Goal: Transaction & Acquisition: Book appointment/travel/reservation

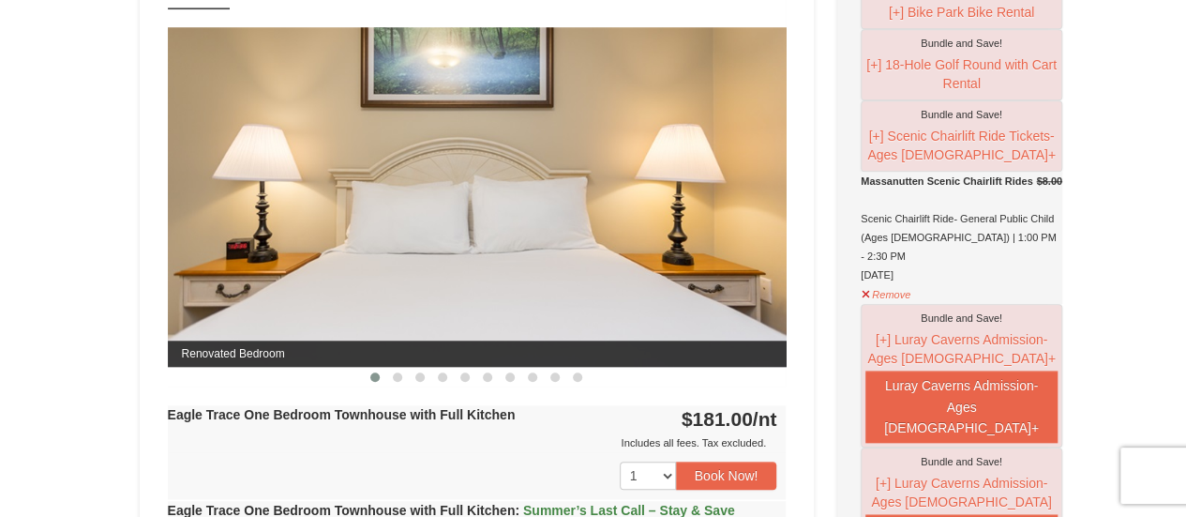
scroll to position [844, 0]
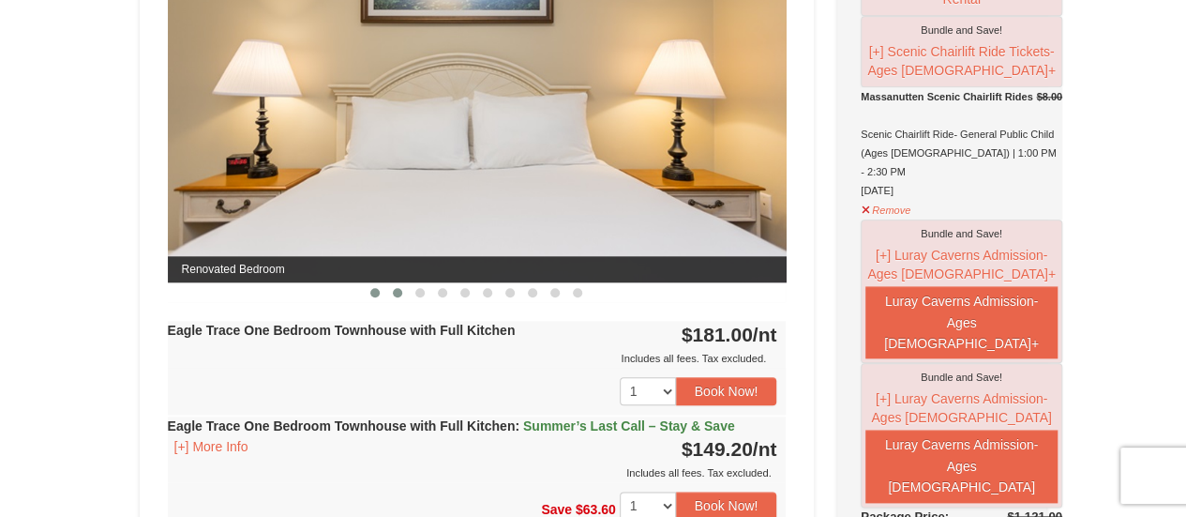
click at [397, 292] on span at bounding box center [397, 292] width 9 height 9
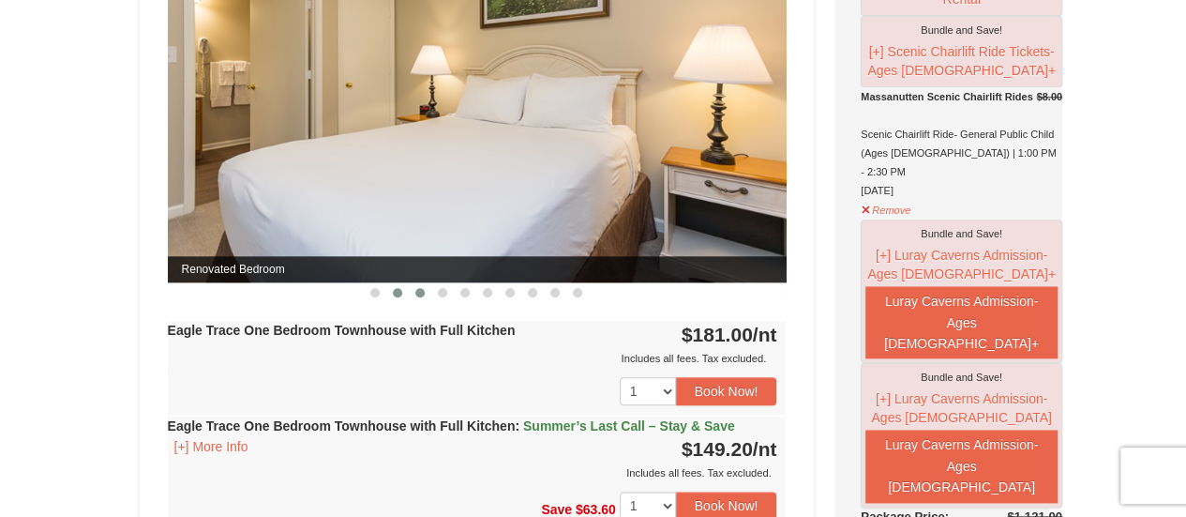
click at [420, 292] on span at bounding box center [419, 292] width 9 height 9
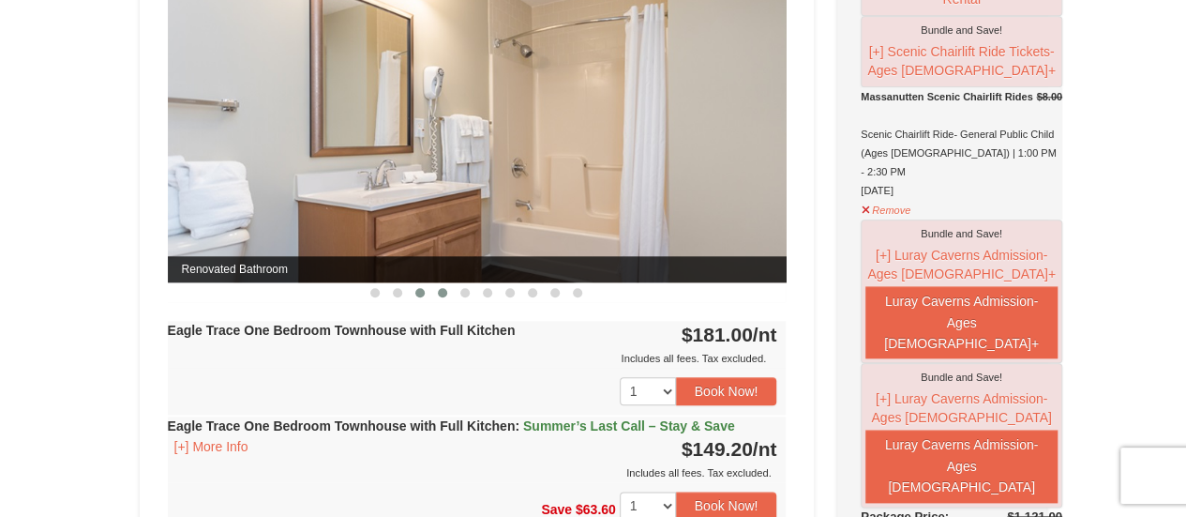
click at [441, 292] on span at bounding box center [442, 292] width 9 height 9
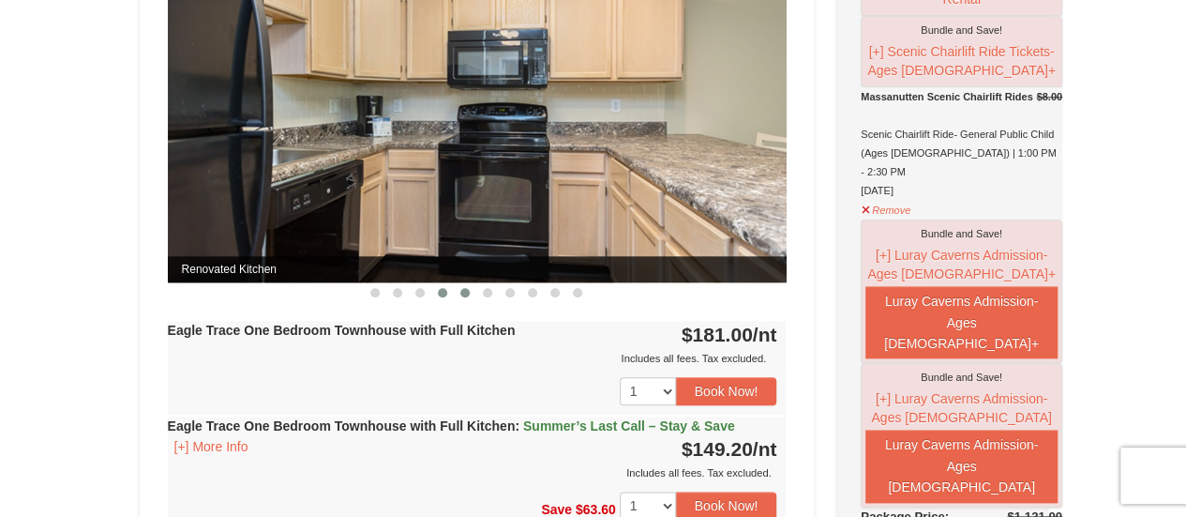
click at [466, 291] on span at bounding box center [464, 292] width 9 height 9
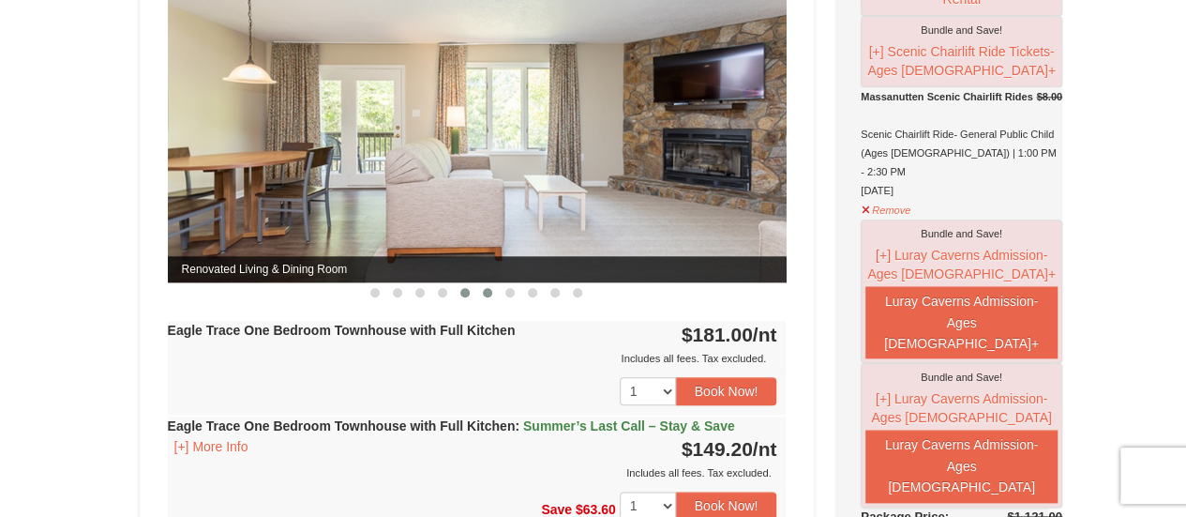
click at [493, 291] on button at bounding box center [487, 292] width 22 height 19
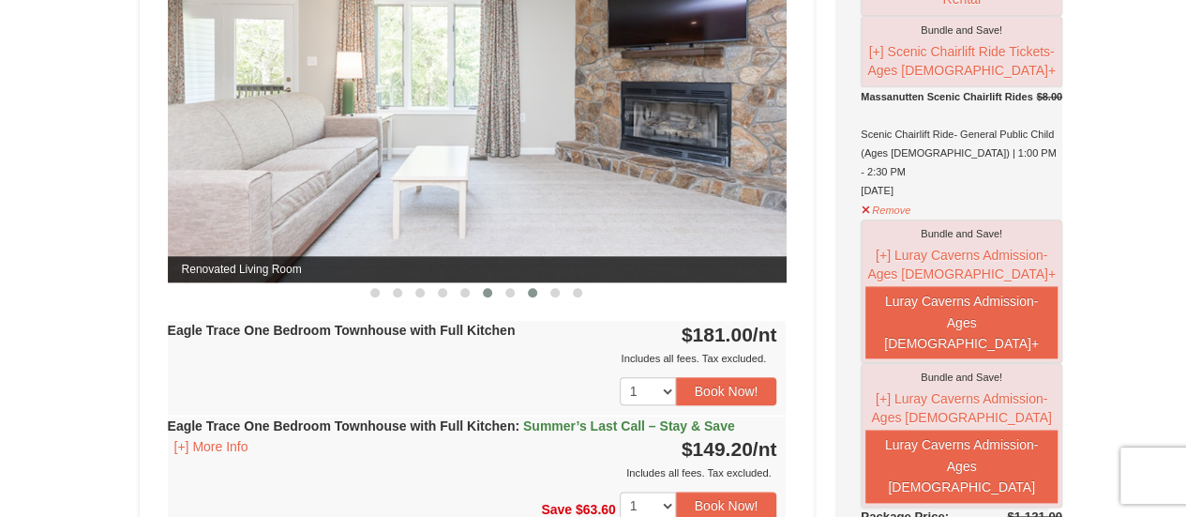
click at [538, 296] on button at bounding box center [532, 292] width 22 height 19
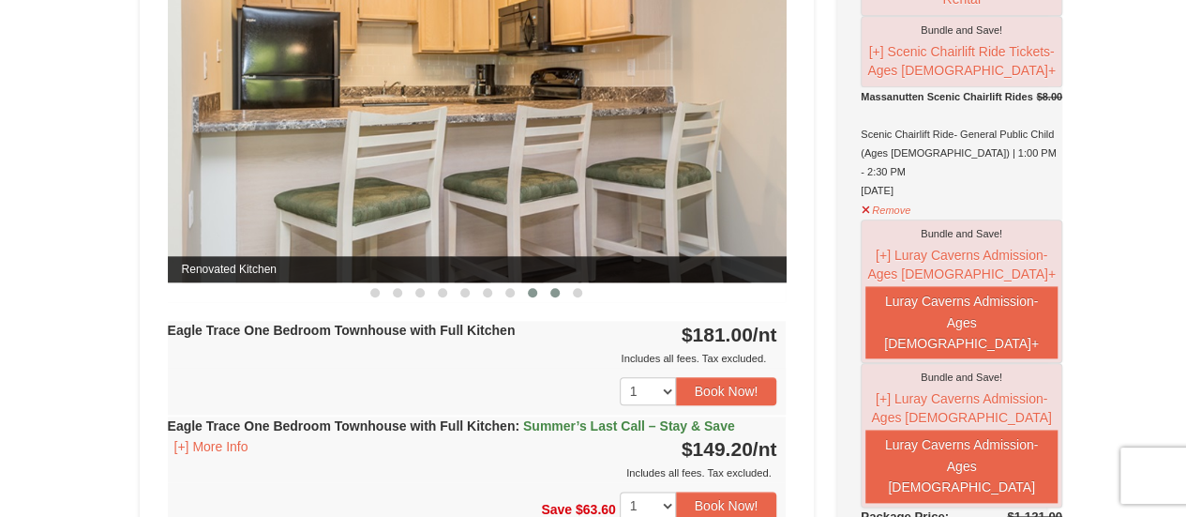
click at [557, 292] on span at bounding box center [554, 292] width 9 height 9
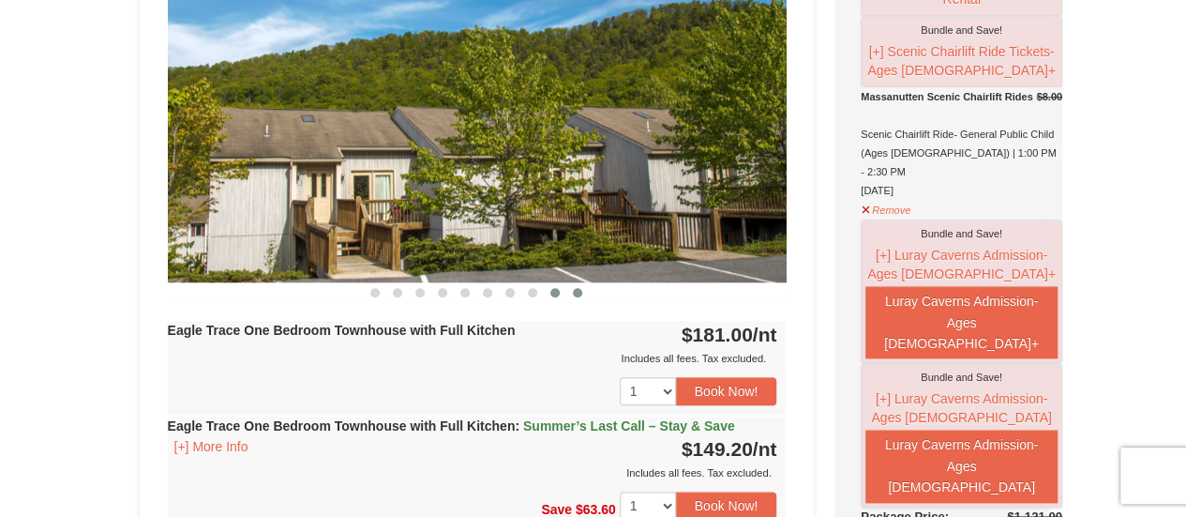
click at [577, 292] on span at bounding box center [577, 292] width 9 height 9
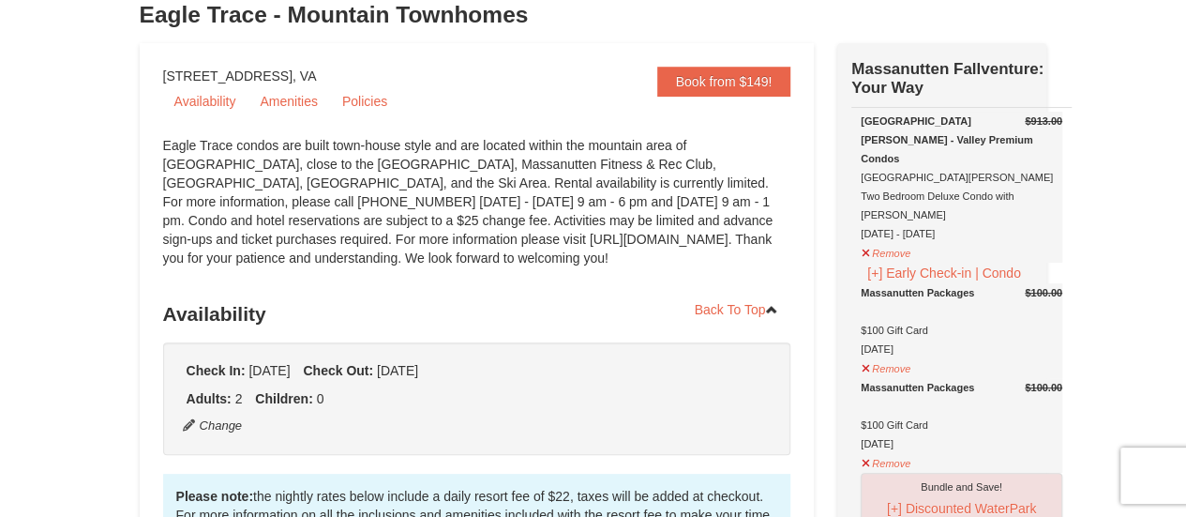
scroll to position [0, 0]
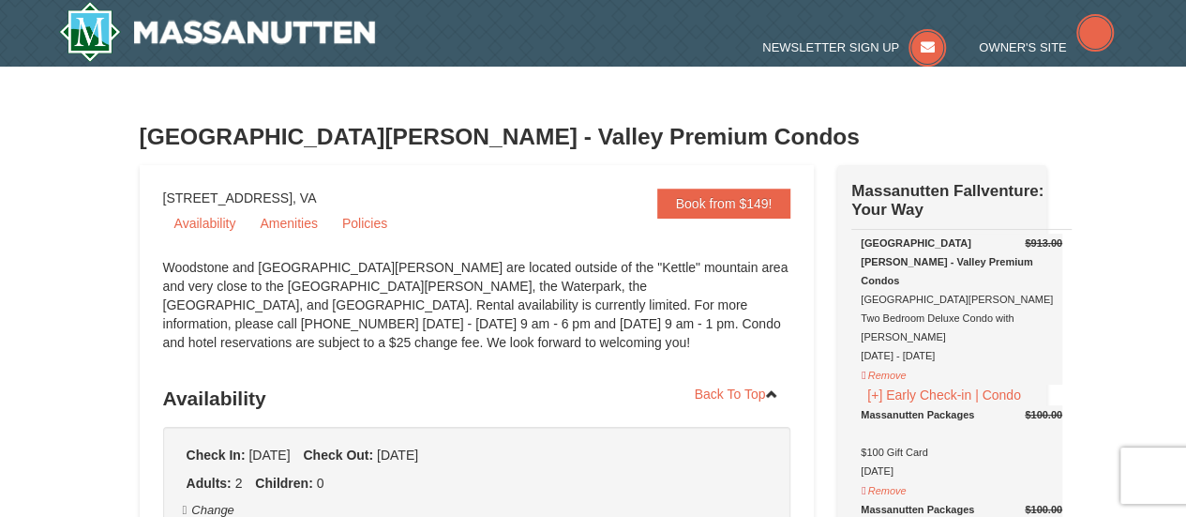
select select "9"
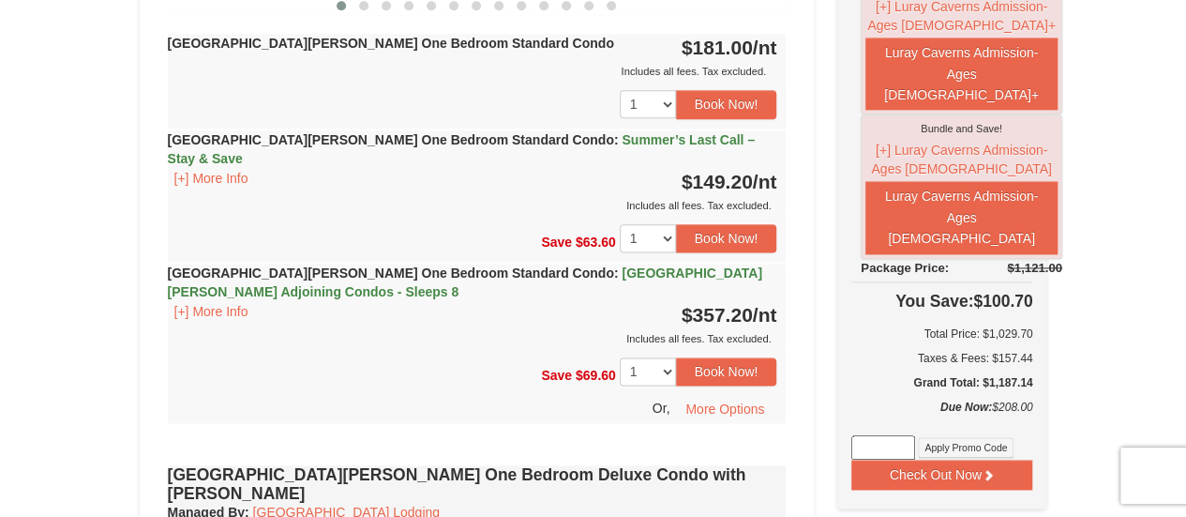
scroll to position [937, 0]
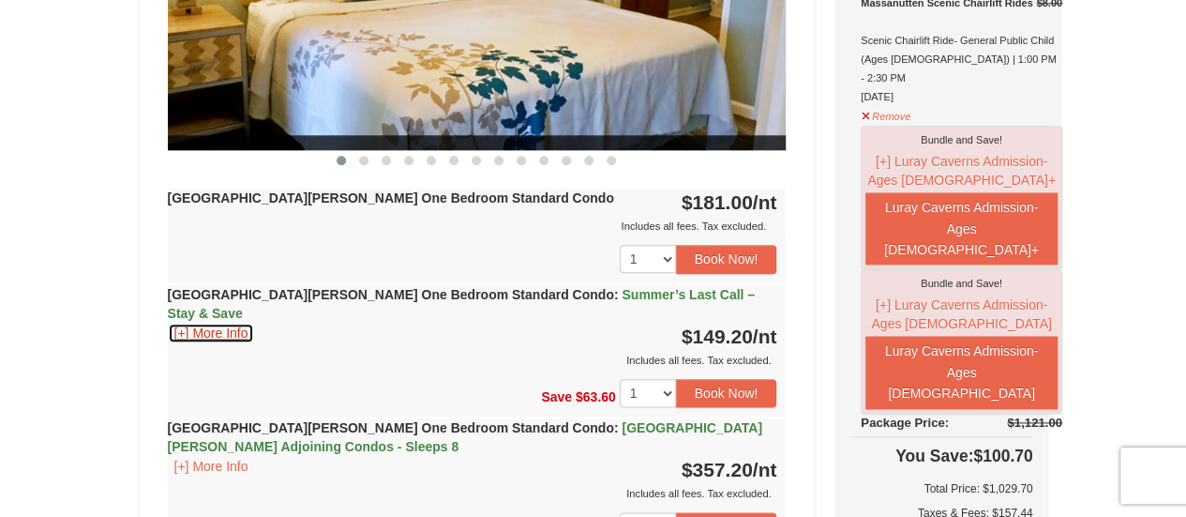
click at [184, 322] on button "[+] More Info" at bounding box center [211, 332] width 87 height 21
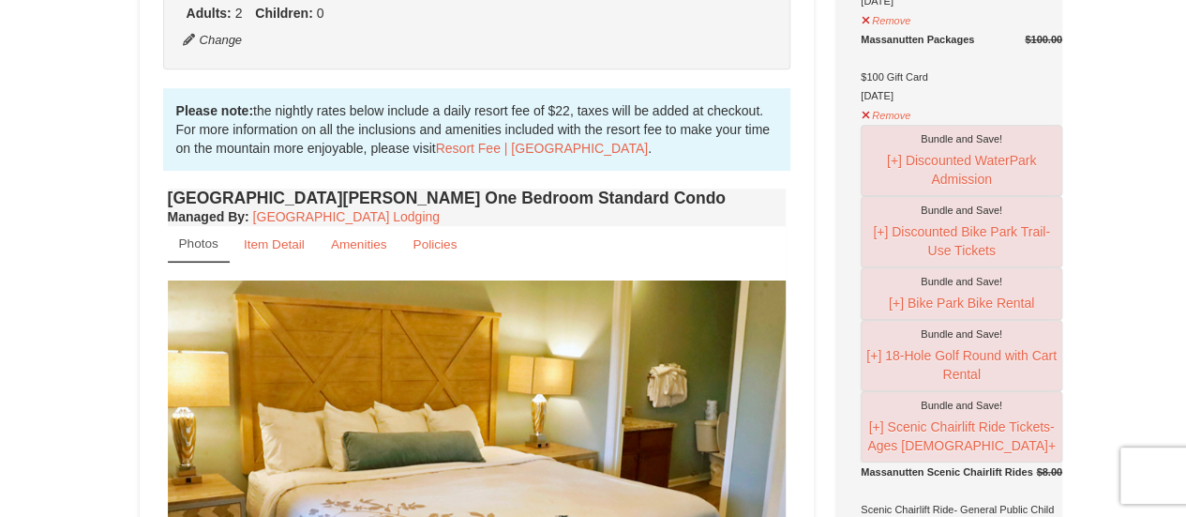
scroll to position [0, 0]
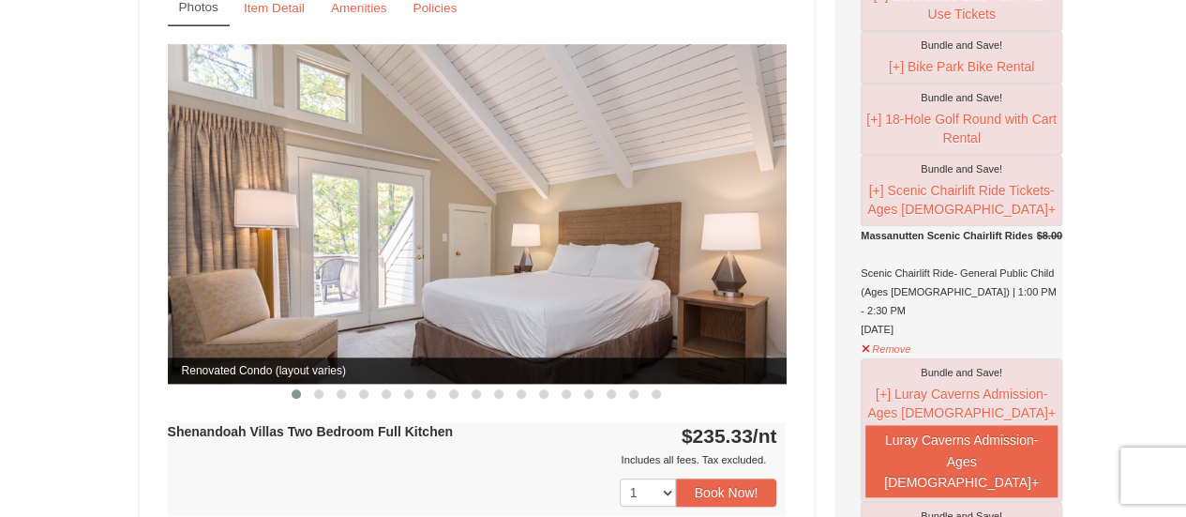
scroll to position [750, 0]
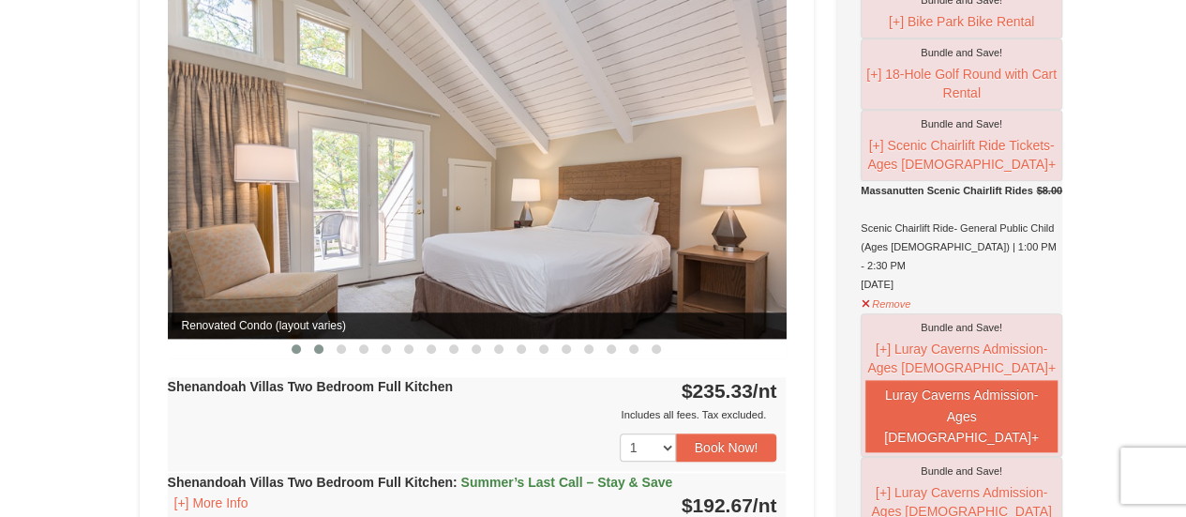
click at [322, 344] on span at bounding box center [318, 348] width 9 height 9
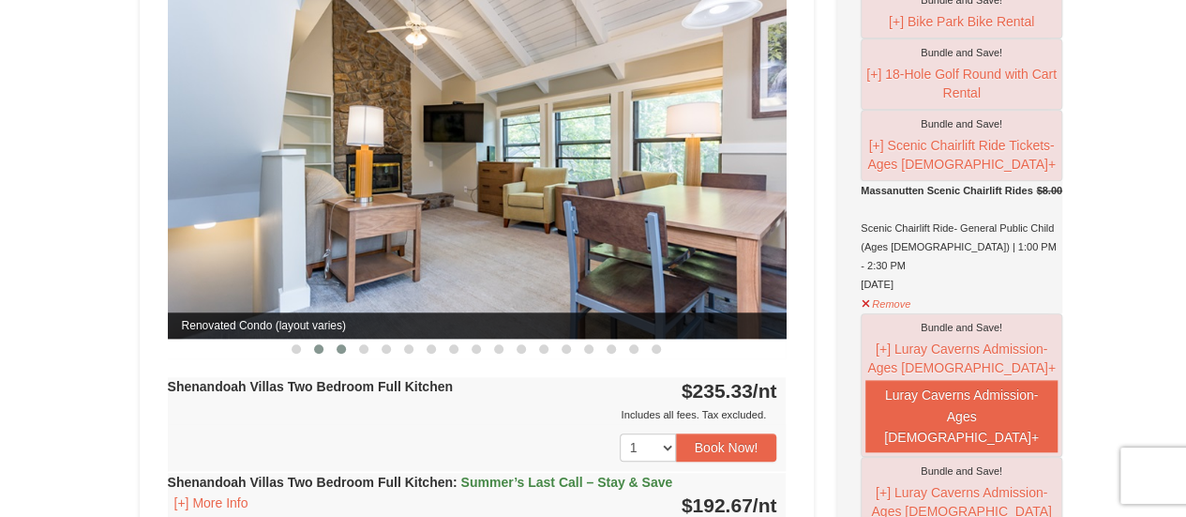
click at [342, 344] on span at bounding box center [341, 348] width 9 height 9
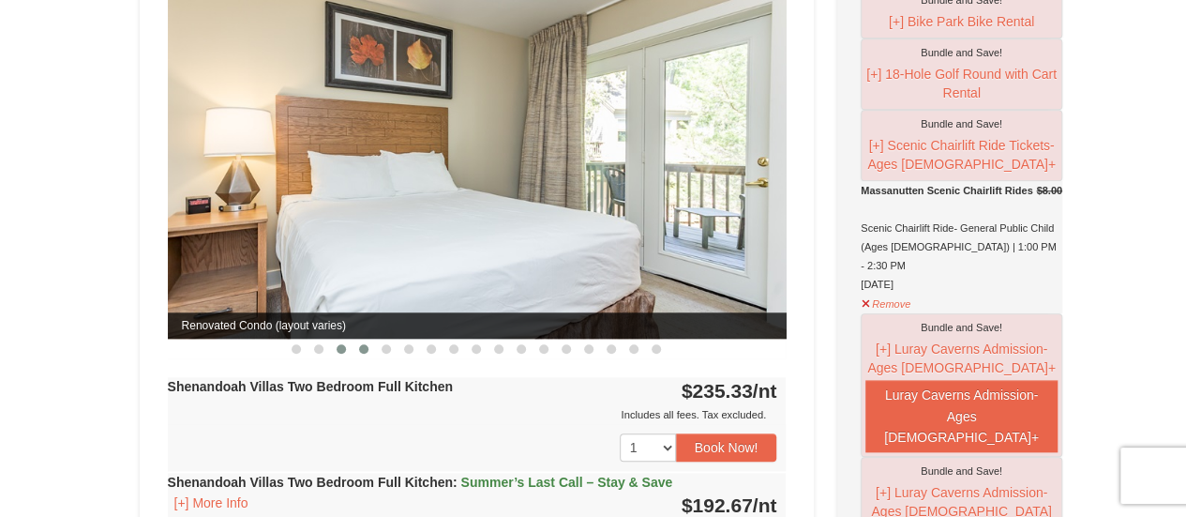
click at [361, 344] on span at bounding box center [363, 348] width 9 height 9
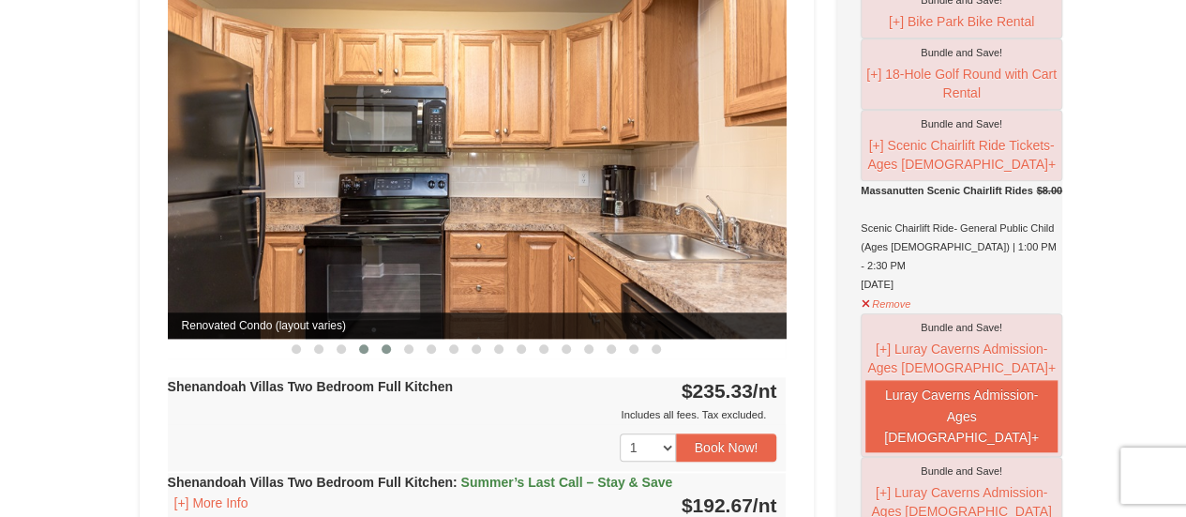
click at [383, 344] on span at bounding box center [386, 348] width 9 height 9
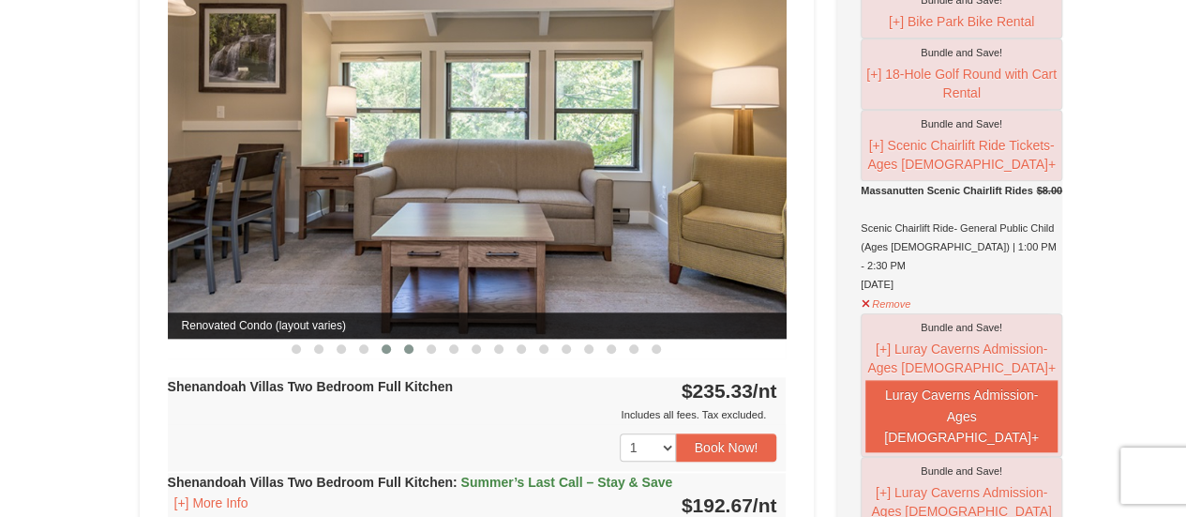
click at [405, 344] on span at bounding box center [408, 348] width 9 height 9
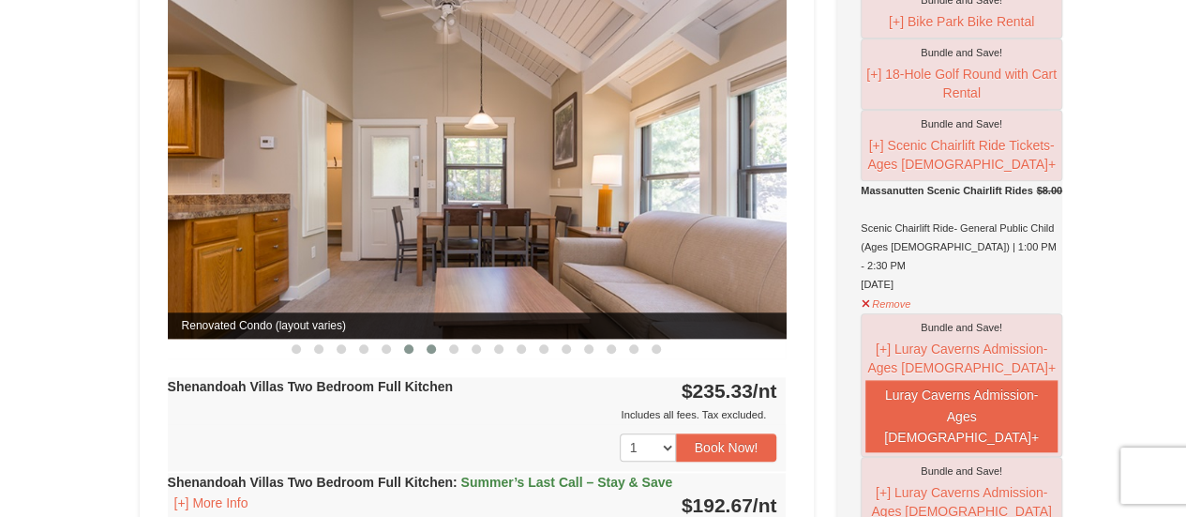
click at [428, 344] on span at bounding box center [431, 348] width 9 height 9
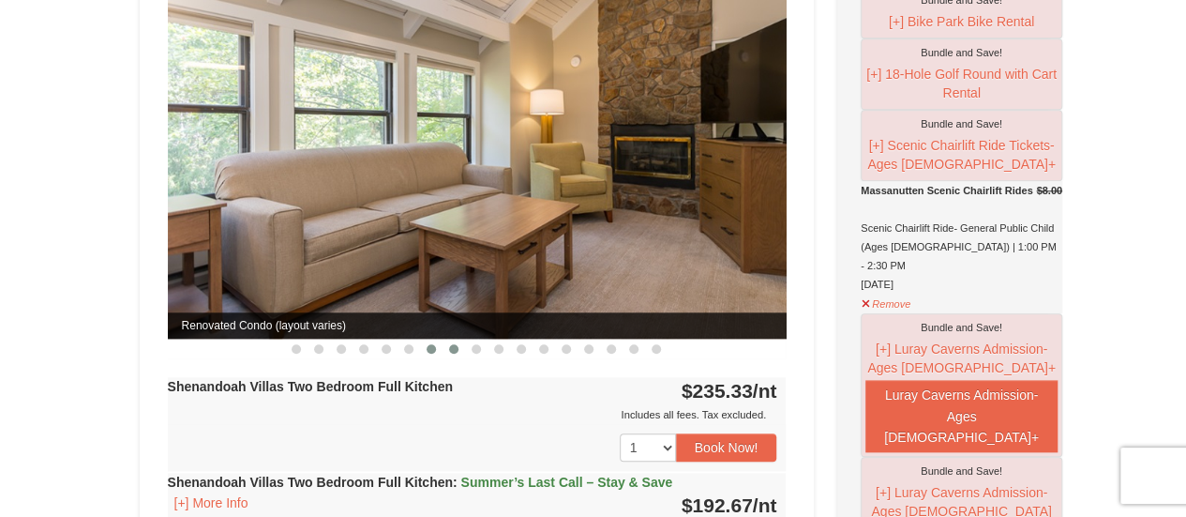
click at [453, 344] on span at bounding box center [453, 348] width 9 height 9
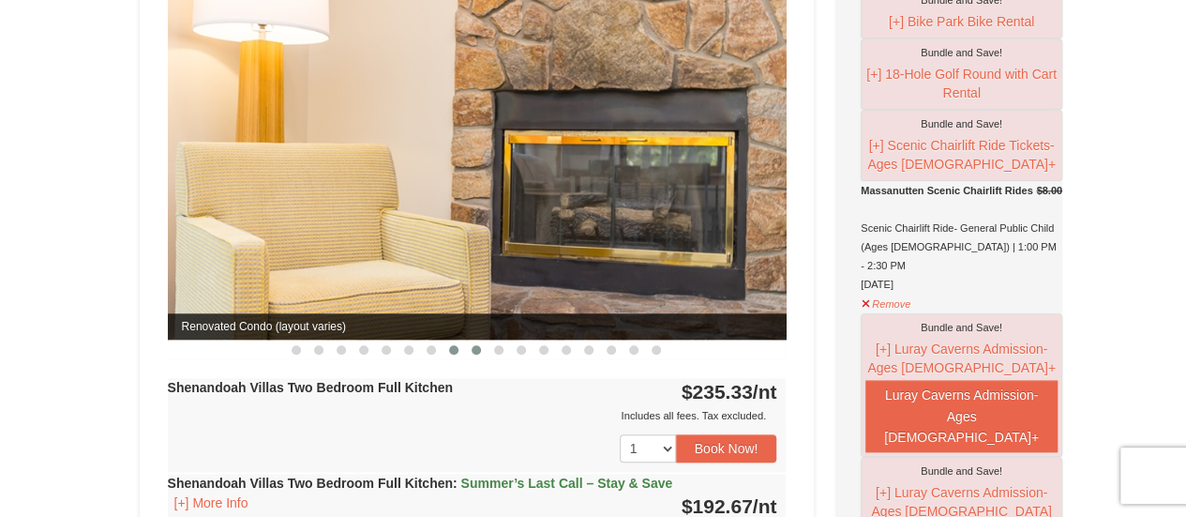
click at [472, 340] on button at bounding box center [476, 349] width 22 height 19
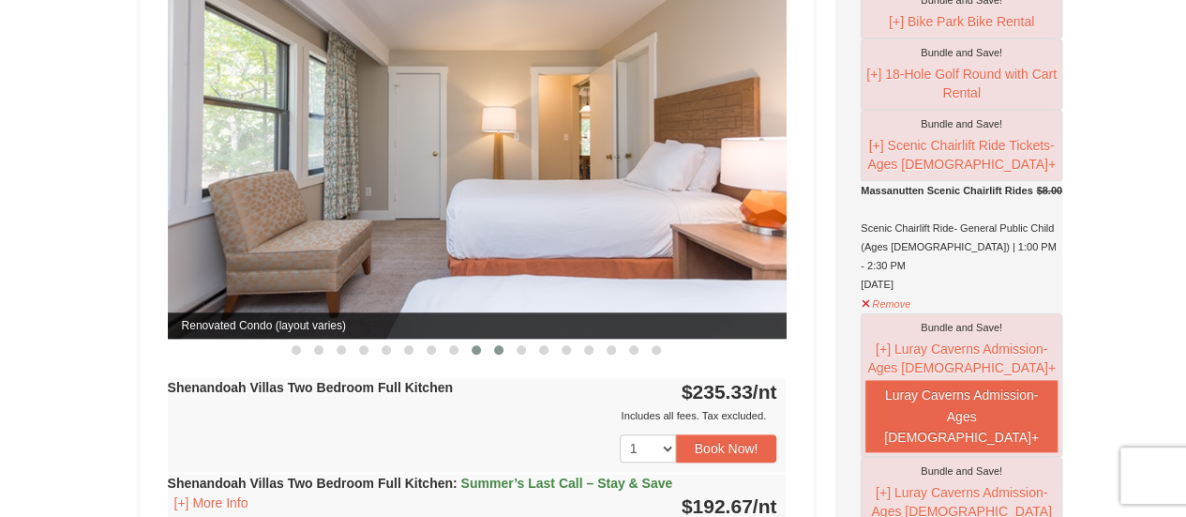
click at [504, 340] on button at bounding box center [498, 349] width 22 height 19
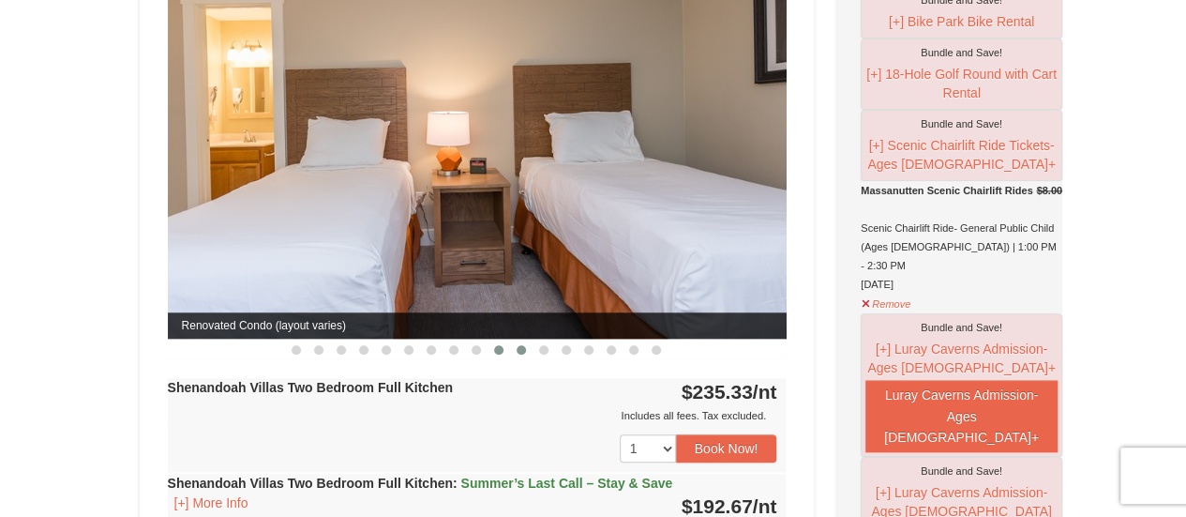
click at [521, 345] on span at bounding box center [521, 349] width 9 height 9
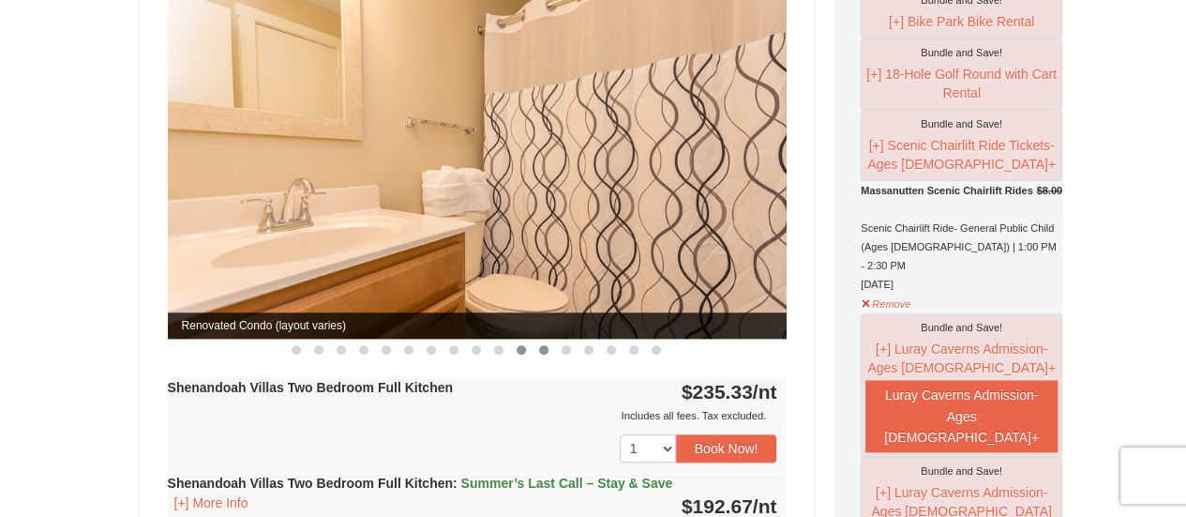
click at [549, 340] on button at bounding box center [543, 349] width 22 height 19
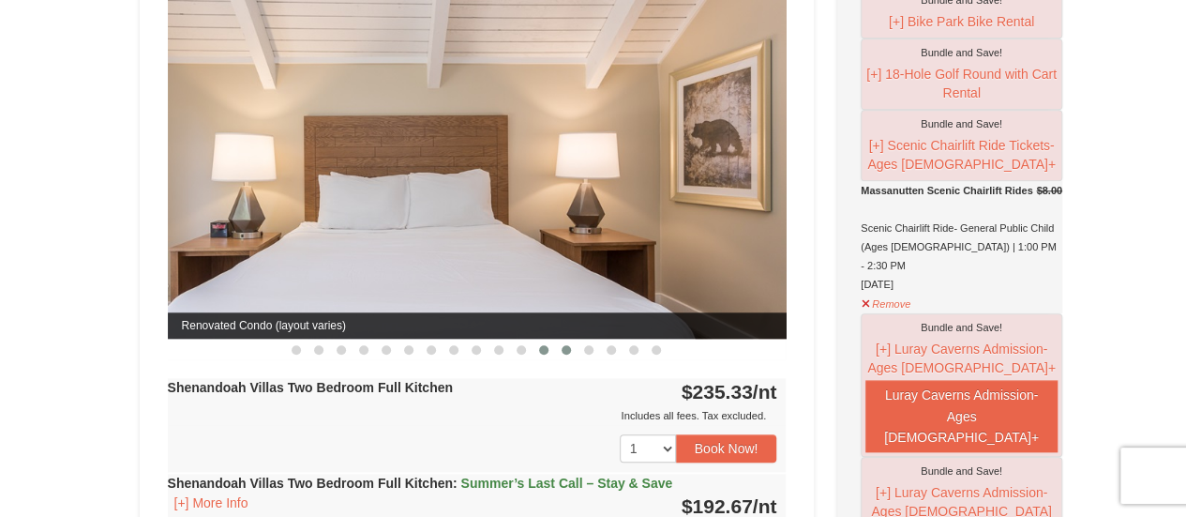
click at [568, 345] on span at bounding box center [565, 349] width 9 height 9
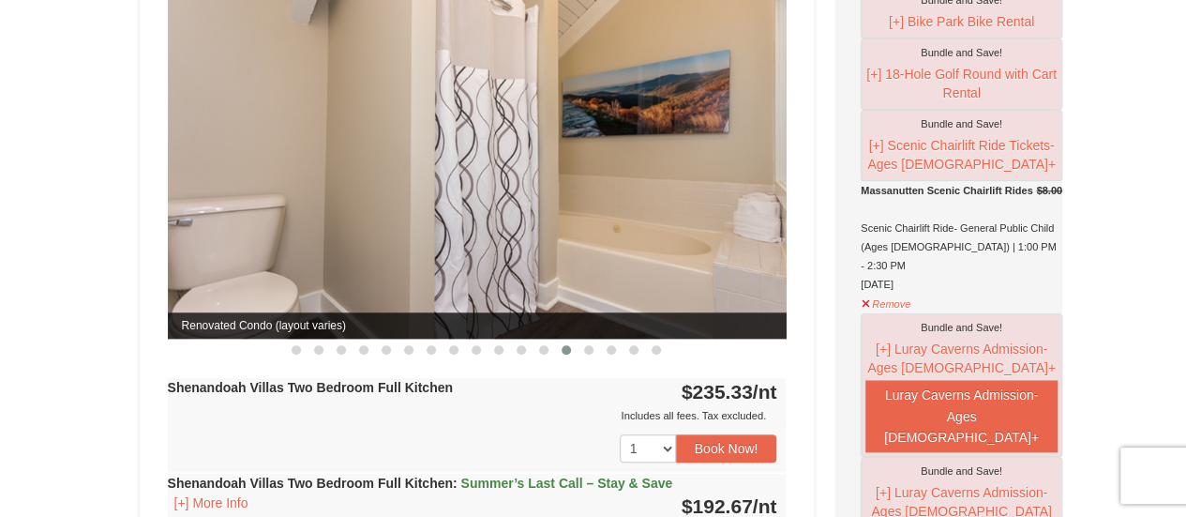
click at [557, 340] on button at bounding box center [566, 349] width 22 height 19
click at [594, 340] on button at bounding box center [588, 349] width 22 height 19
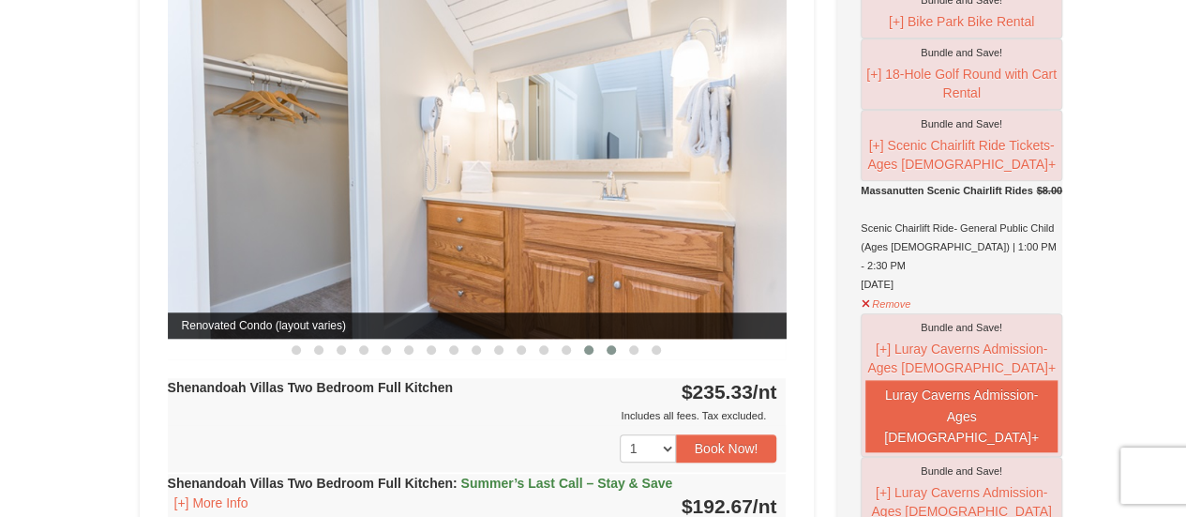
click at [606, 345] on span at bounding box center [610, 349] width 9 height 9
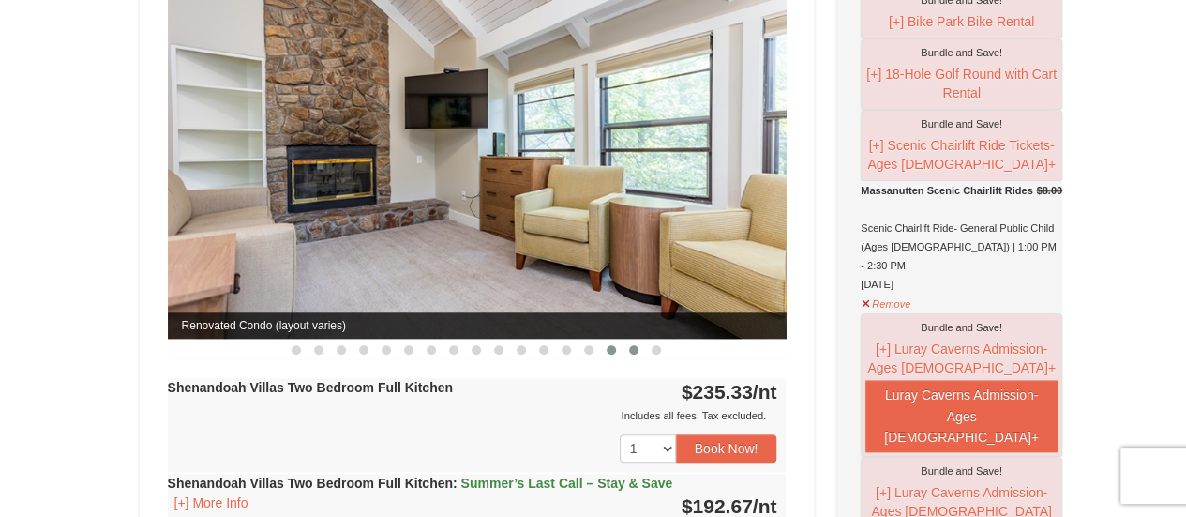
click at [637, 340] on button at bounding box center [633, 349] width 22 height 19
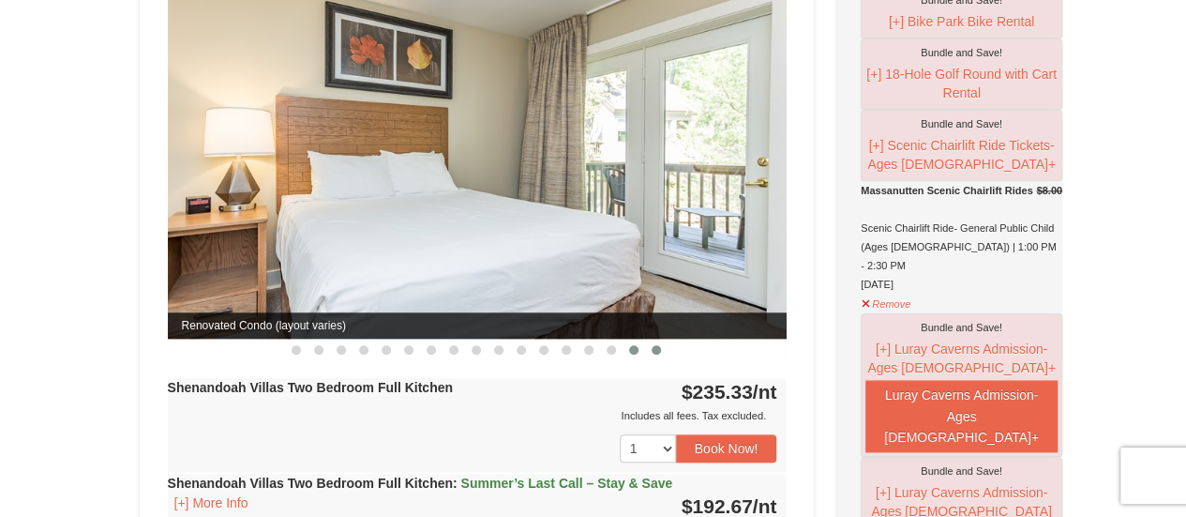
click at [654, 345] on span at bounding box center [655, 349] width 9 height 9
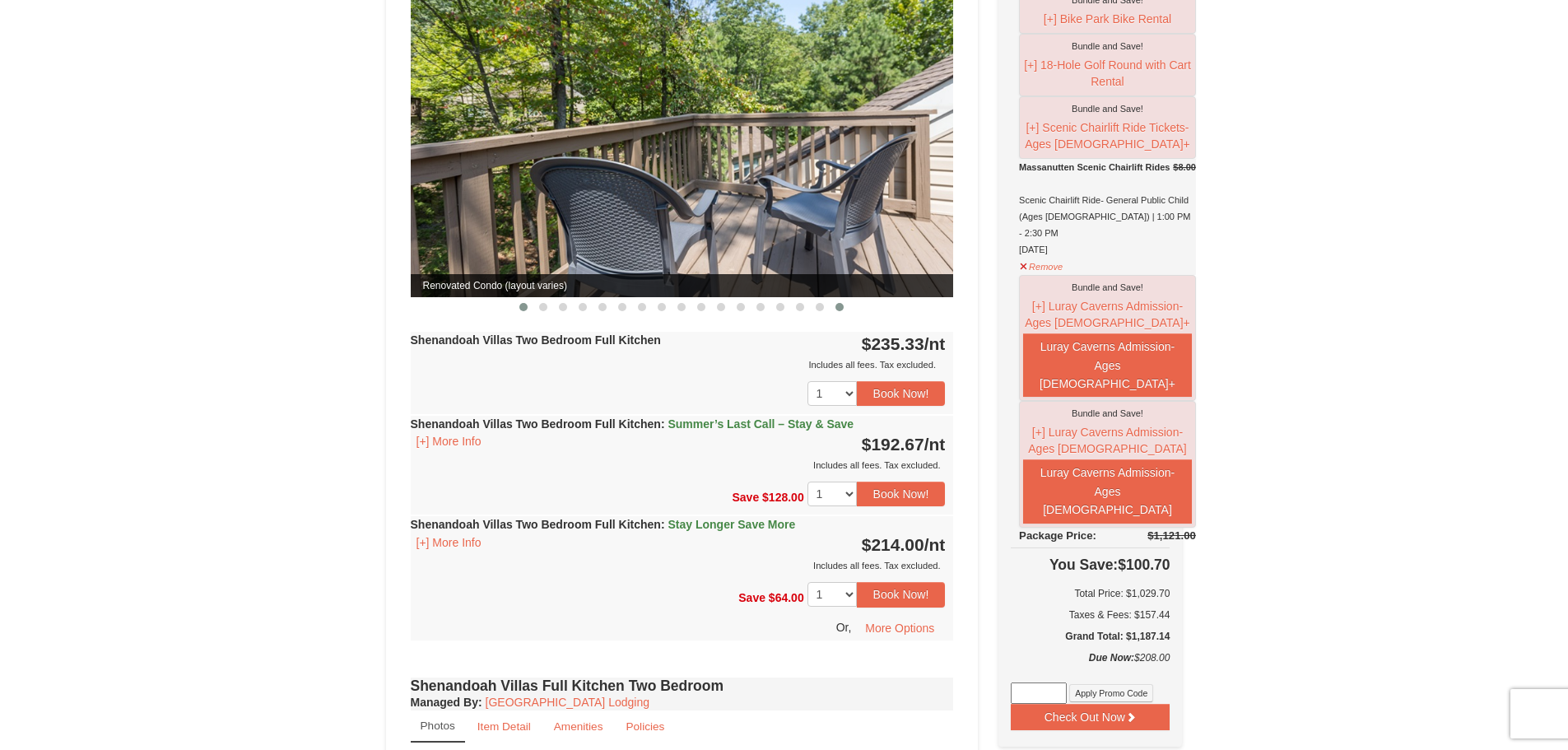
click at [525, 299] on button at bounding box center [523, 306] width 19 height 17
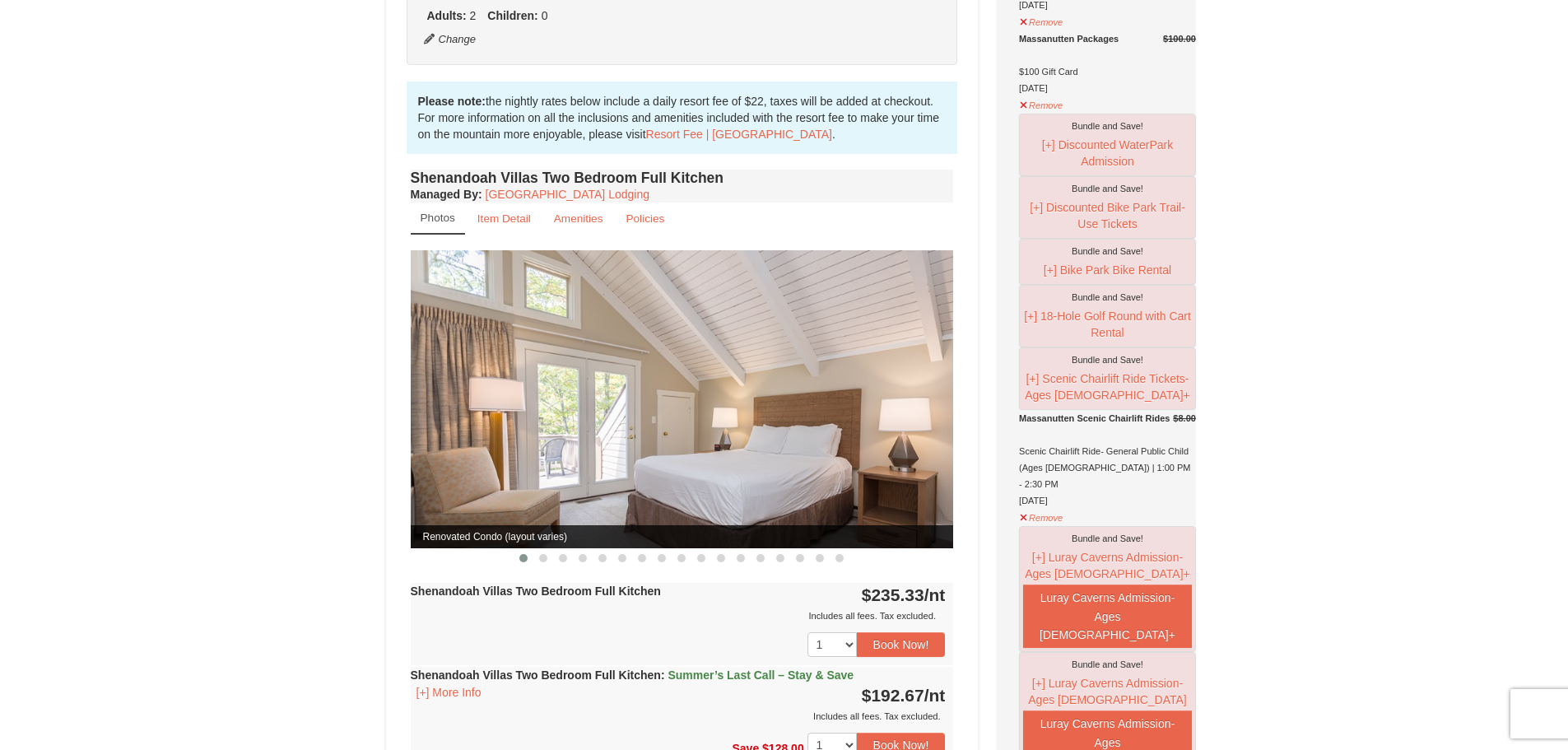
scroll to position [412, 0]
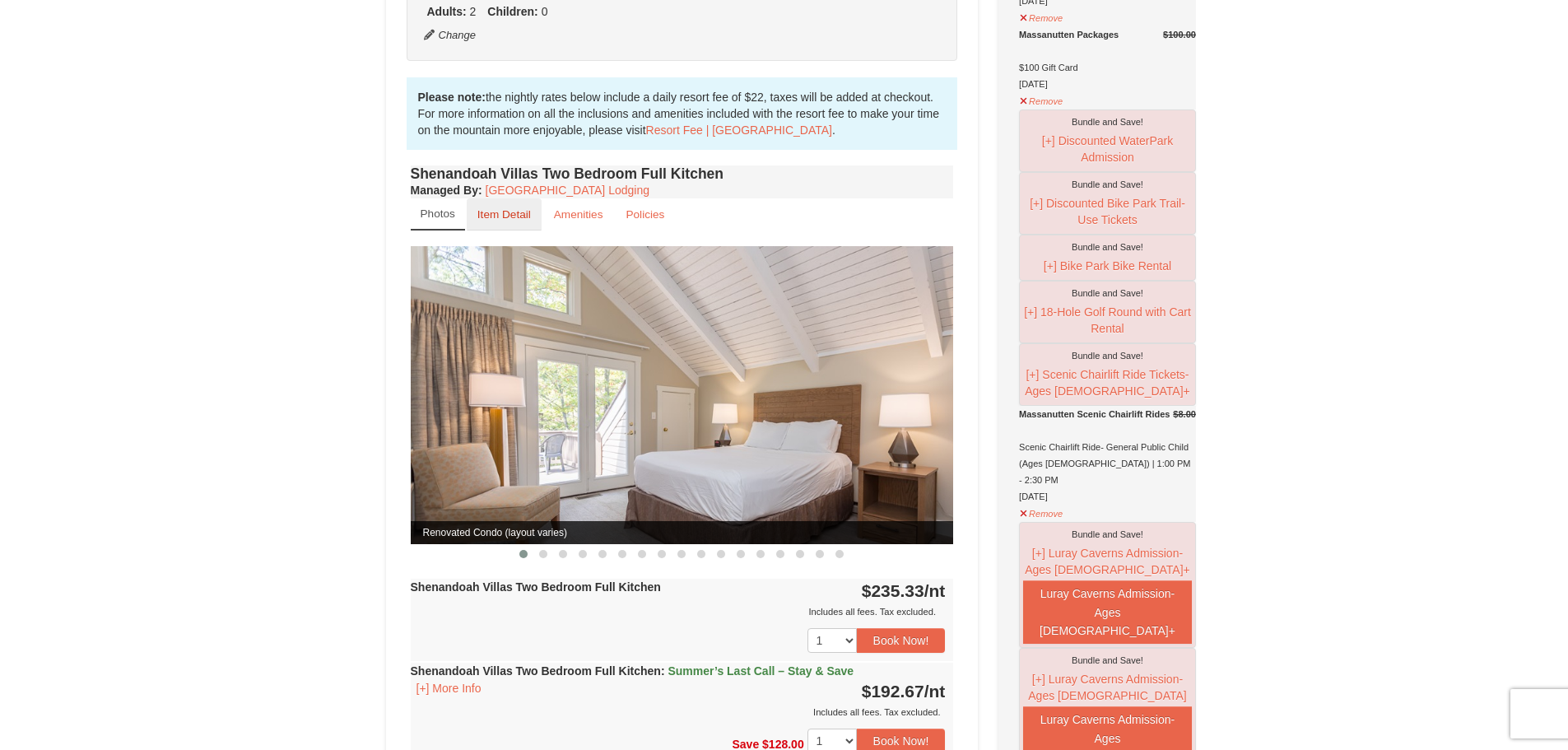
click at [509, 208] on small "Item Detail" at bounding box center [504, 214] width 54 height 12
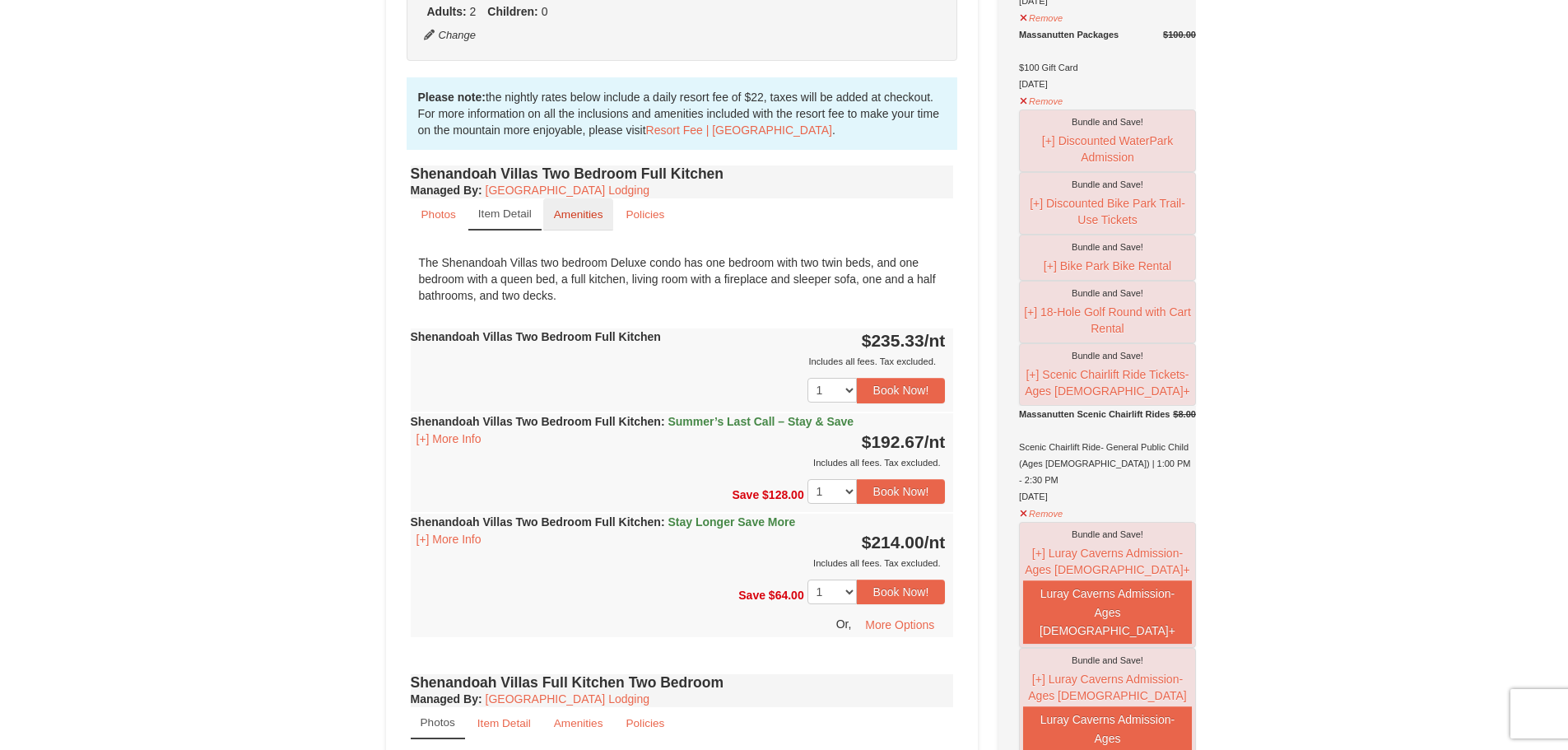
click at [585, 207] on link "Amenities" at bounding box center [579, 214] width 71 height 32
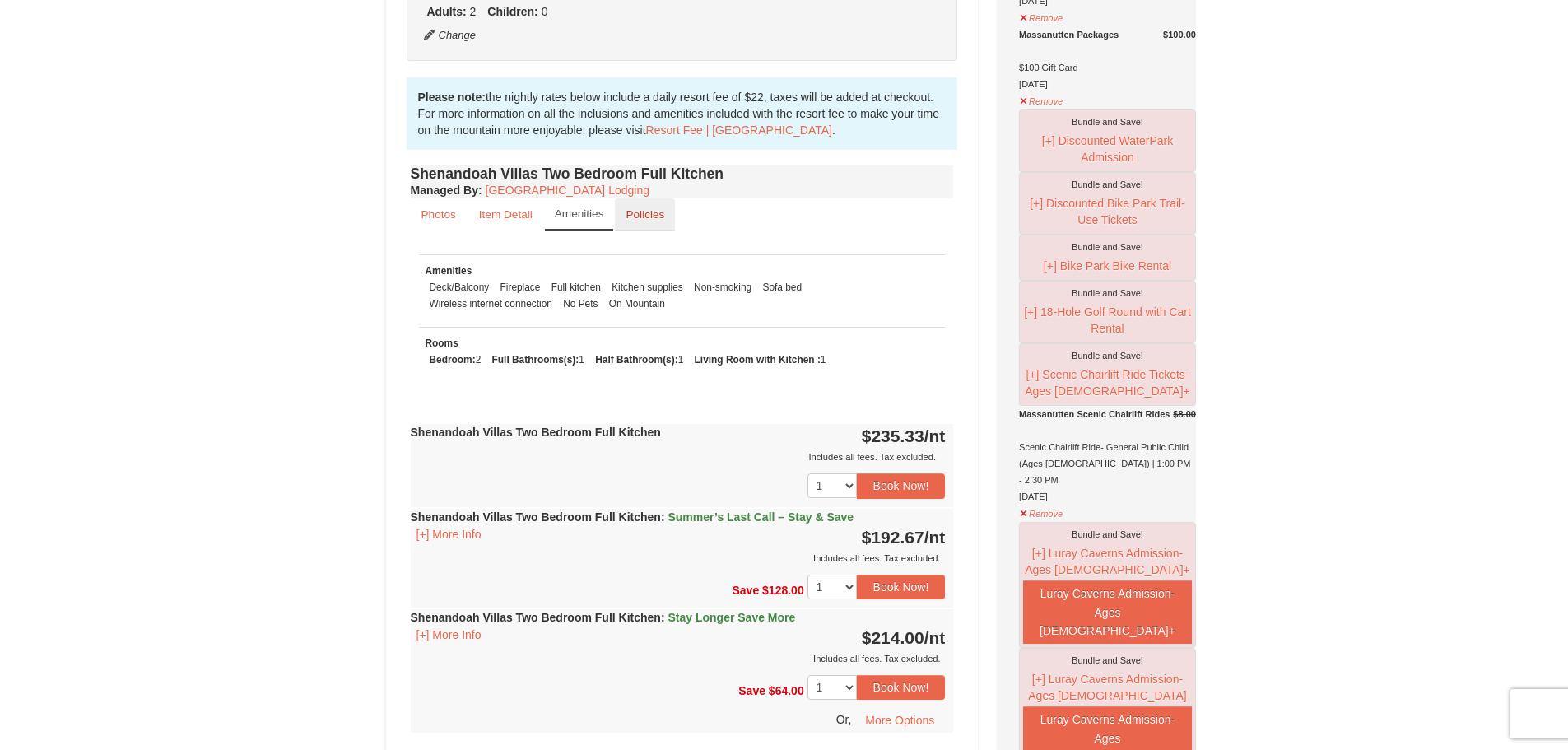
click at [643, 208] on small "Policies" at bounding box center [644, 214] width 39 height 12
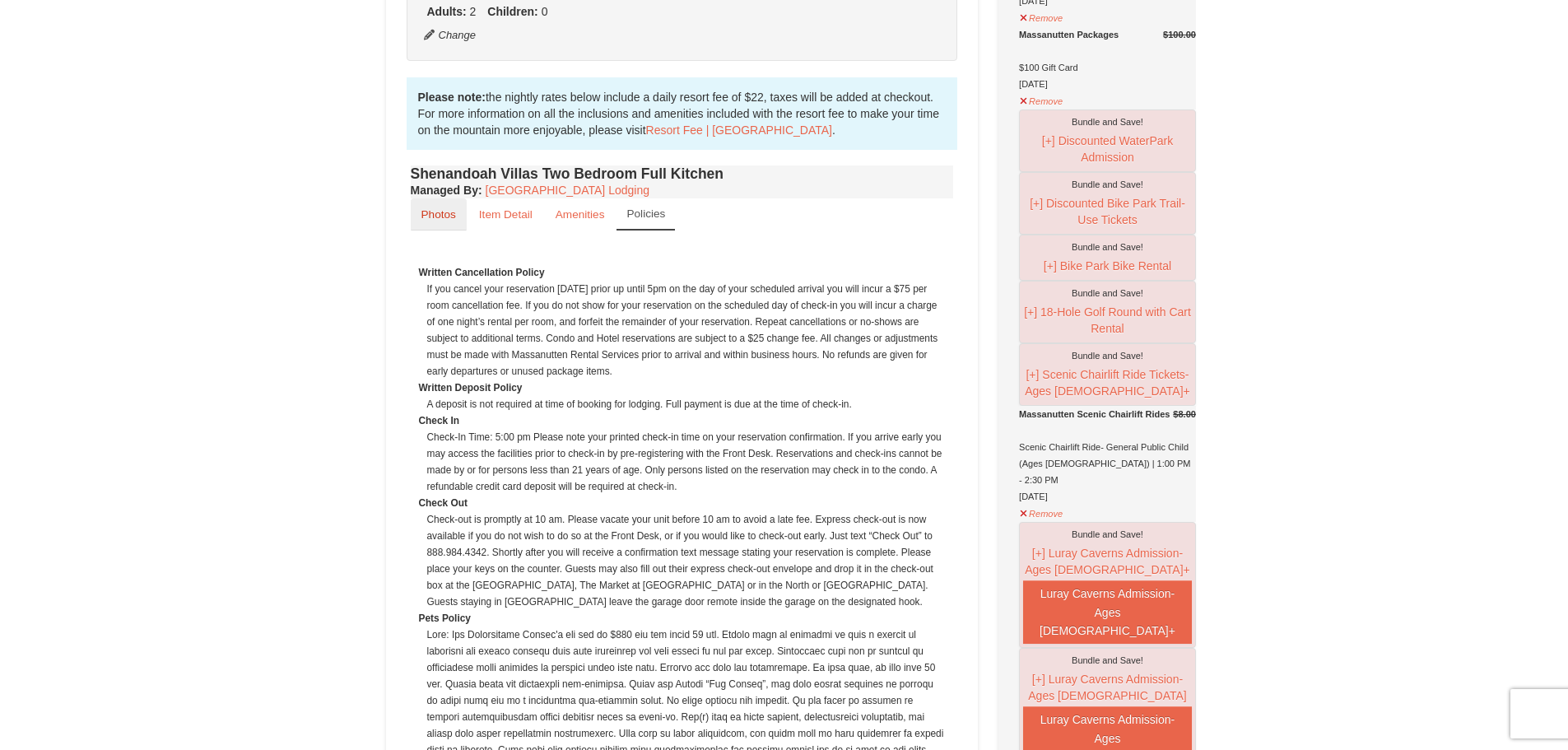
click at [447, 208] on small "Photos" at bounding box center [438, 214] width 34 height 12
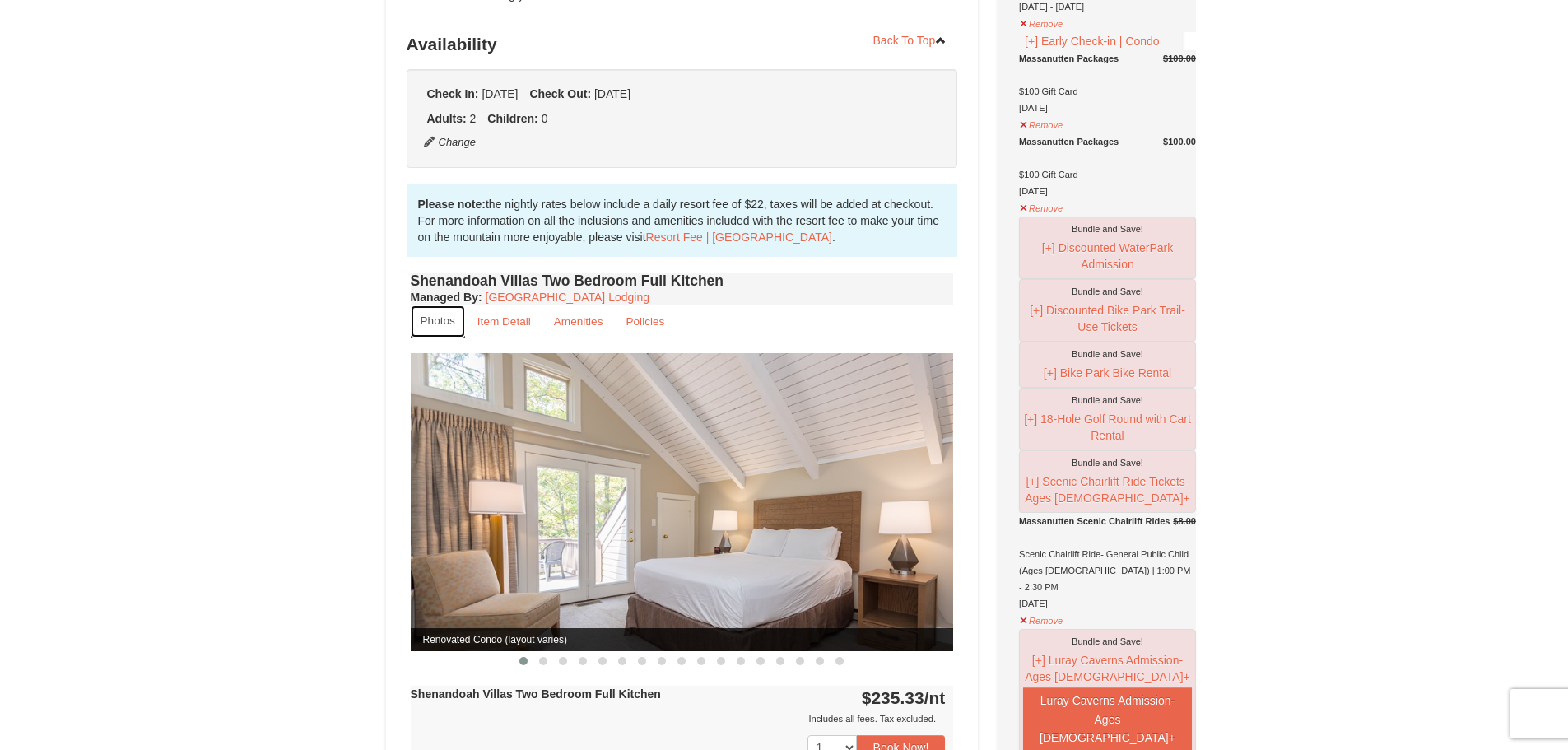
scroll to position [83, 0]
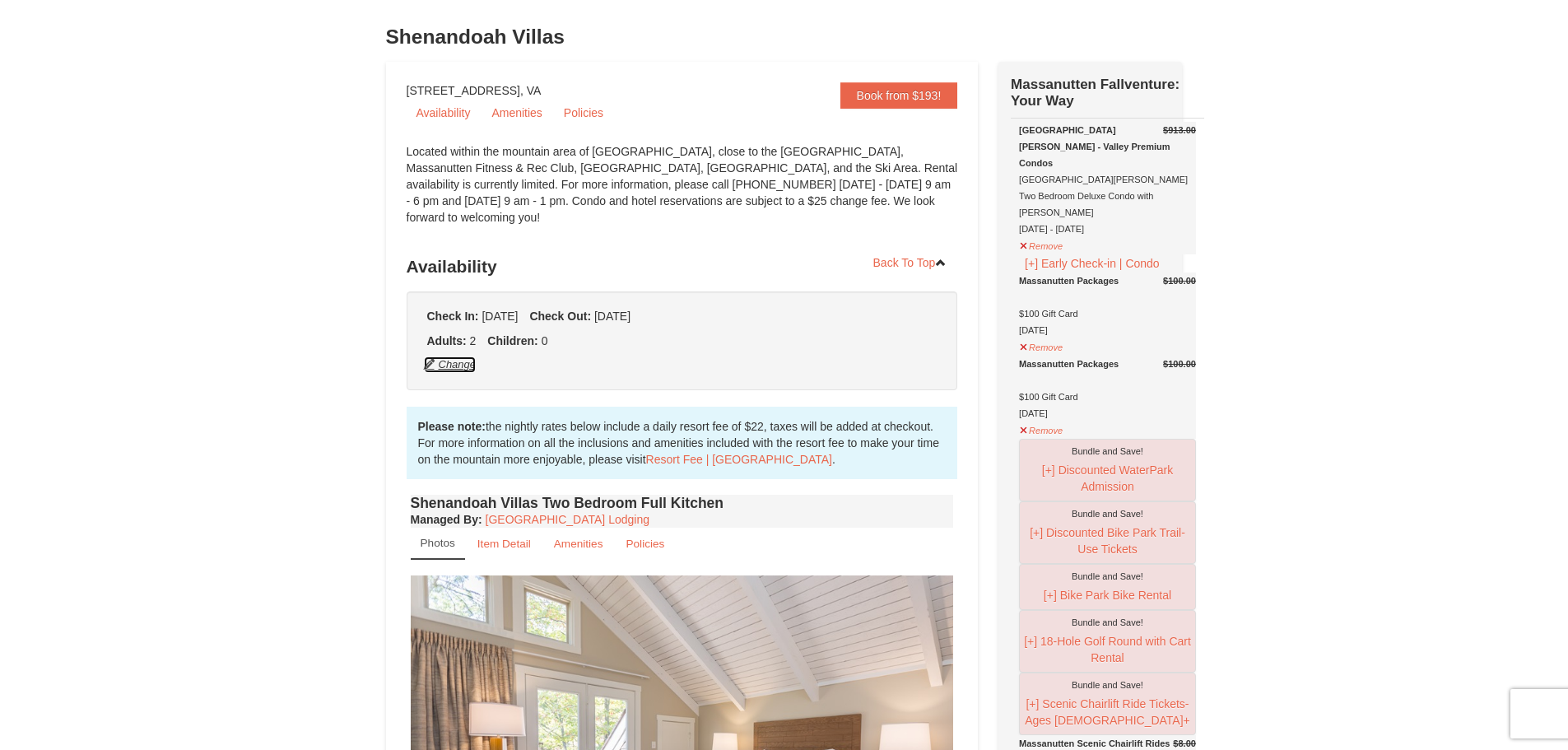
click at [452, 356] on button "Change" at bounding box center [450, 364] width 54 height 18
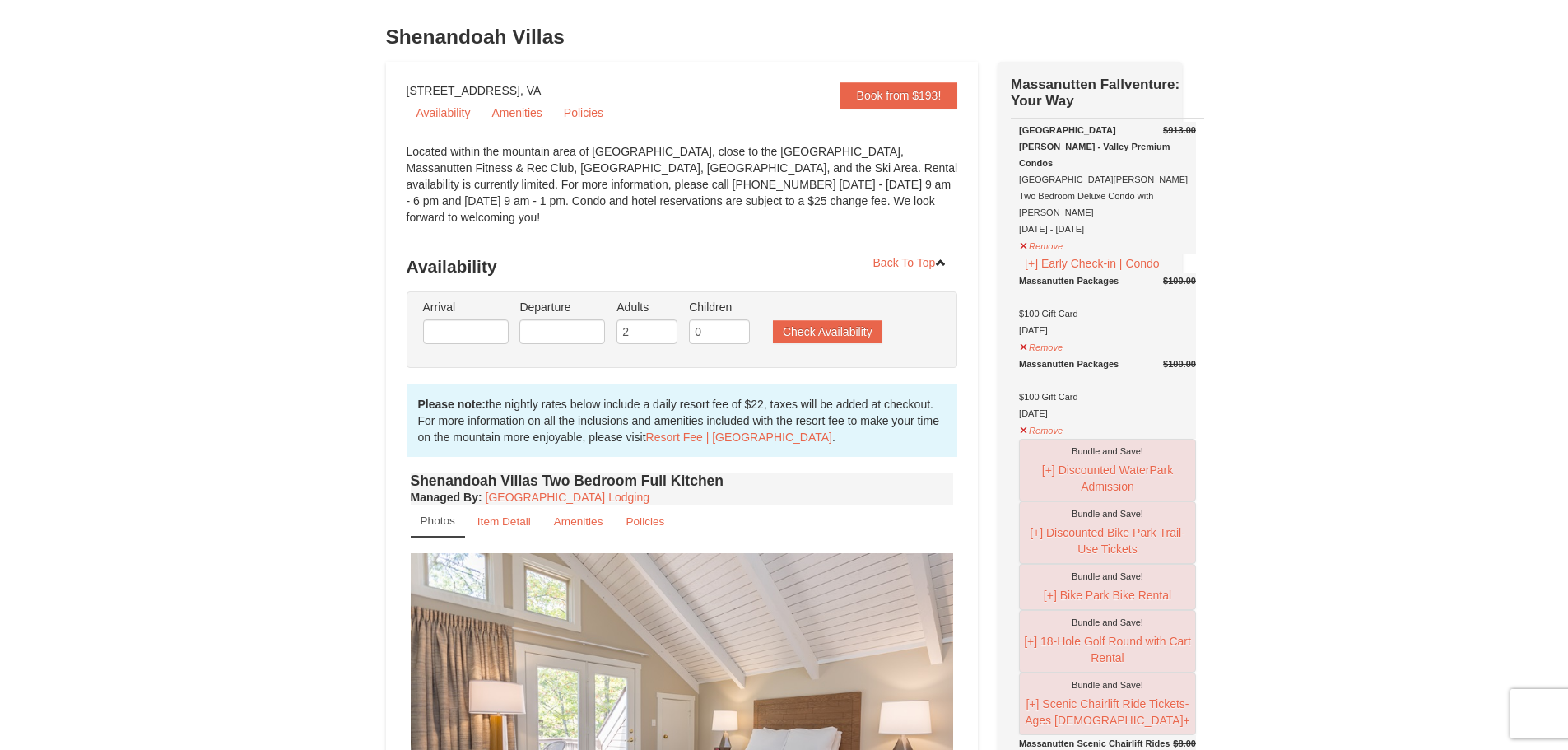
type input "09/11/2025"
type input "09/14/2025"
click at [741, 320] on input "1" at bounding box center [719, 332] width 61 height 25
type input "2"
click at [741, 320] on input "2" at bounding box center [719, 332] width 61 height 25
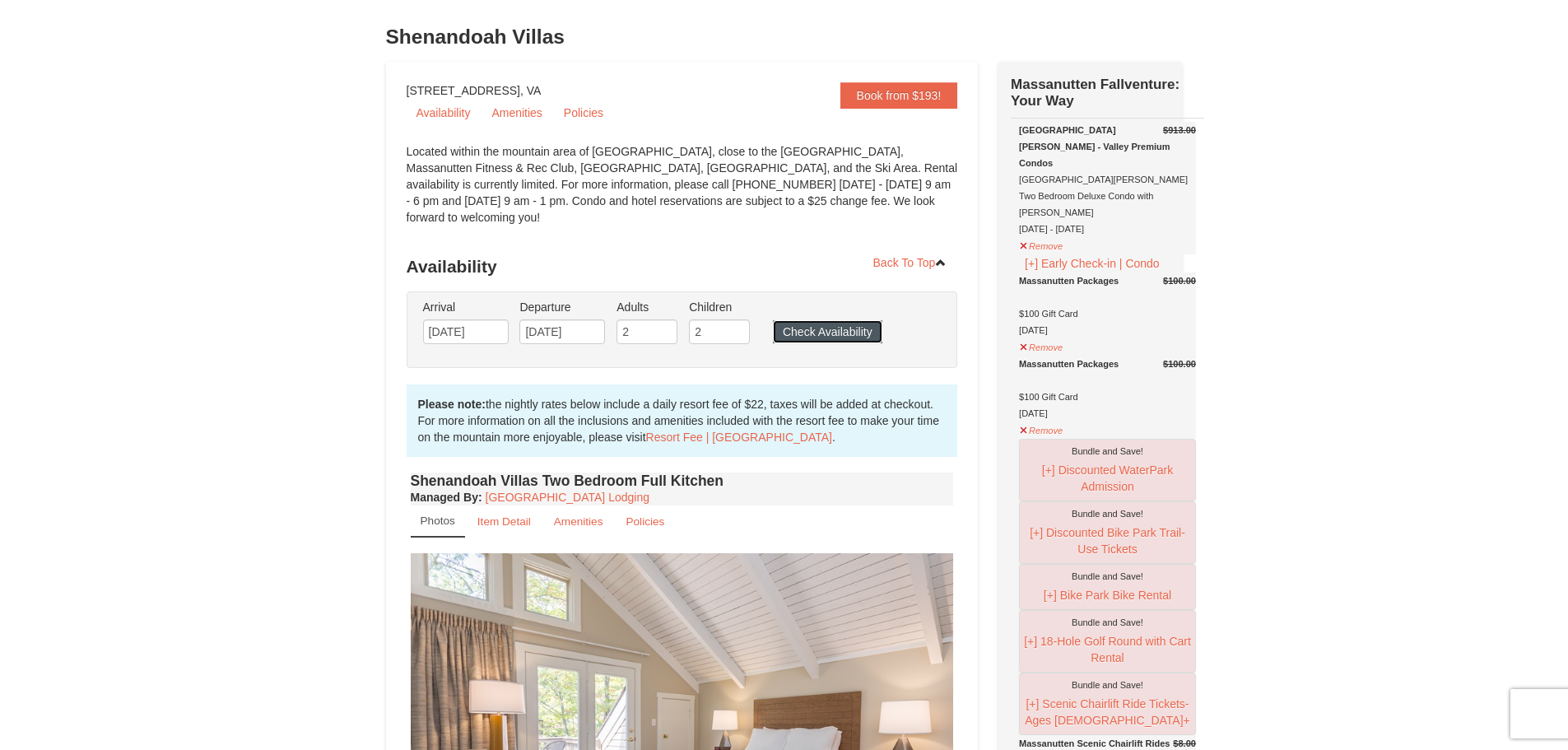
click at [808, 321] on button "Check Availability" at bounding box center [827, 332] width 110 height 23
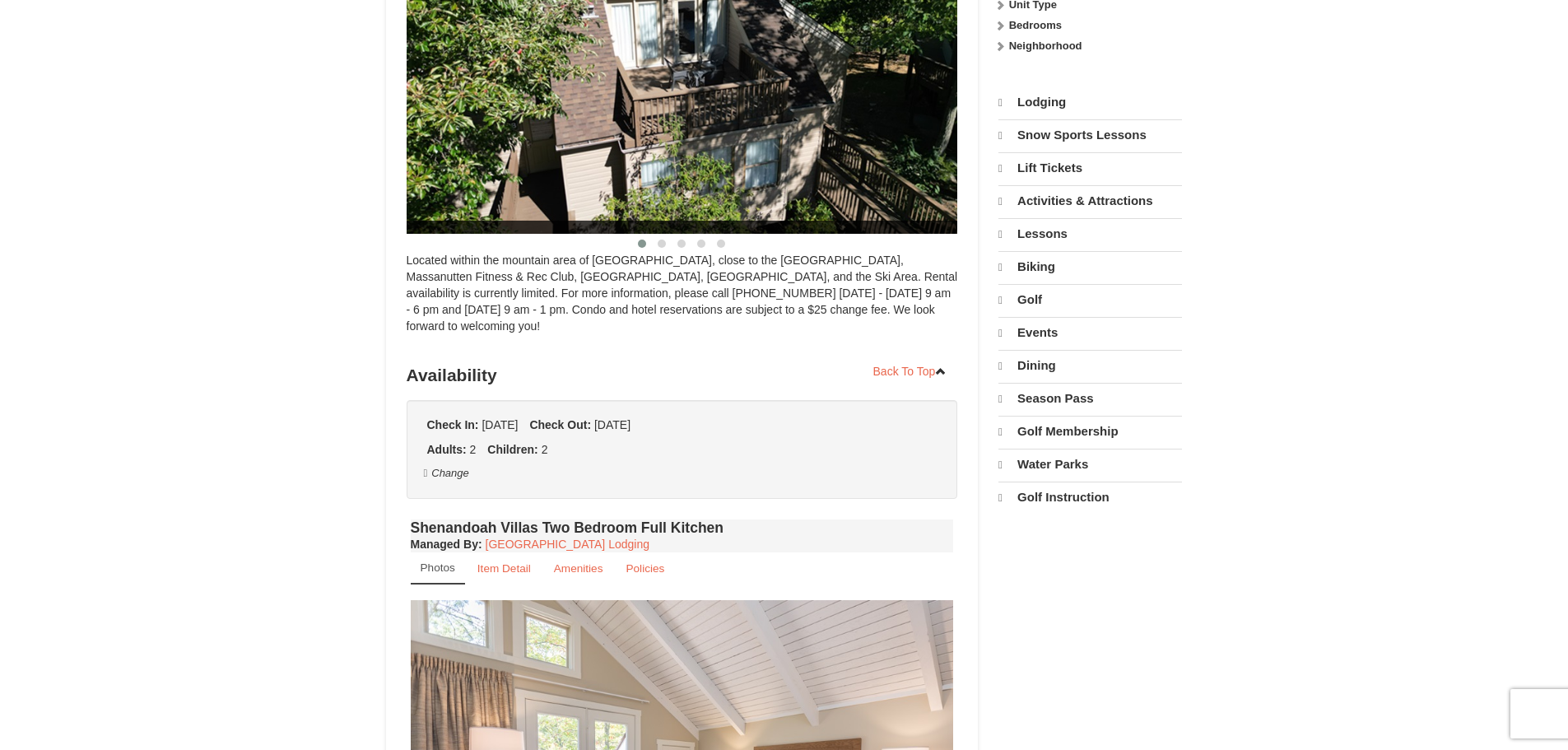
select select "9"
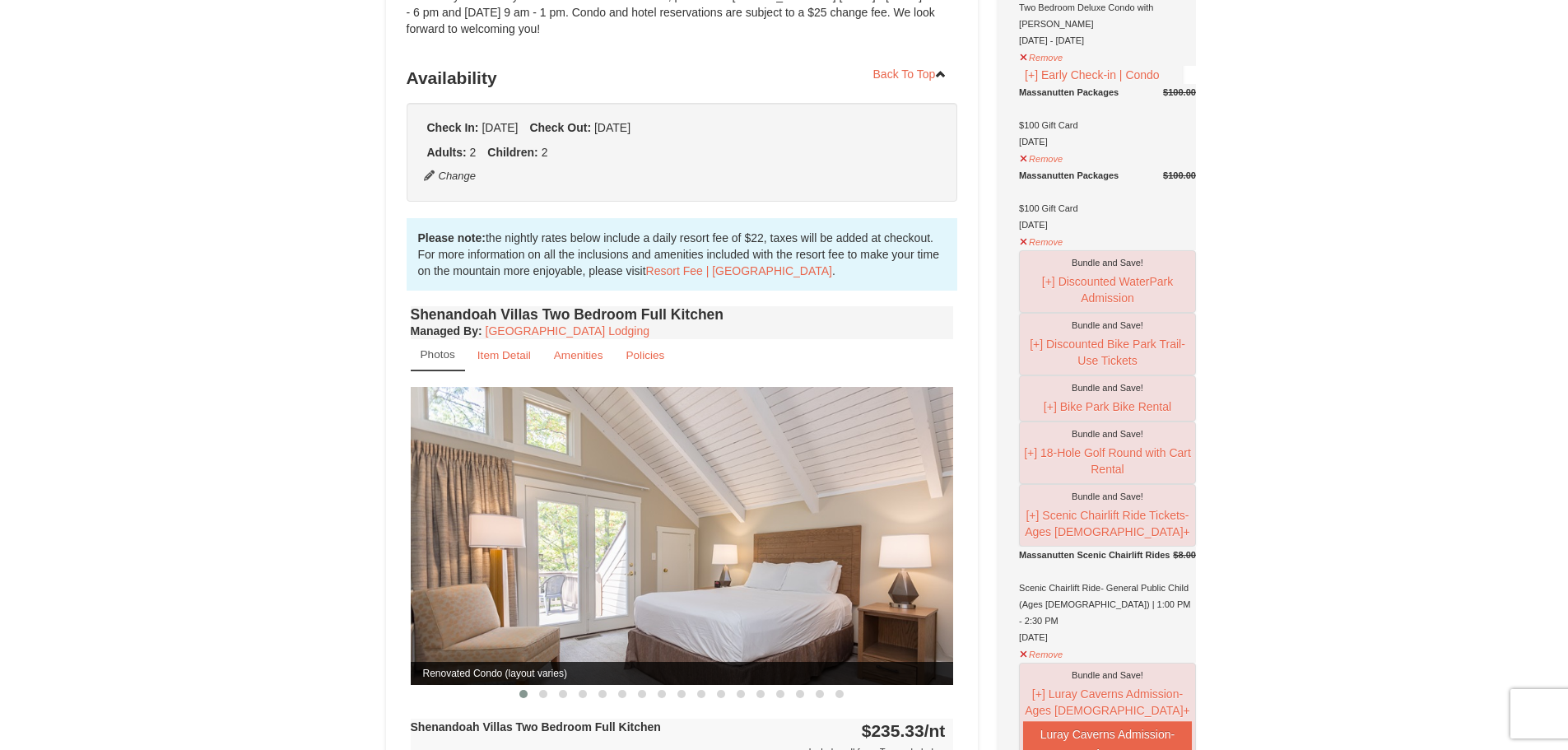
scroll to position [234, 0]
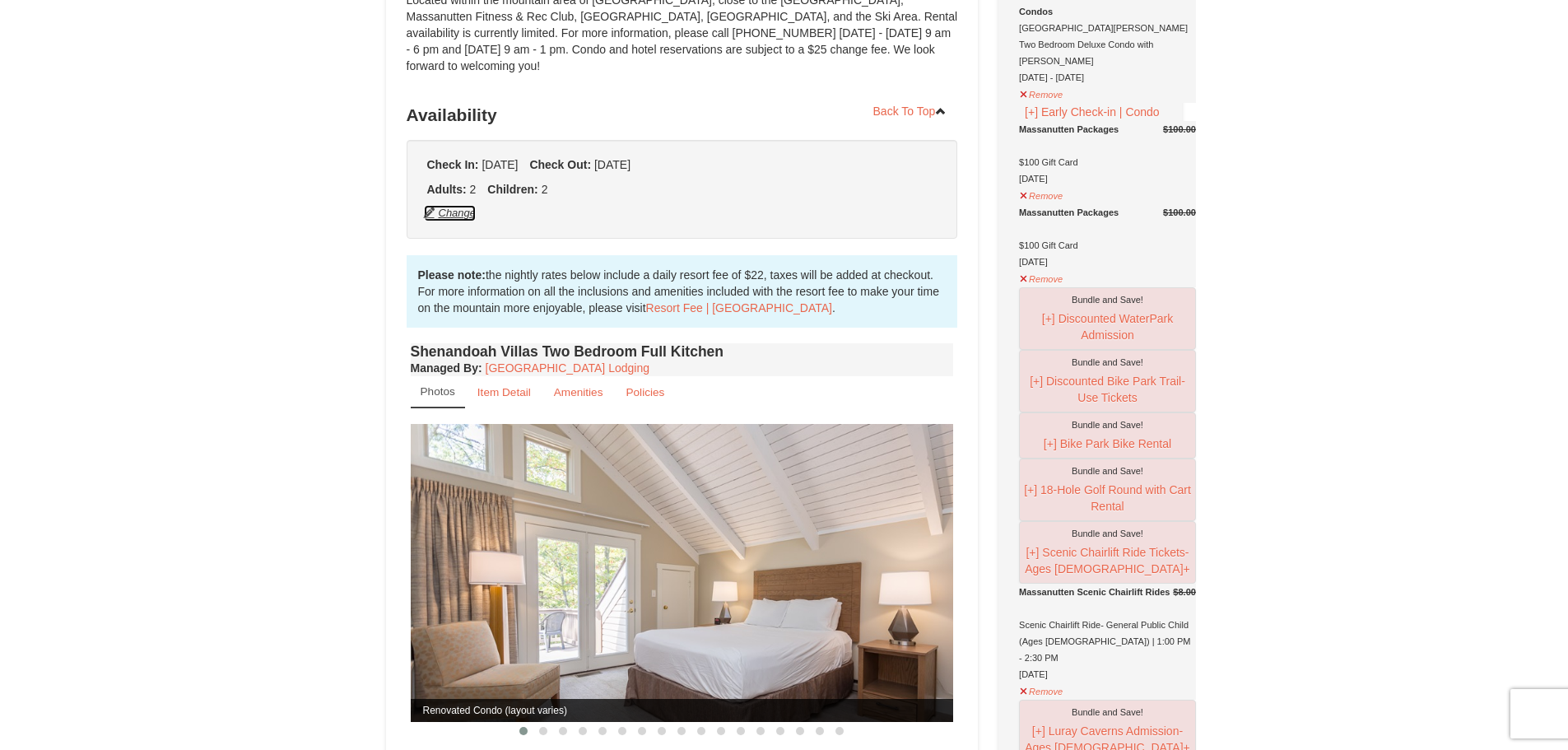
click at [444, 204] on button "Change" at bounding box center [450, 213] width 54 height 18
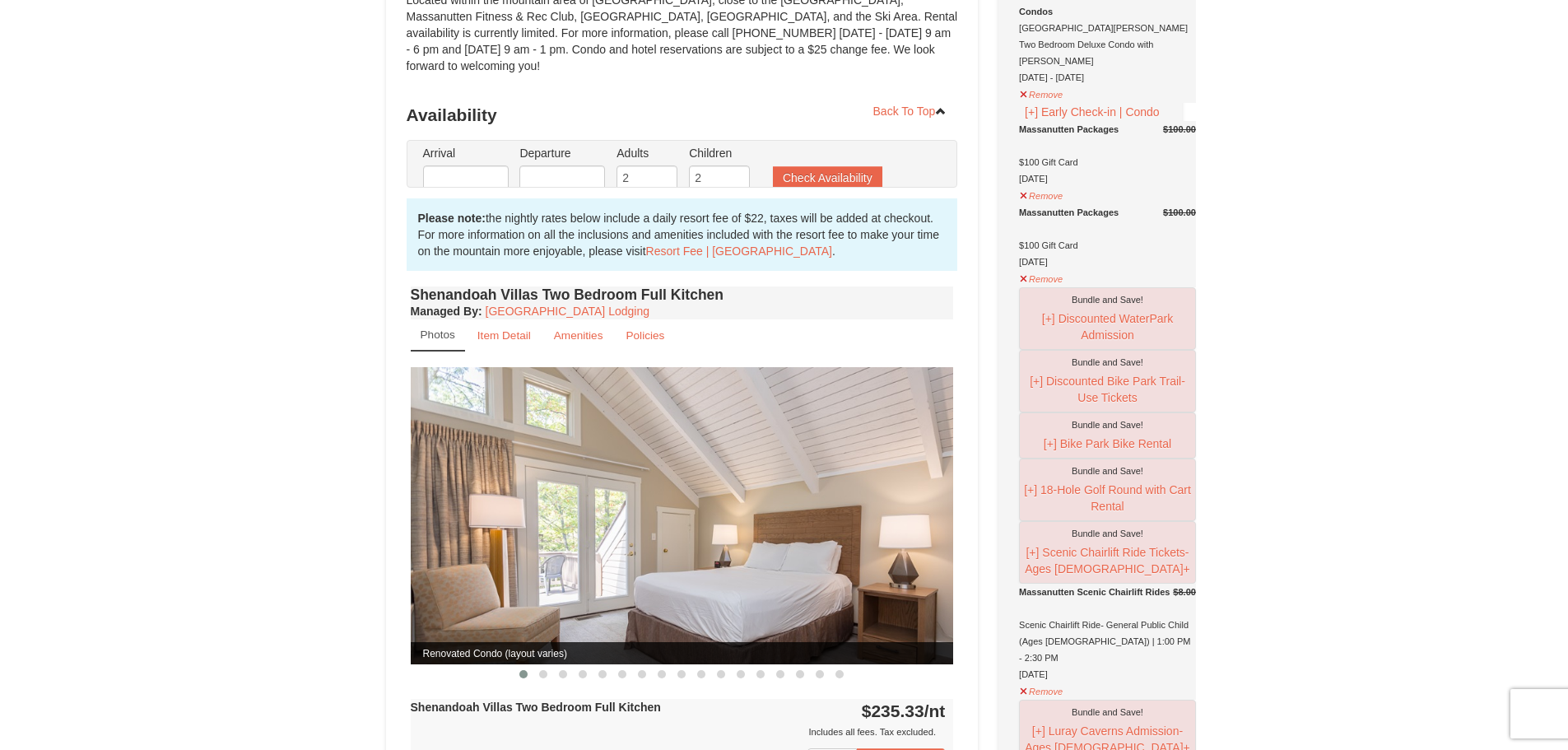
type input "[DATE]"
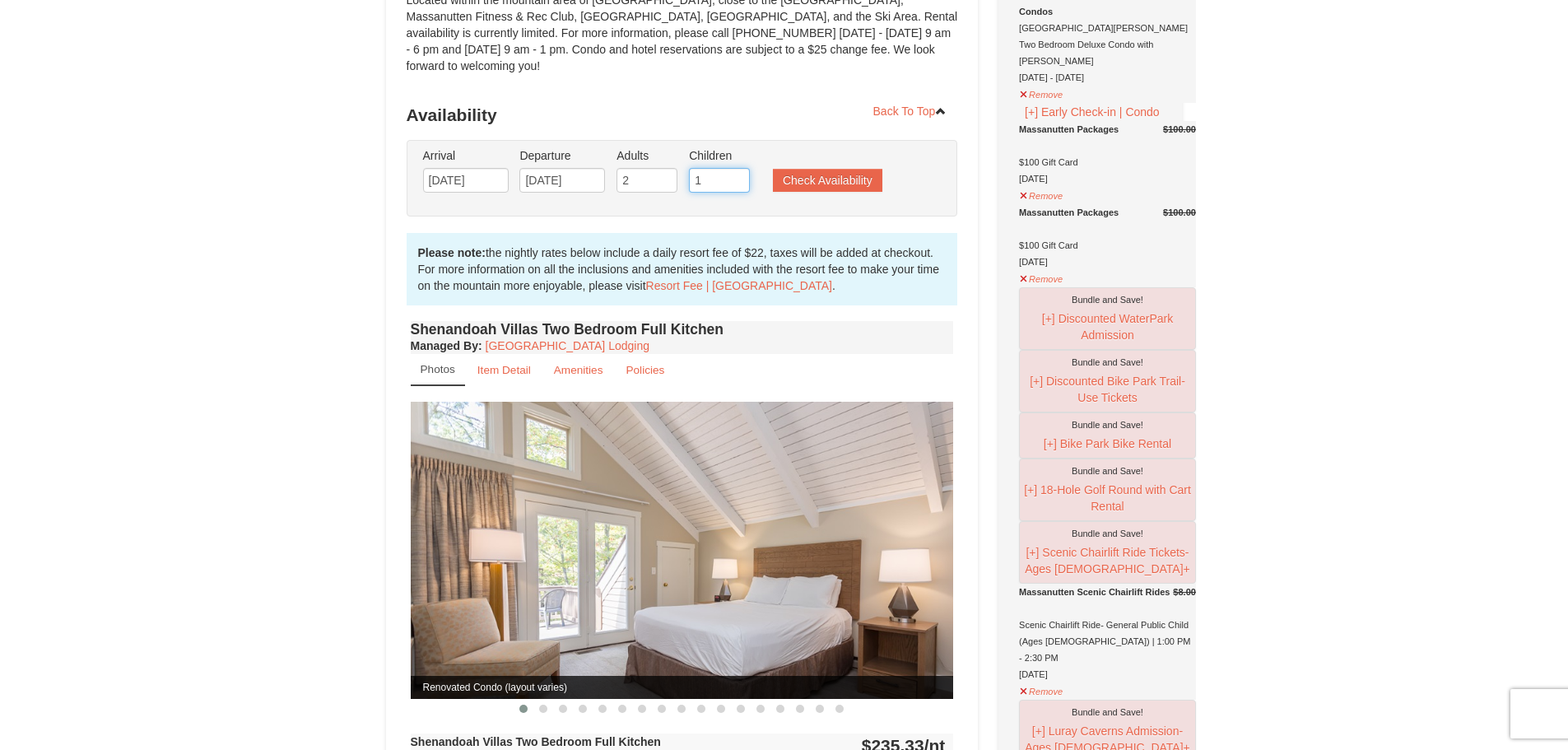
click at [738, 171] on input "1" at bounding box center [719, 180] width 61 height 25
type input "0"
click at [738, 171] on input "0" at bounding box center [719, 180] width 61 height 25
click at [818, 169] on button "Check Availability" at bounding box center [827, 180] width 110 height 23
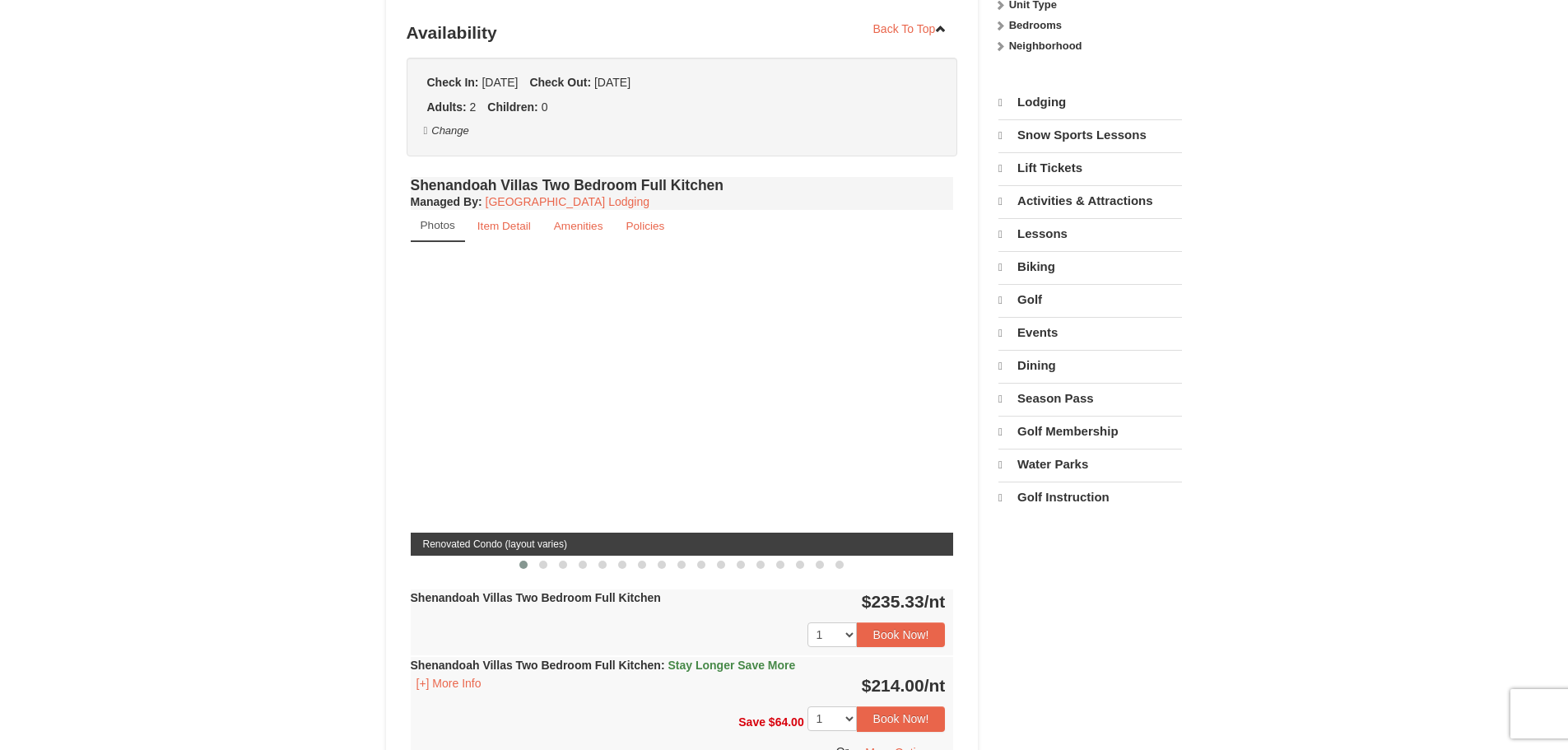
select select "9"
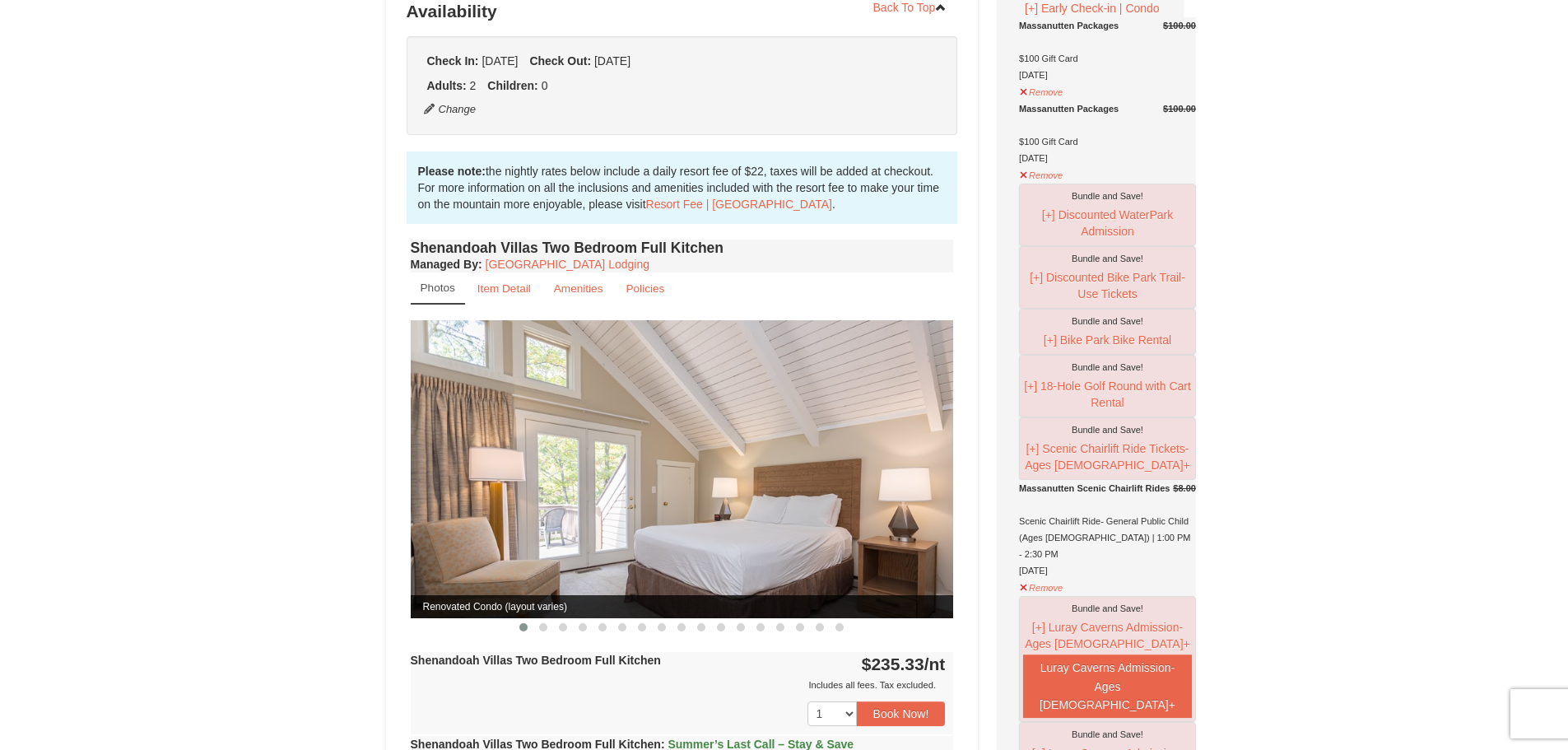
scroll to position [234, 0]
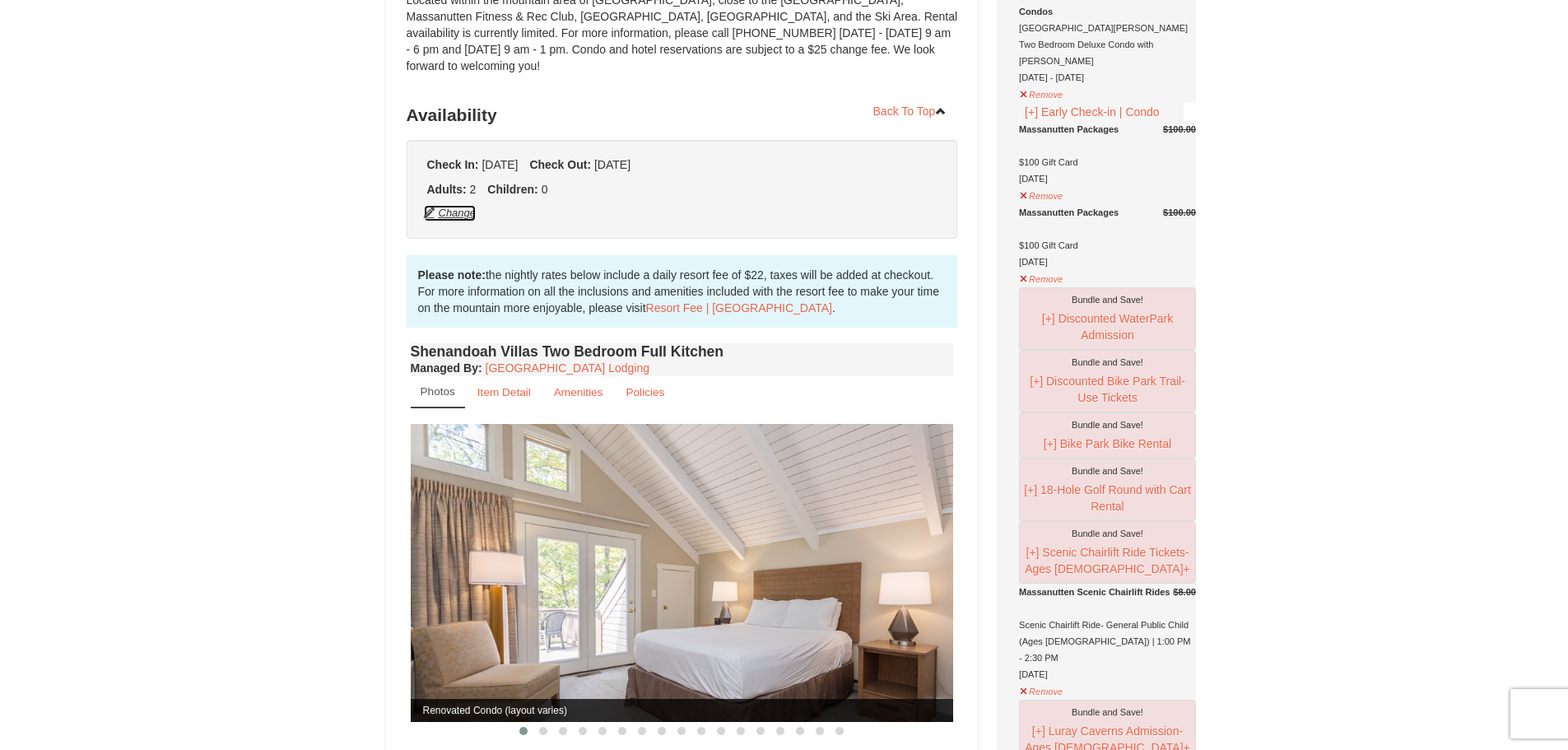
click at [442, 204] on button "Change" at bounding box center [450, 213] width 54 height 18
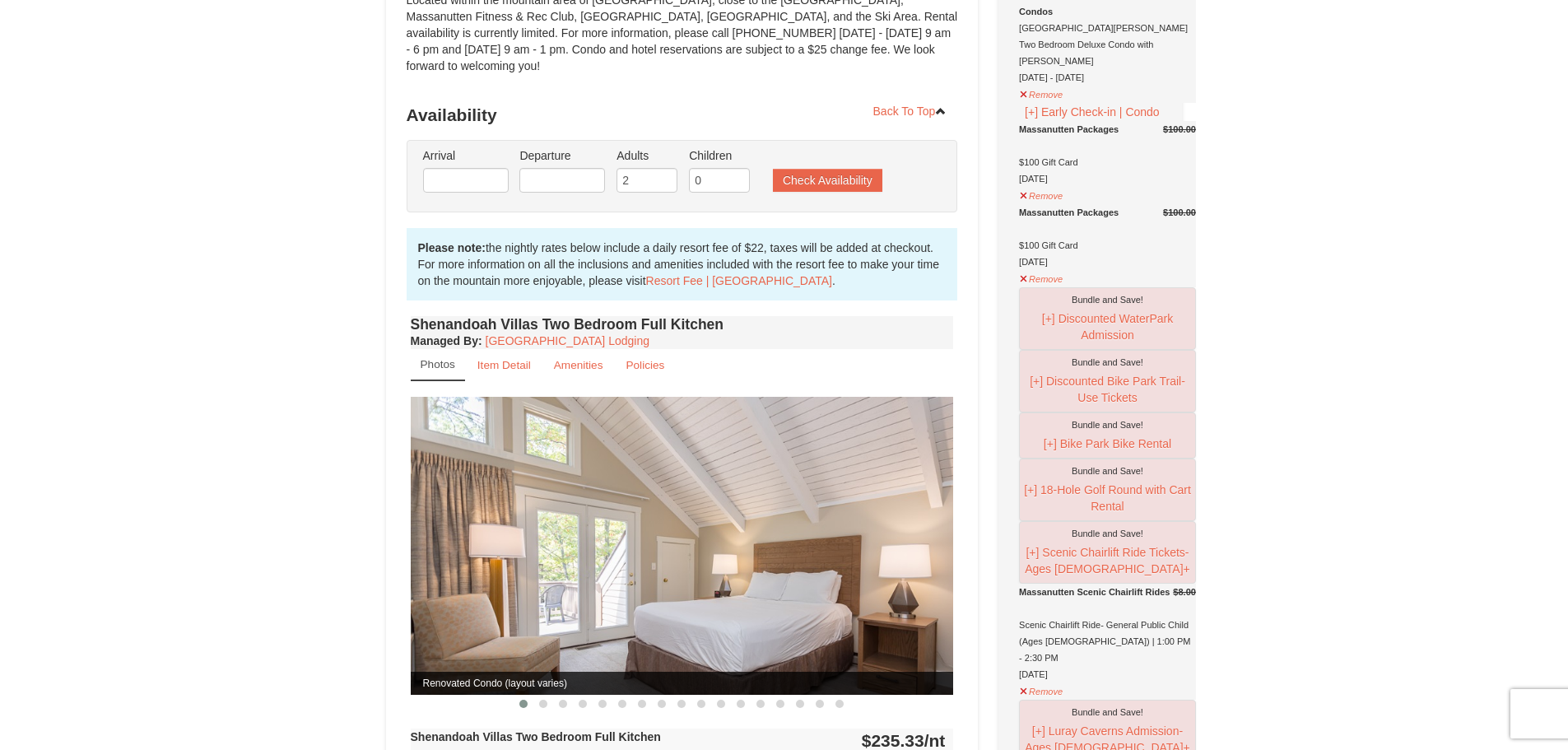
type input "09/11/2025"
type input "09/14/2025"
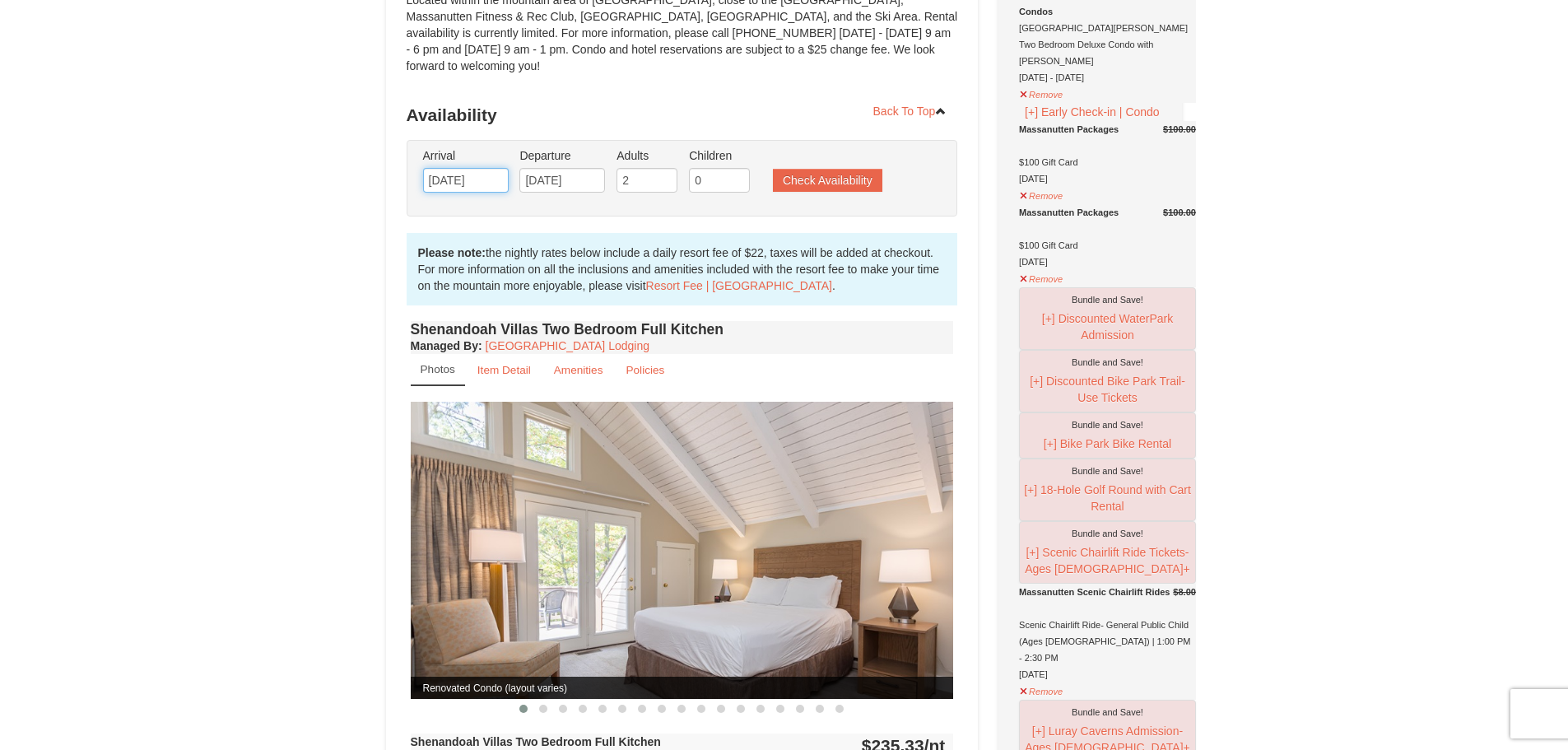
click at [463, 168] on input "09/11/2025" at bounding box center [465, 180] width 85 height 25
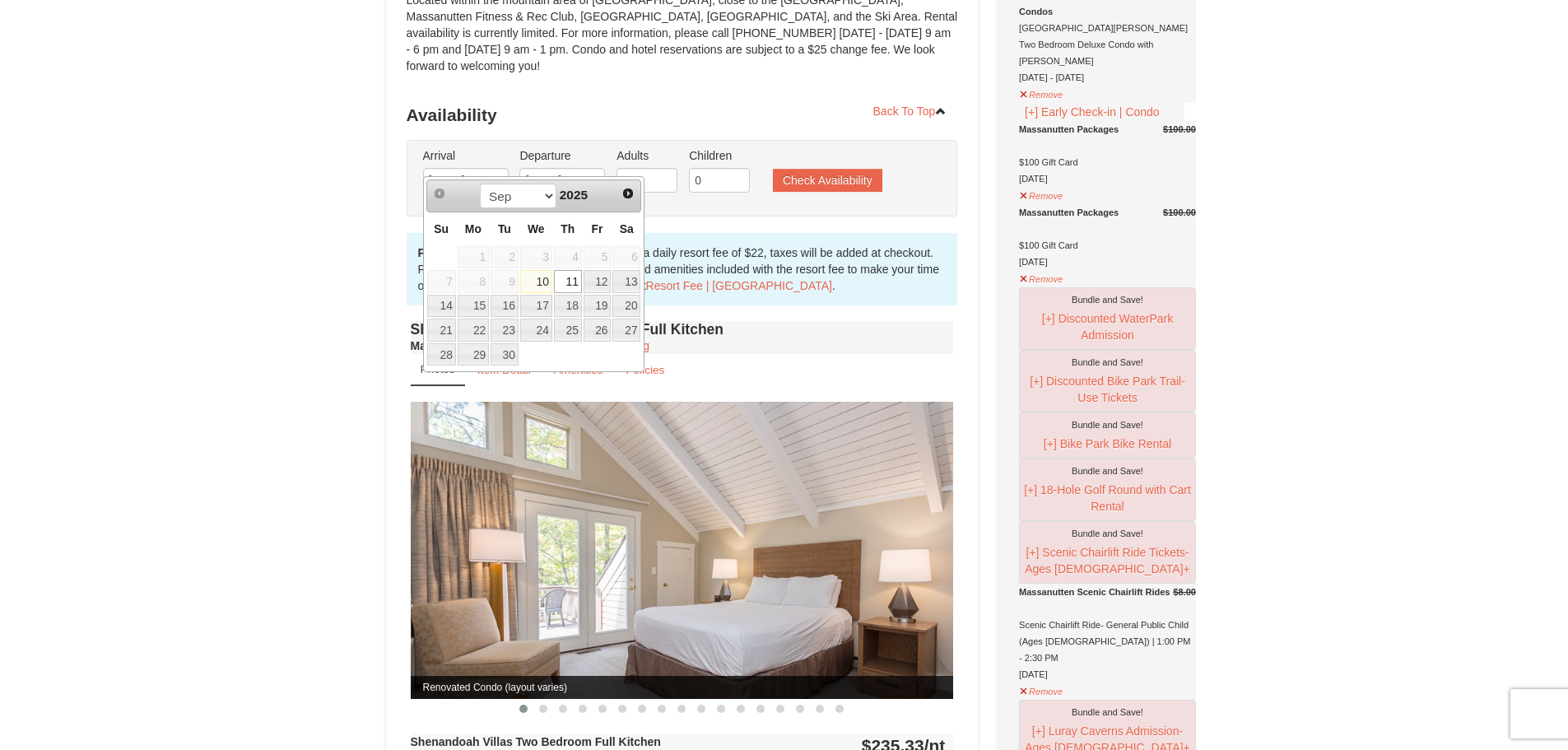
click at [574, 278] on link "11" at bounding box center [568, 281] width 28 height 23
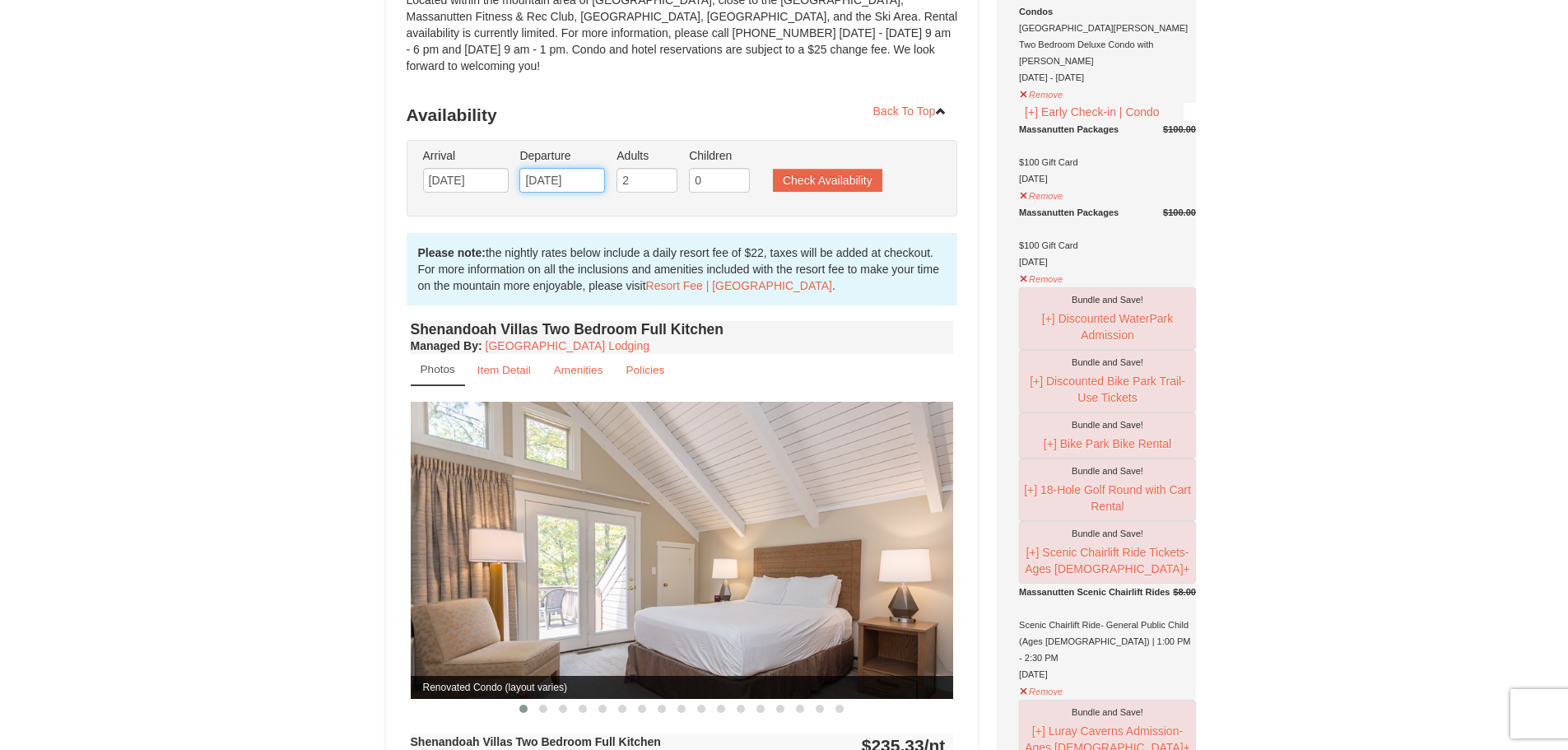
click at [579, 168] on input "09/14/2025" at bounding box center [561, 180] width 85 height 25
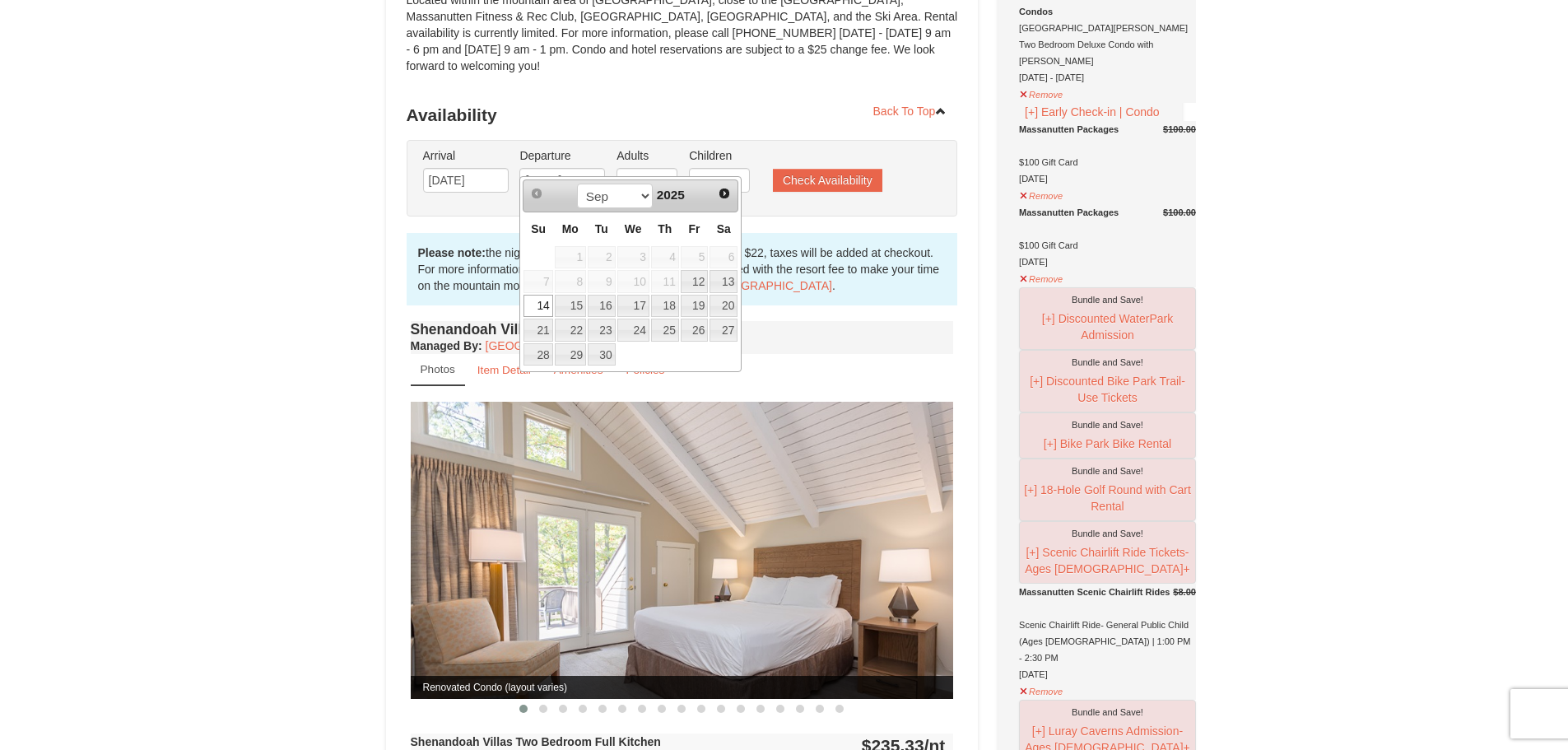
click at [538, 305] on link "14" at bounding box center [537, 306] width 29 height 23
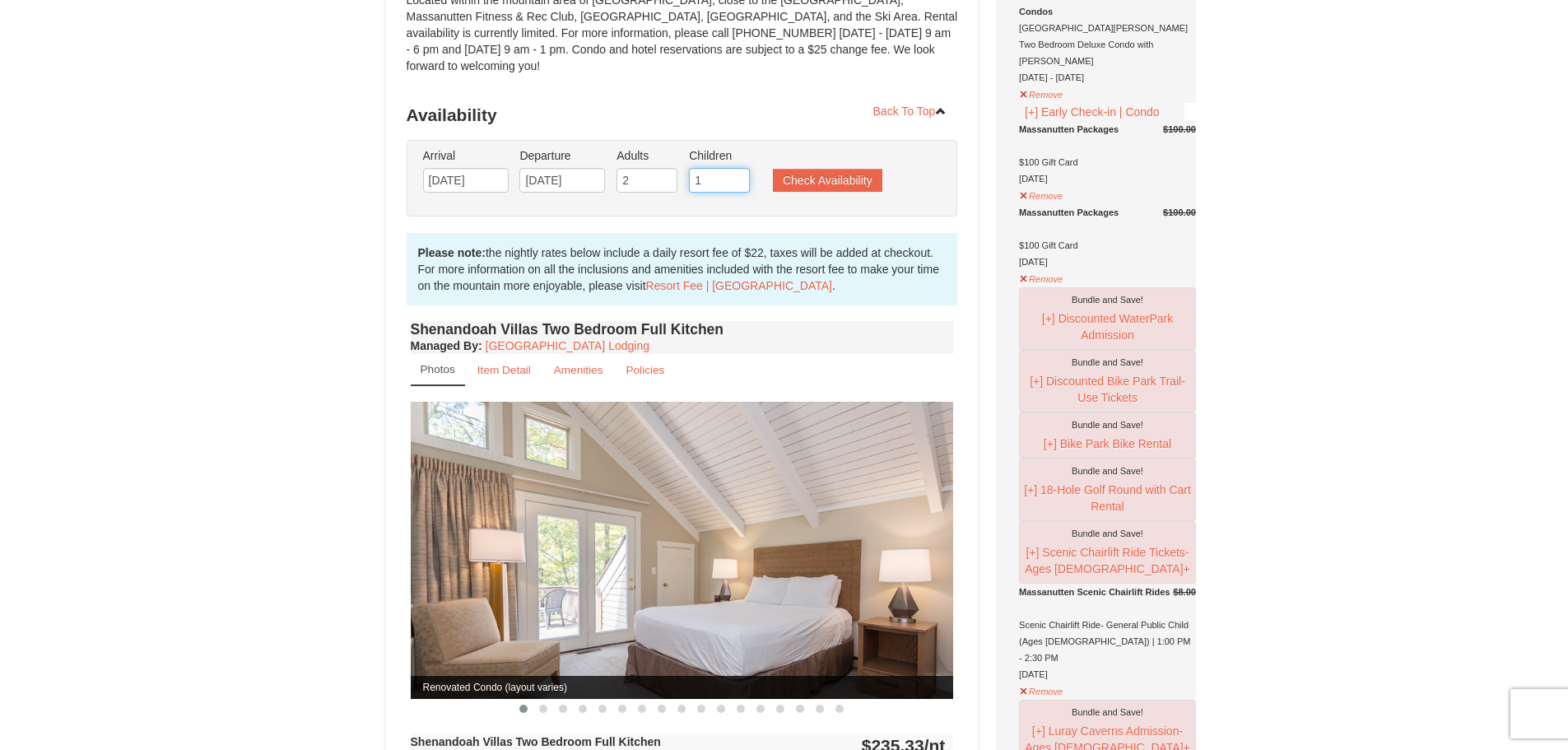
click at [739, 168] on input "1" at bounding box center [719, 180] width 61 height 25
type input "2"
click at [739, 168] on input "2" at bounding box center [719, 180] width 61 height 25
click at [846, 169] on button "Check Availability" at bounding box center [827, 180] width 110 height 23
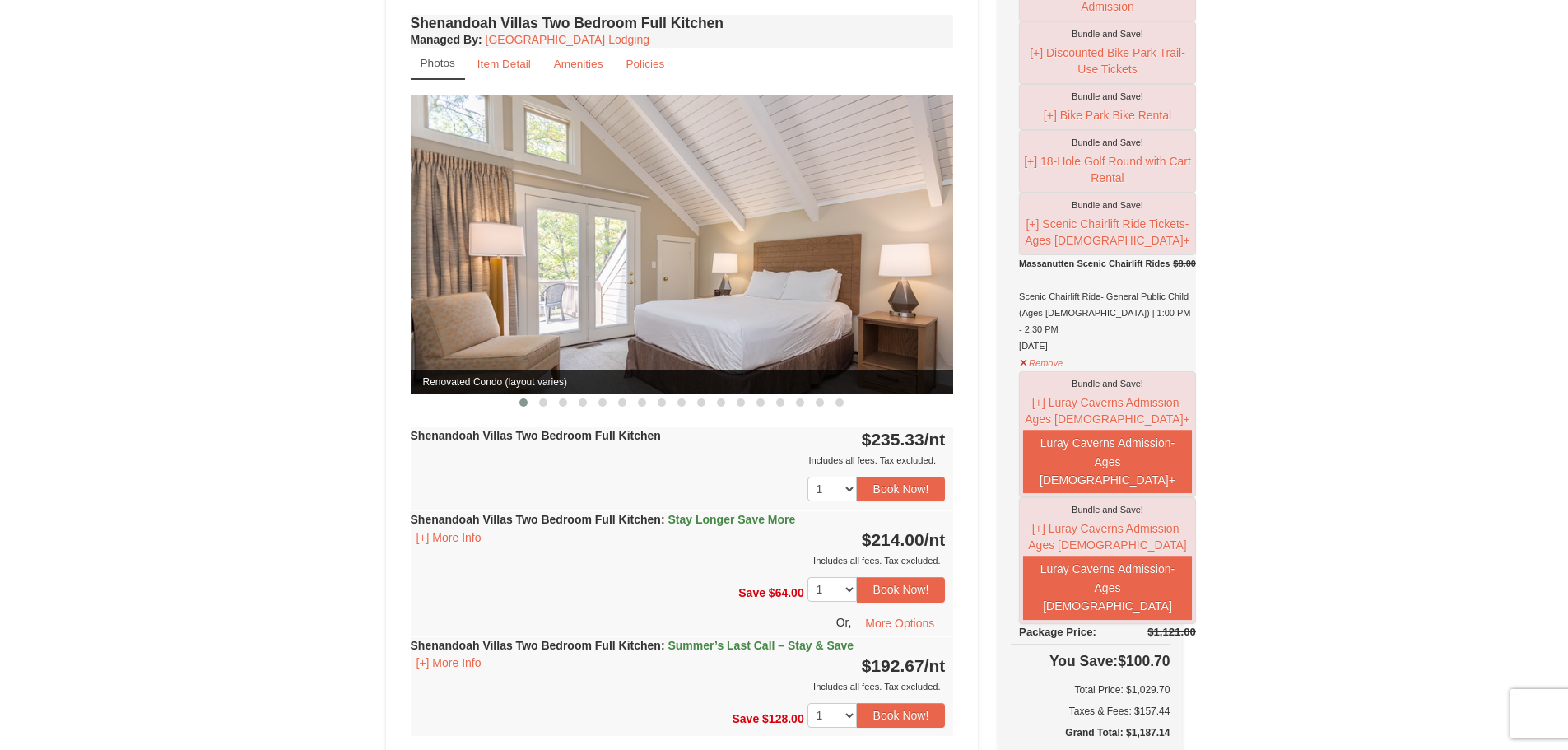
scroll to position [563, 0]
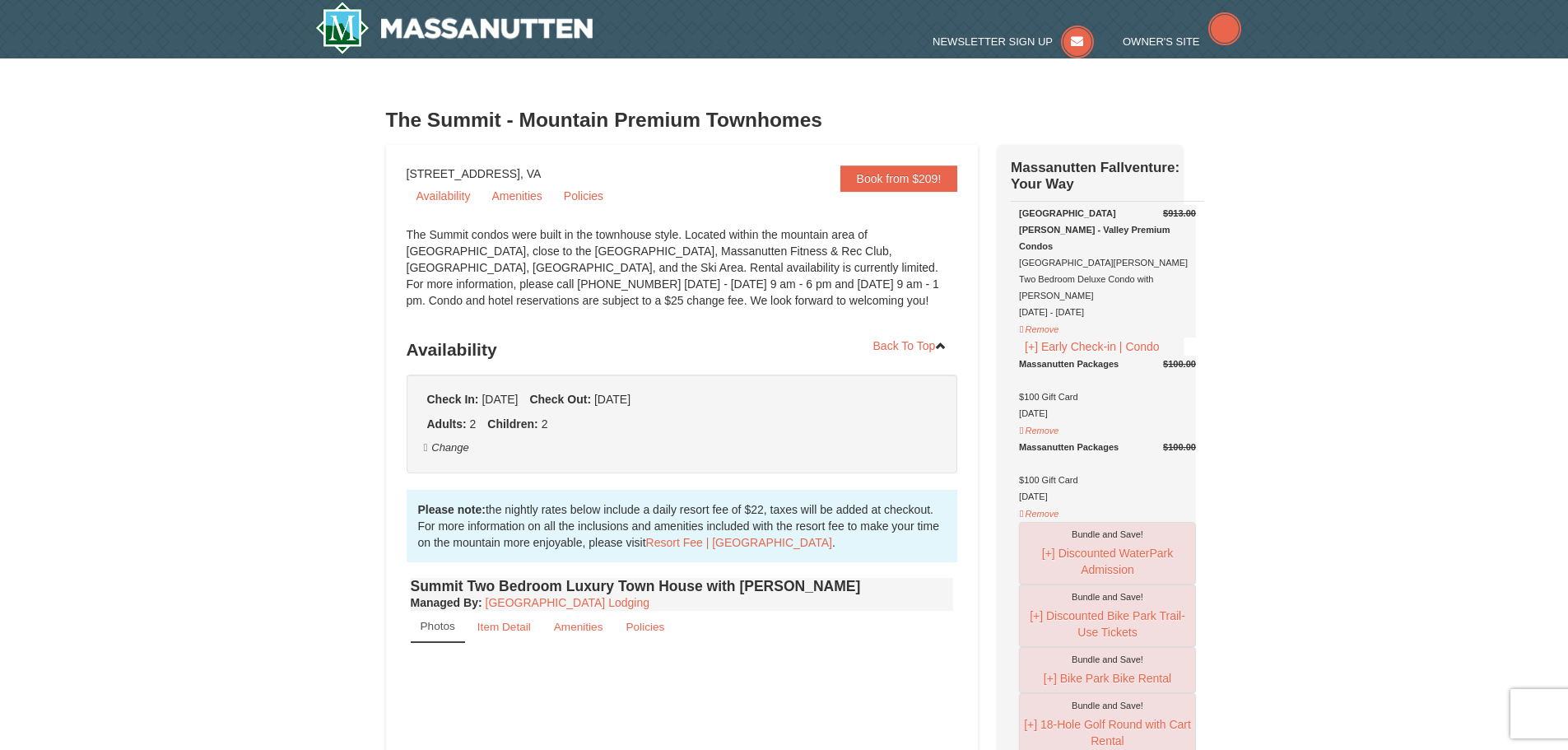
select select "9"
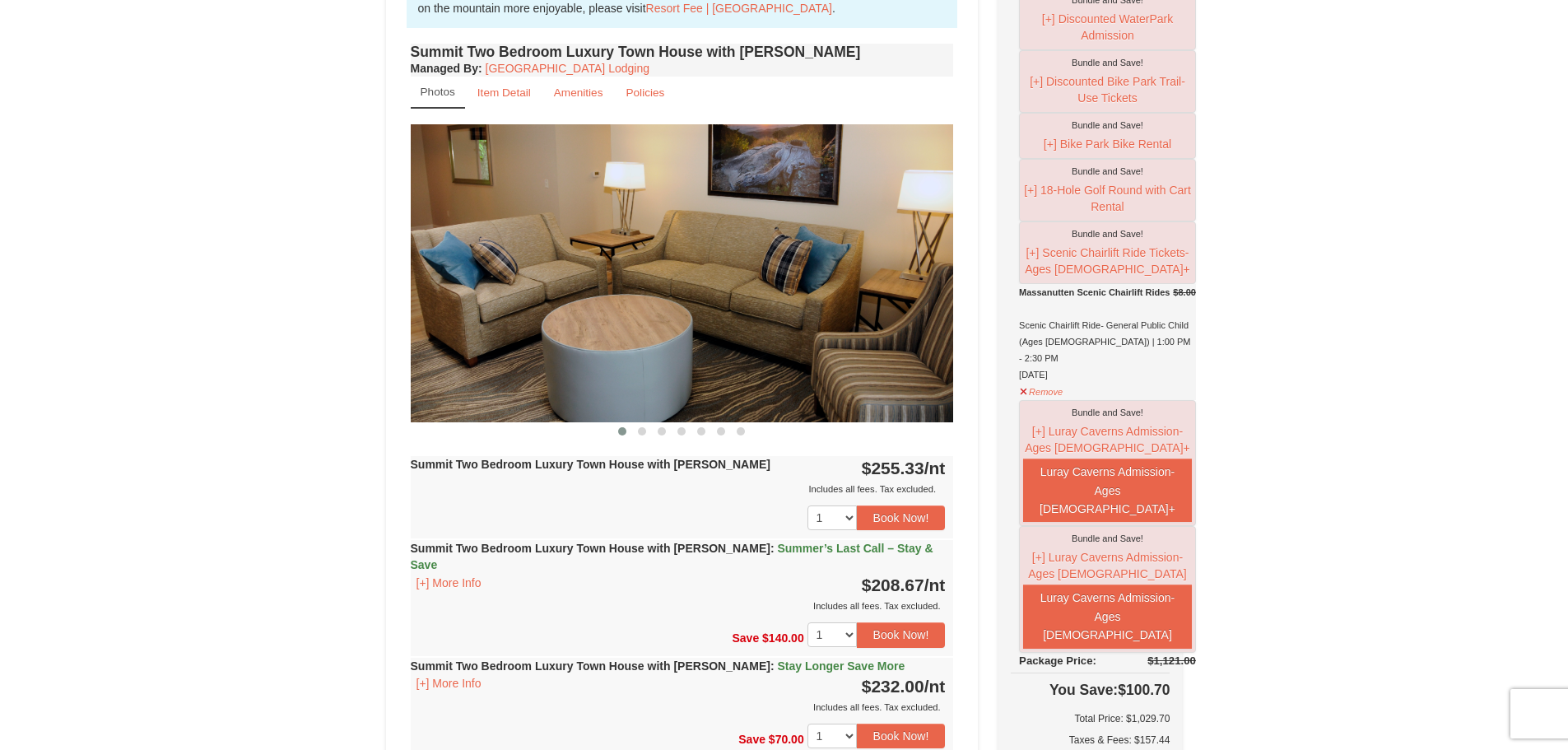
scroll to position [494, 0]
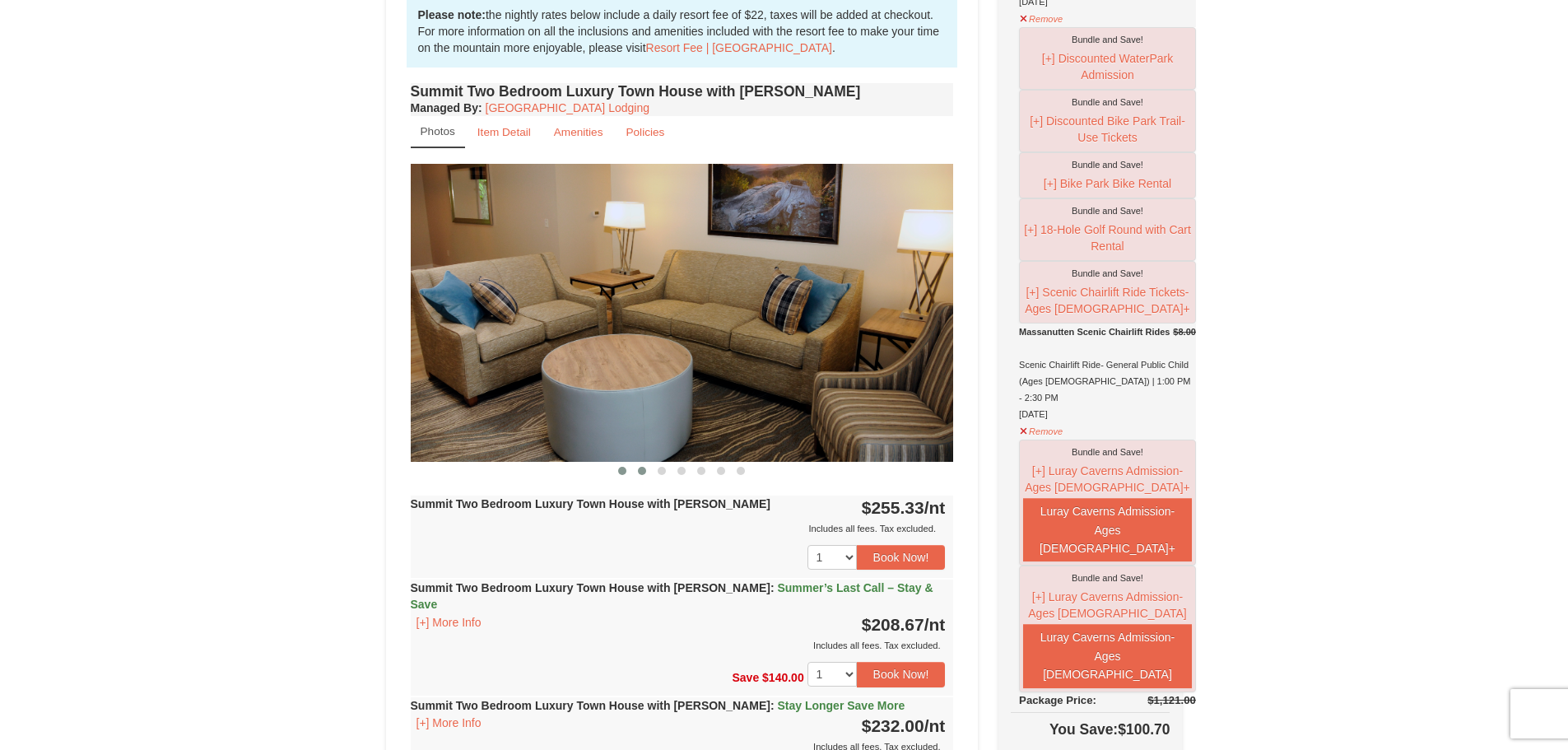
click at [639, 473] on span at bounding box center [641, 470] width 8 height 8
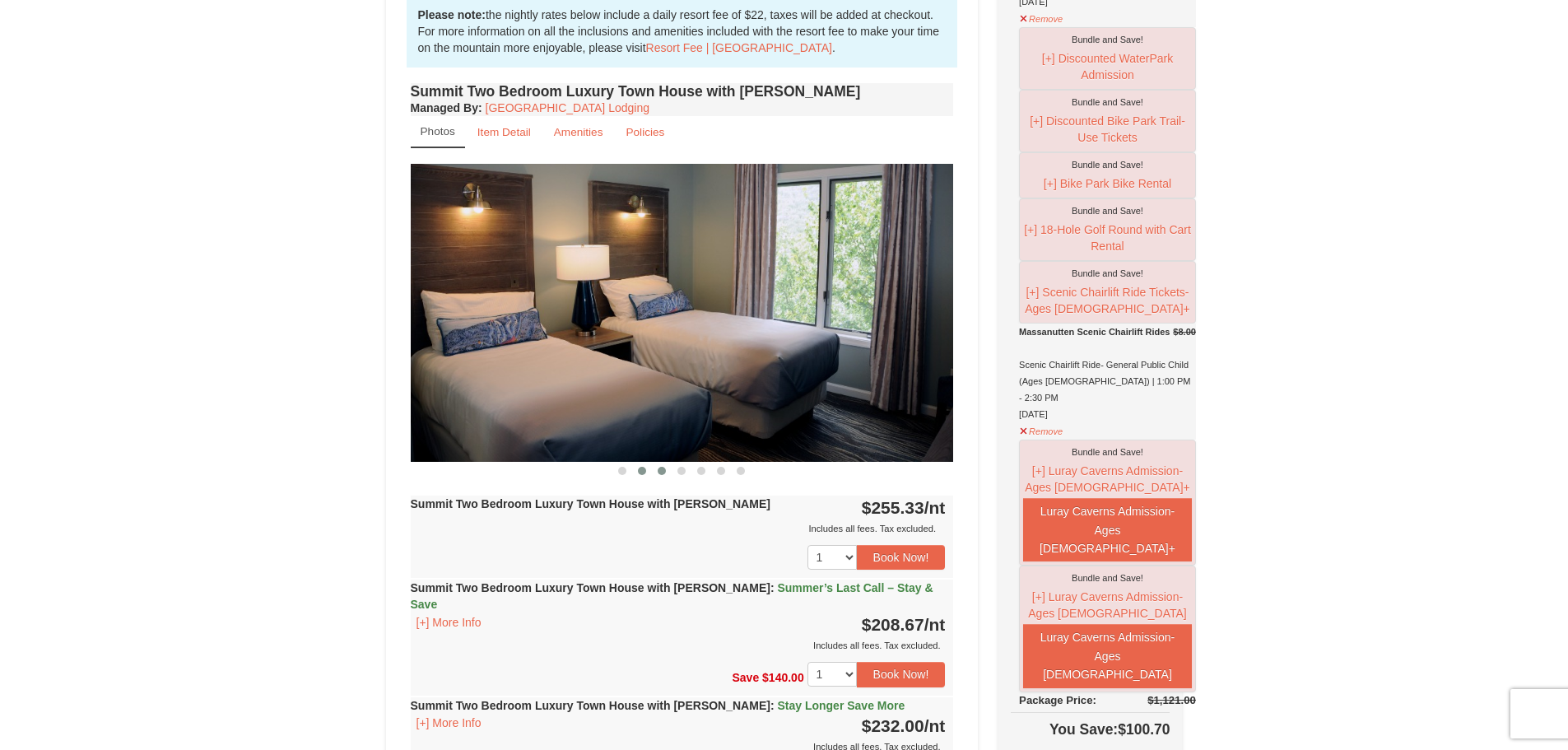
click at [664, 474] on span at bounding box center [661, 470] width 8 height 8
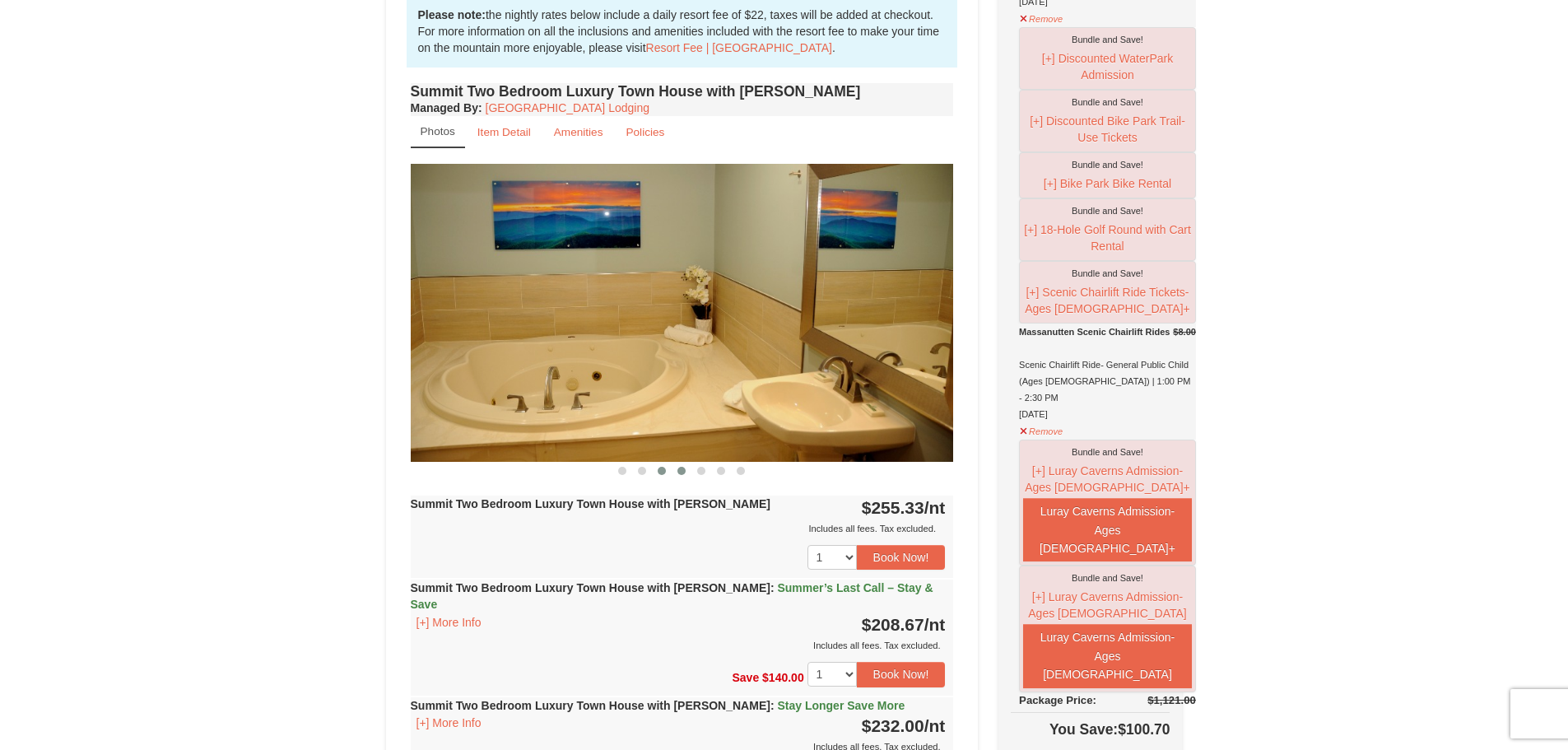
click at [680, 474] on span at bounding box center [680, 470] width 8 height 8
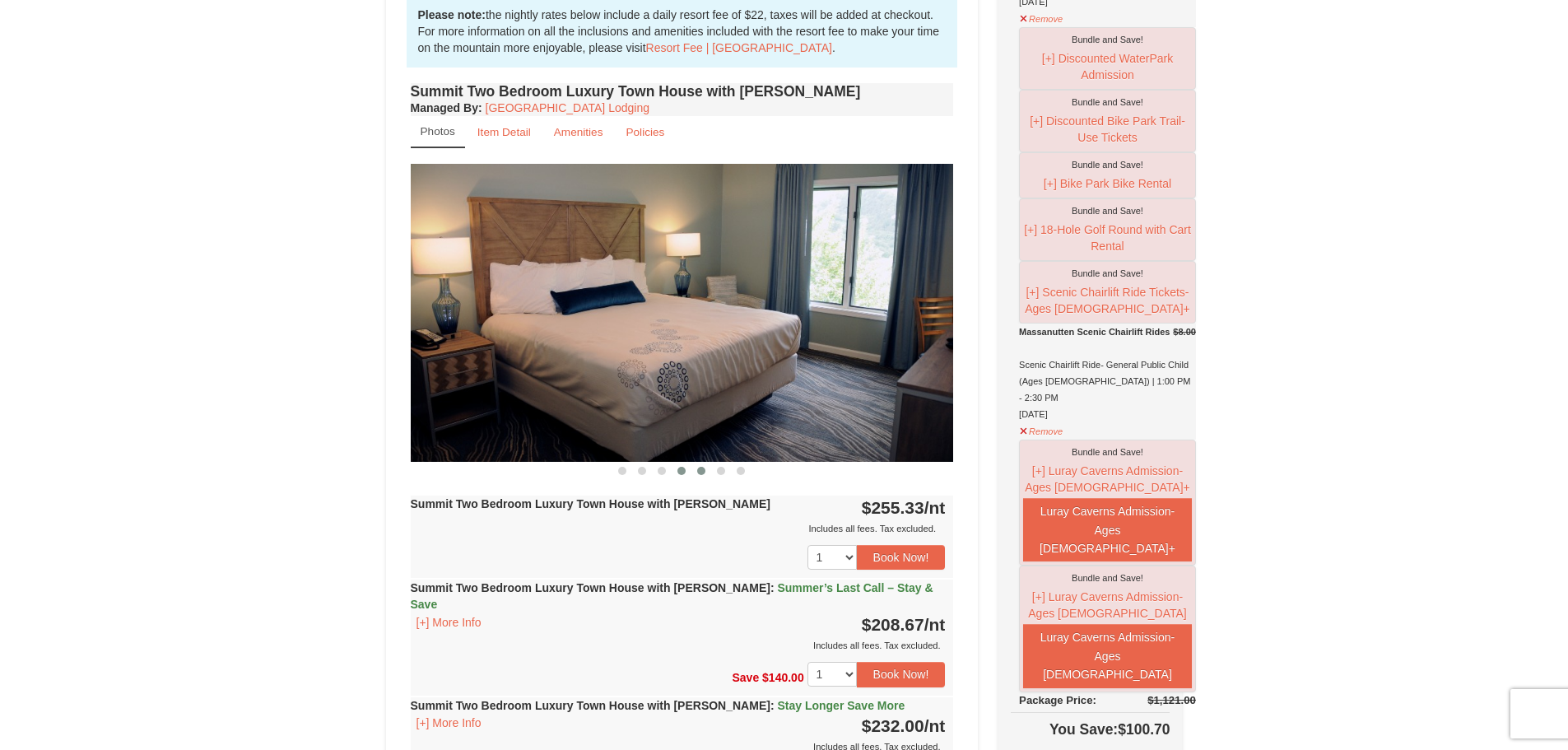
click at [703, 473] on span at bounding box center [701, 470] width 8 height 8
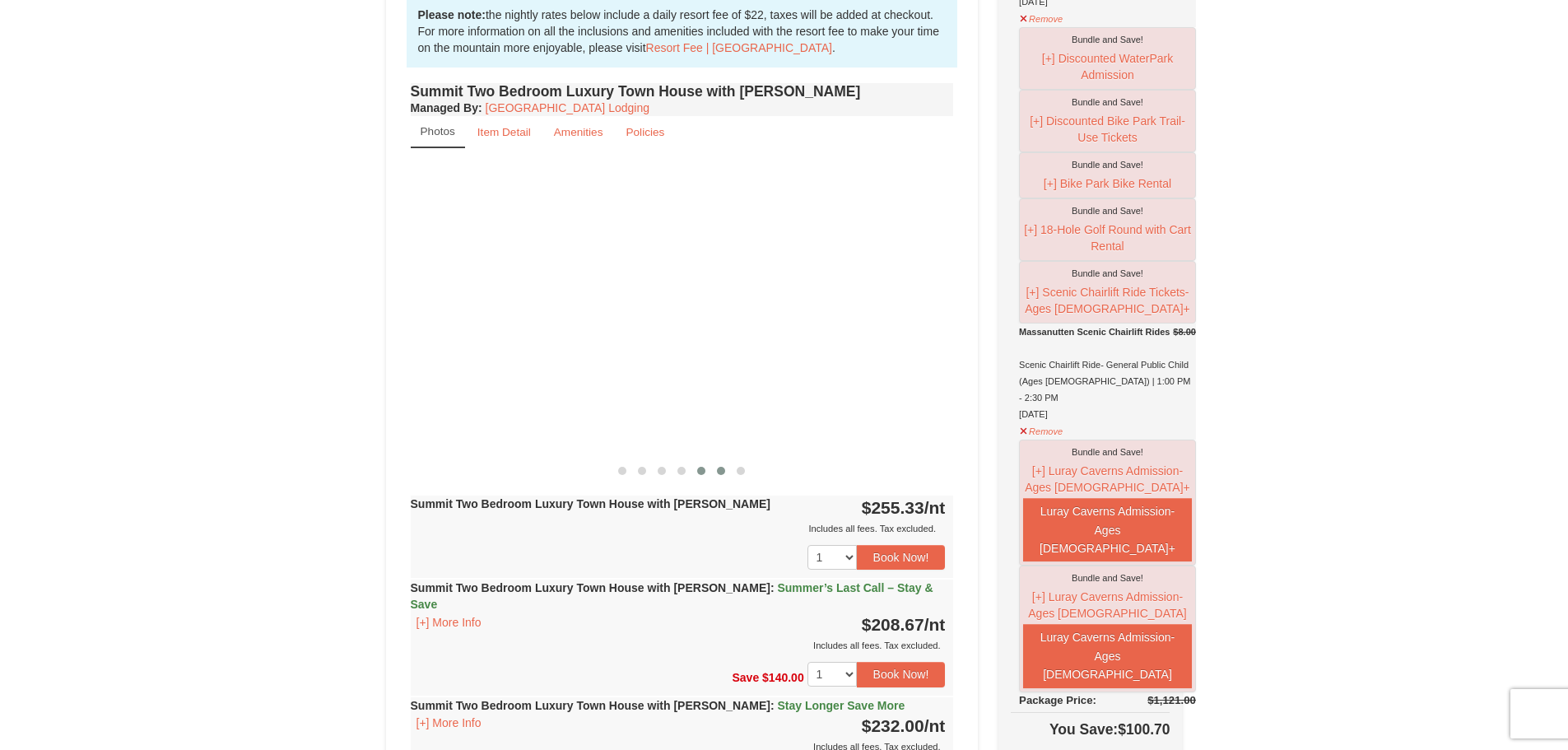
click at [719, 473] on span at bounding box center [720, 470] width 8 height 8
click at [743, 472] on span at bounding box center [740, 470] width 8 height 8
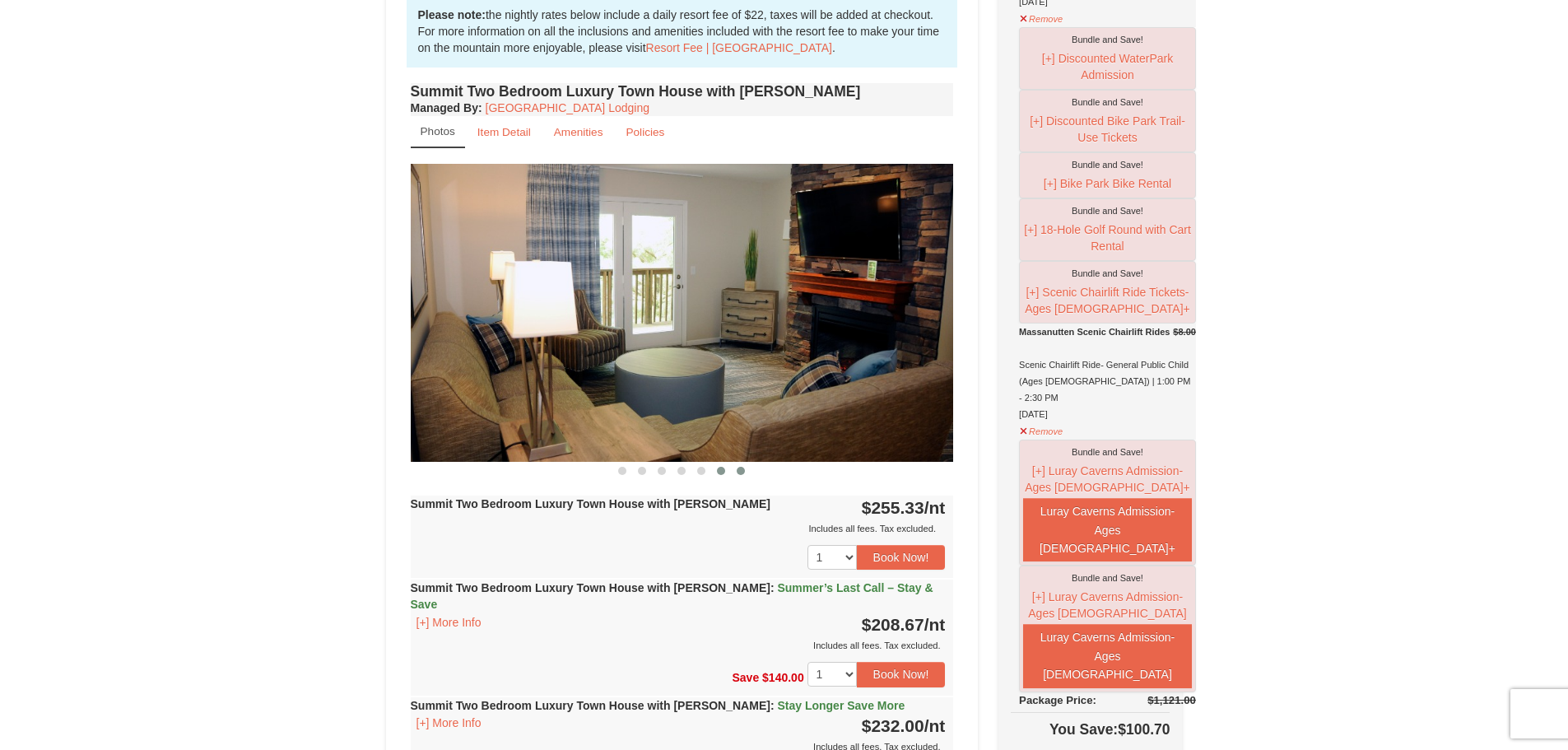
click at [724, 472] on span at bounding box center [720, 470] width 8 height 8
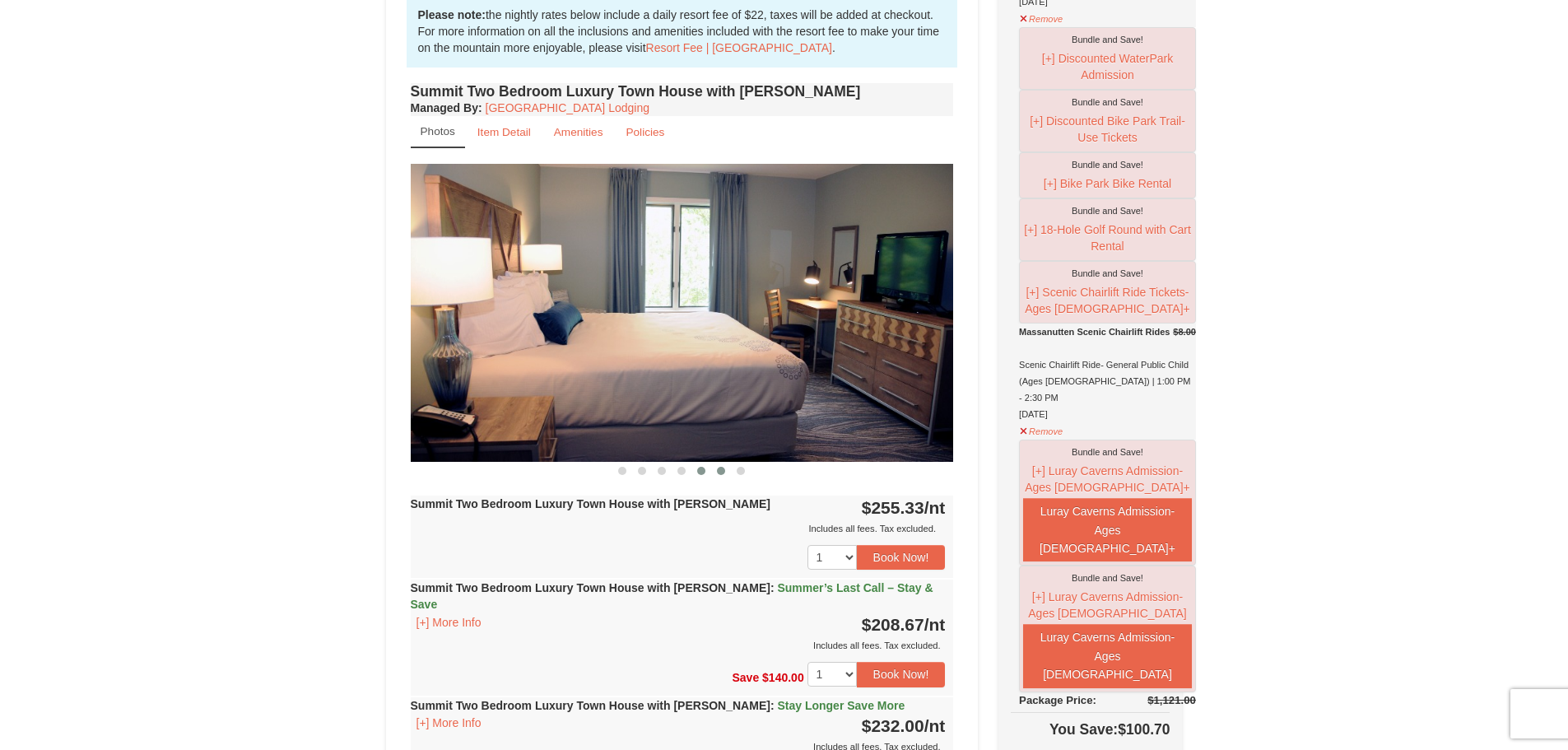
click at [698, 470] on button at bounding box center [701, 471] width 19 height 17
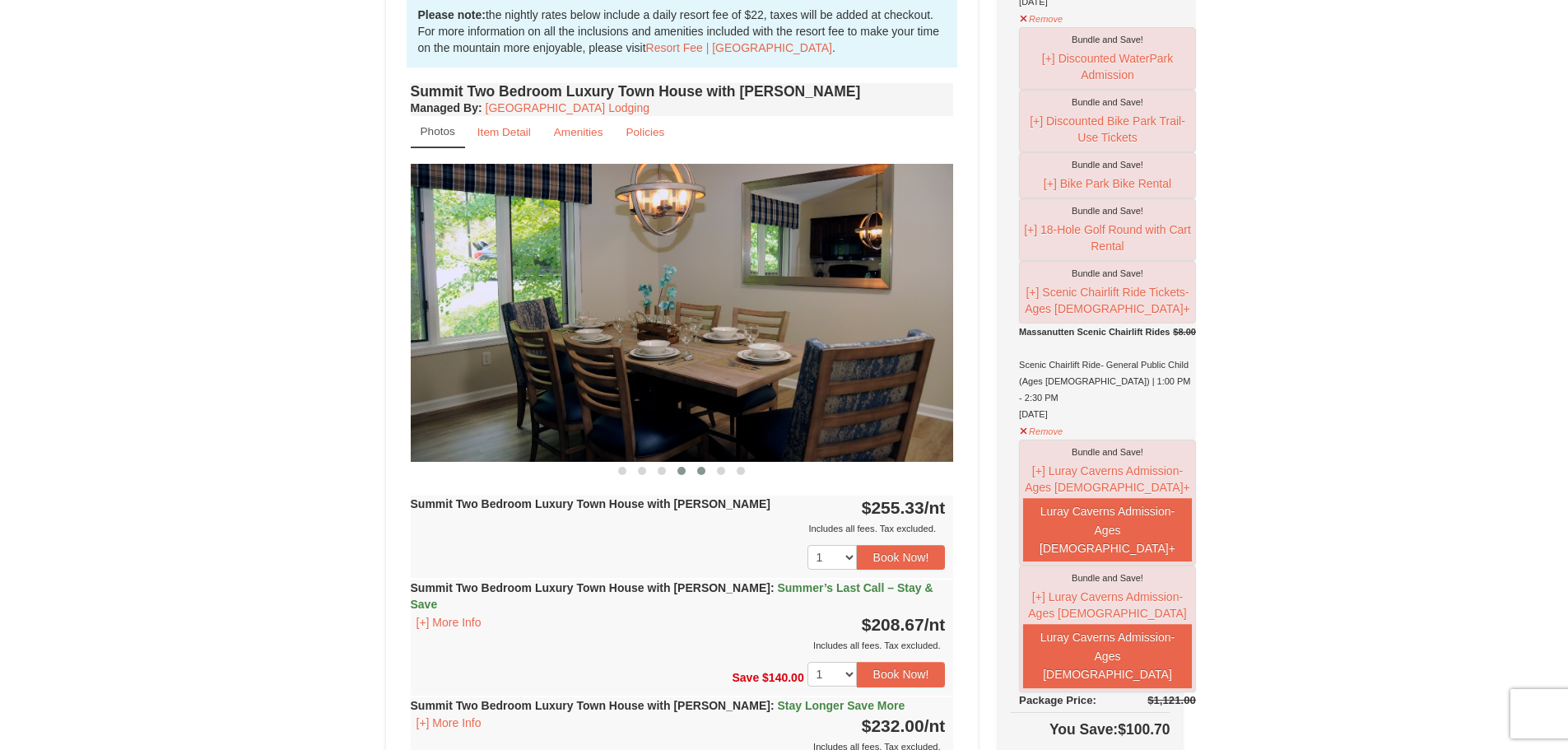
click at [675, 470] on button at bounding box center [681, 471] width 19 height 17
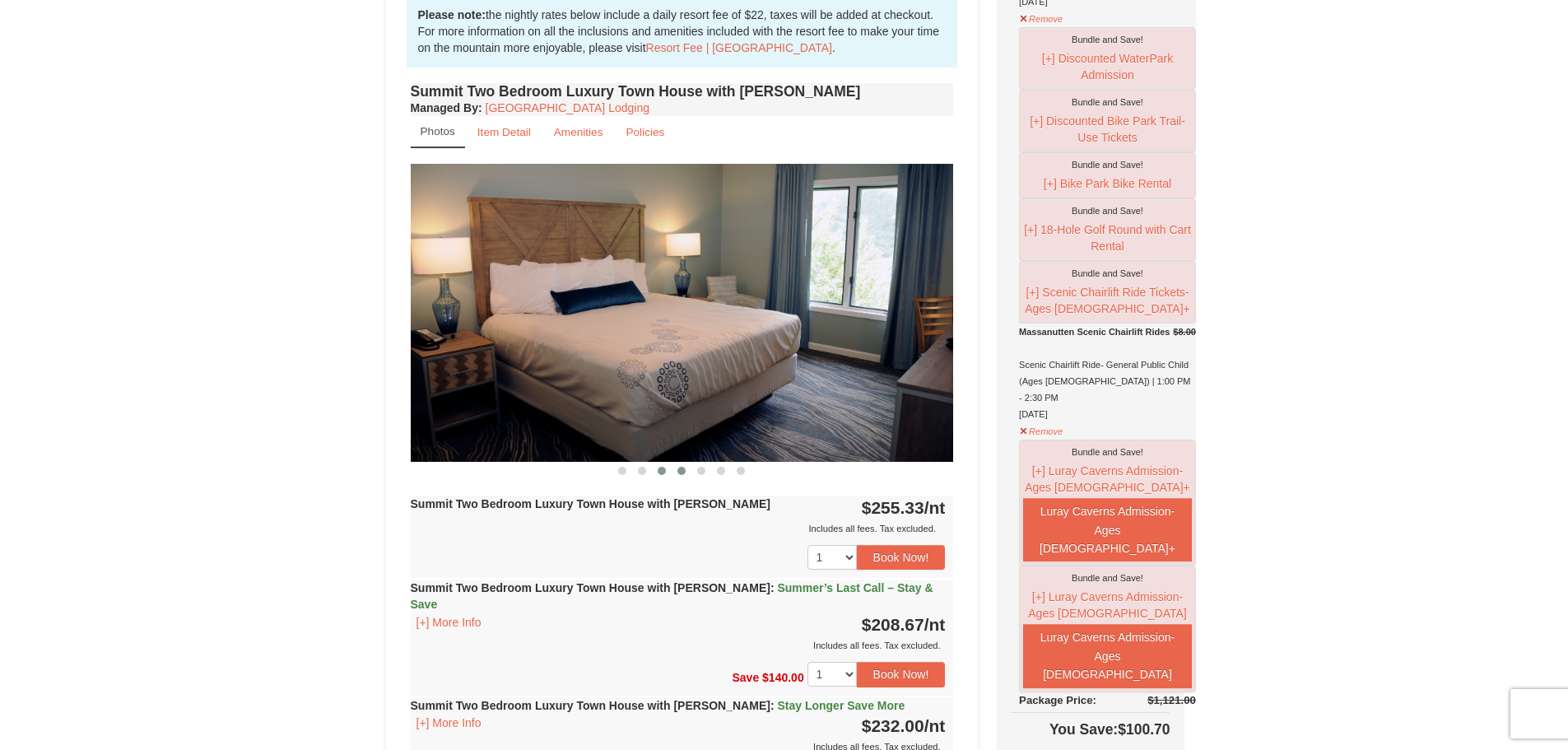
click at [658, 471] on button at bounding box center [661, 471] width 19 height 17
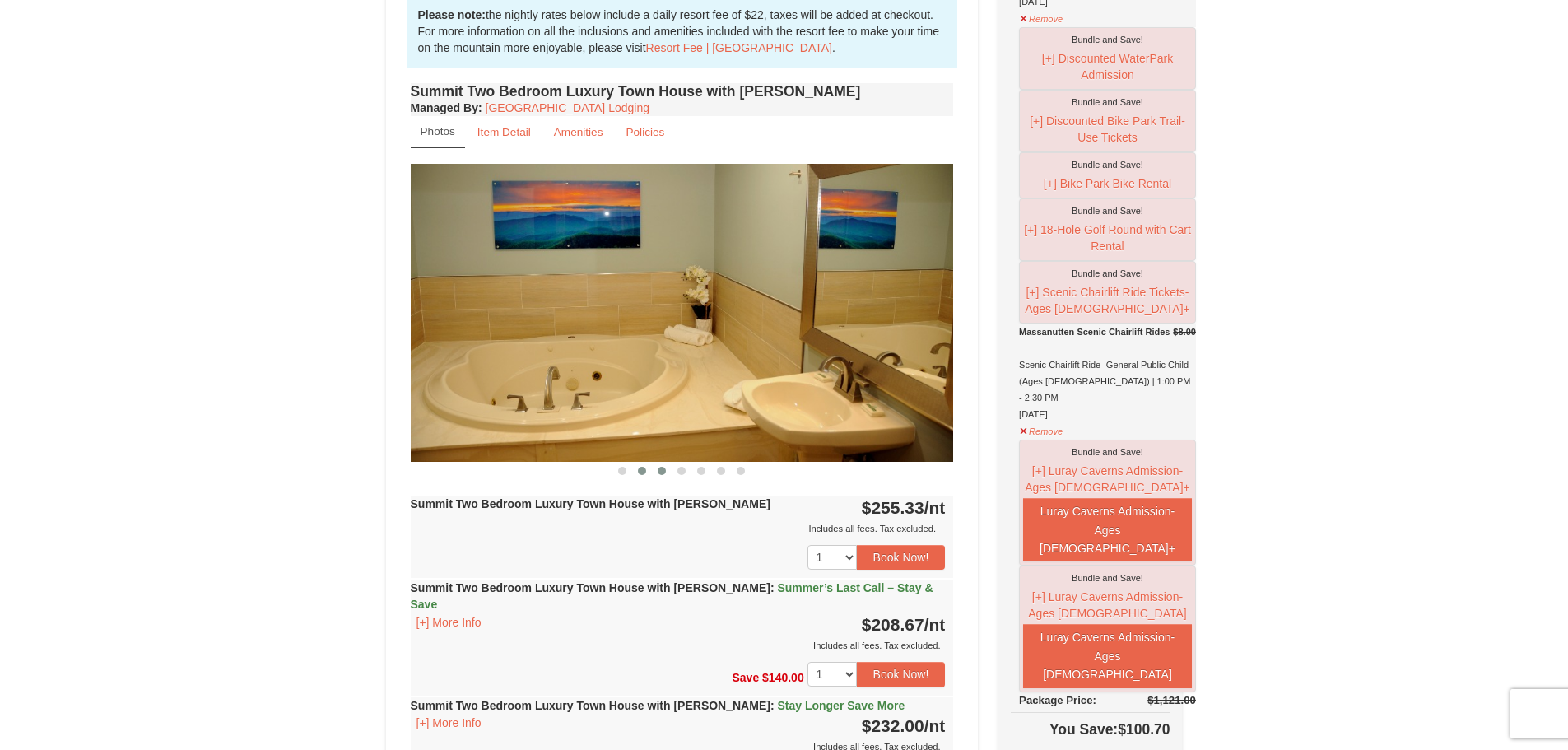
click at [641, 471] on span at bounding box center [641, 470] width 8 height 8
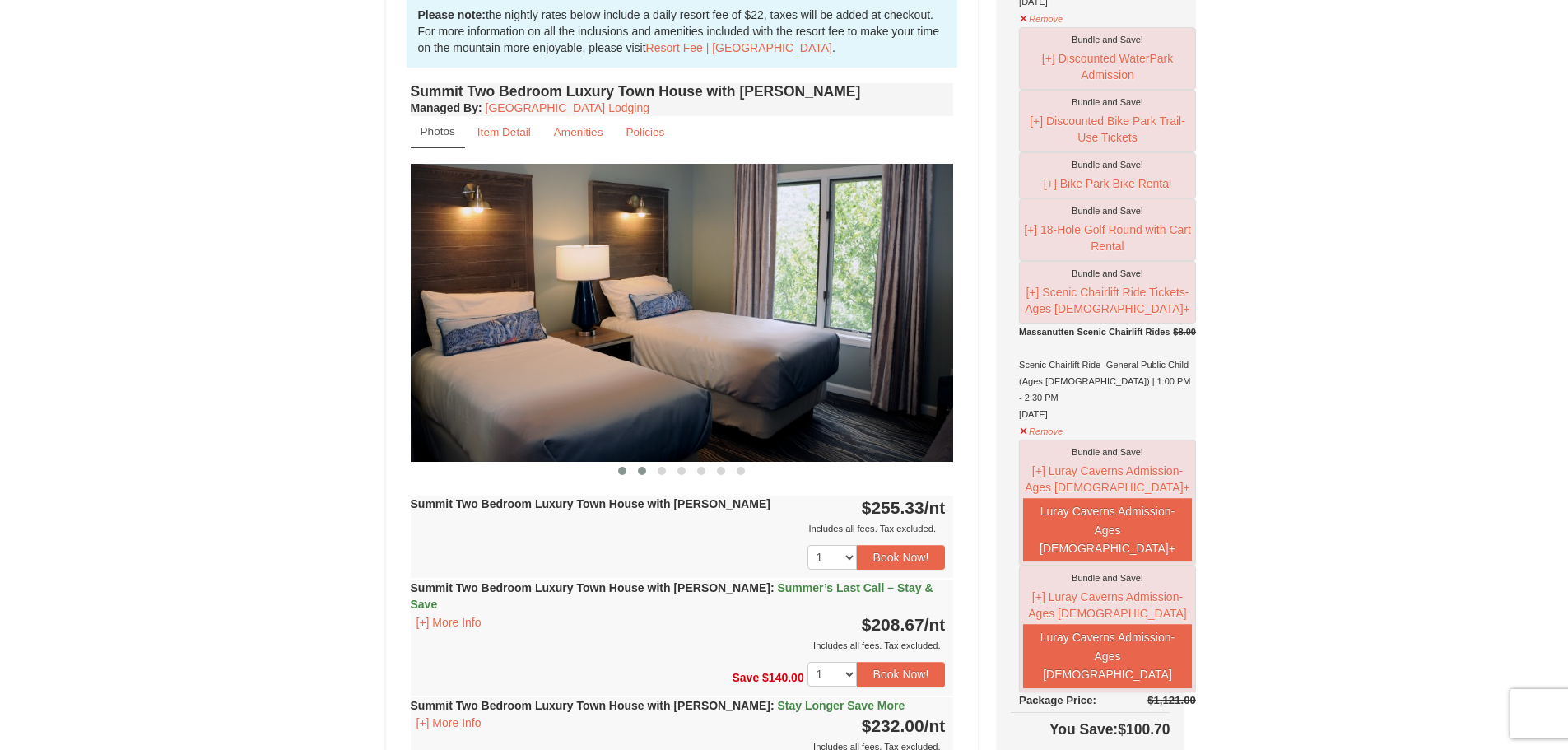
click at [621, 470] on span at bounding box center [622, 470] width 8 height 8
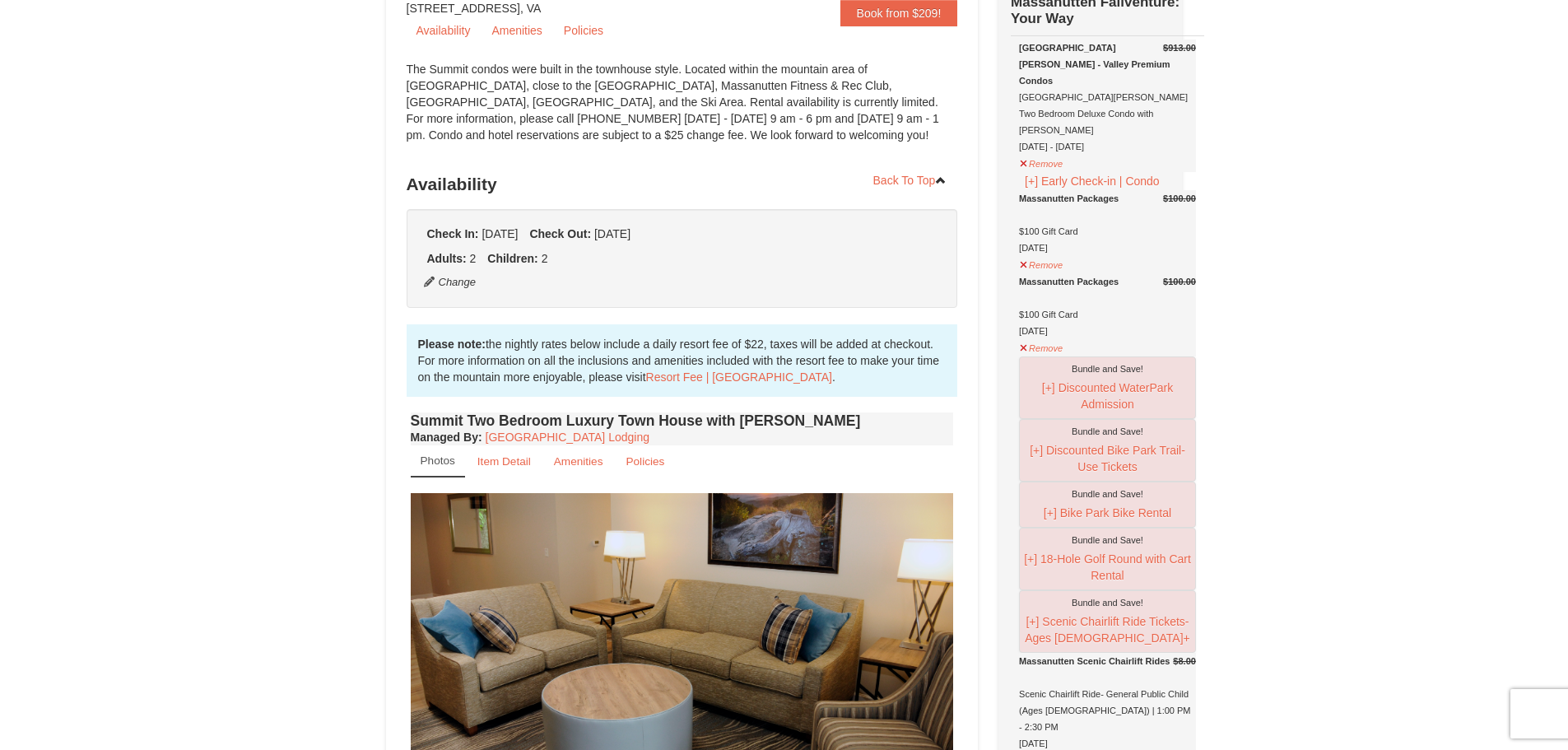
scroll to position [0, 0]
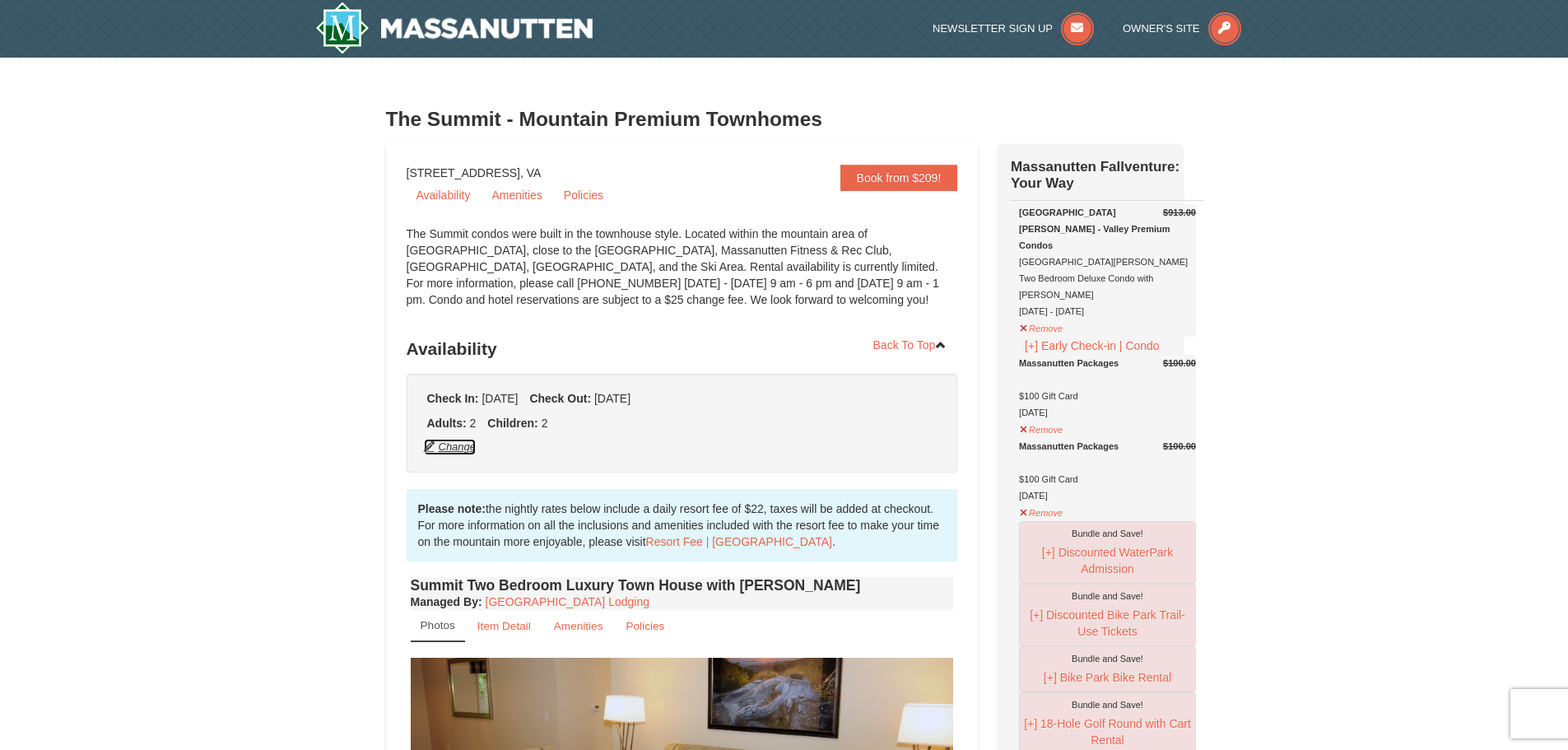
click at [452, 444] on button "Change" at bounding box center [450, 447] width 54 height 18
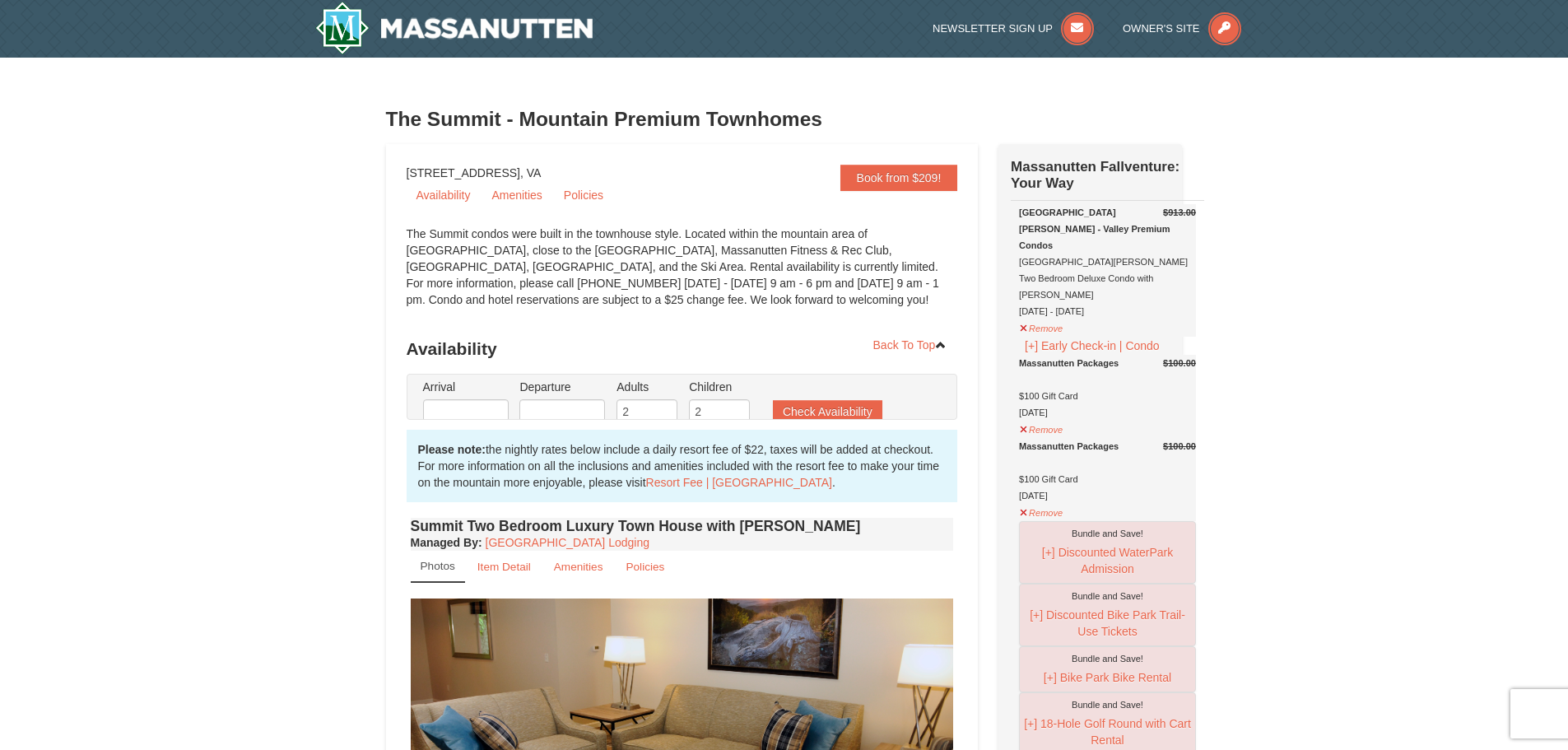
type input "09/11/2025"
type input "09/14/2025"
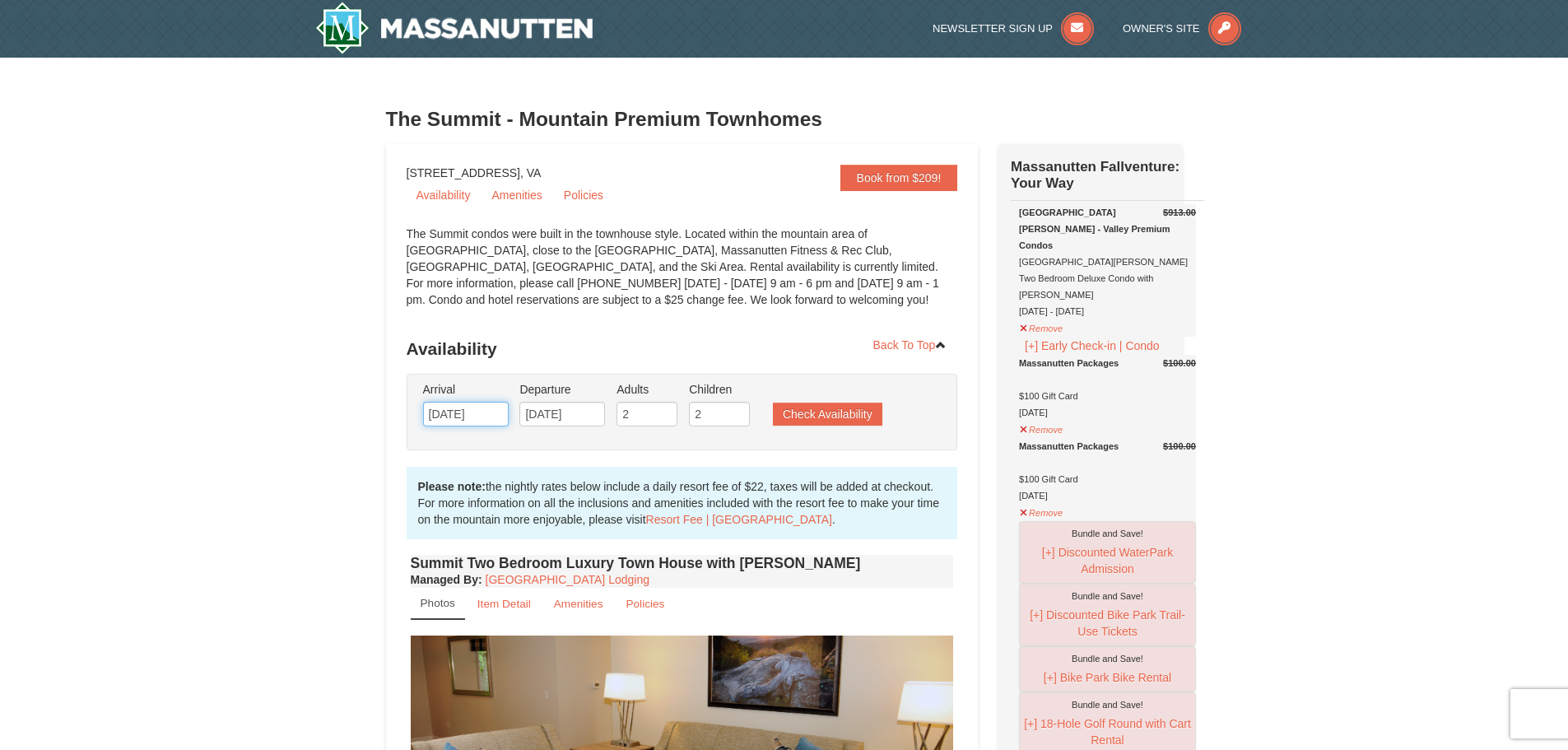
click at [466, 412] on input "09/11/2025" at bounding box center [465, 414] width 85 height 25
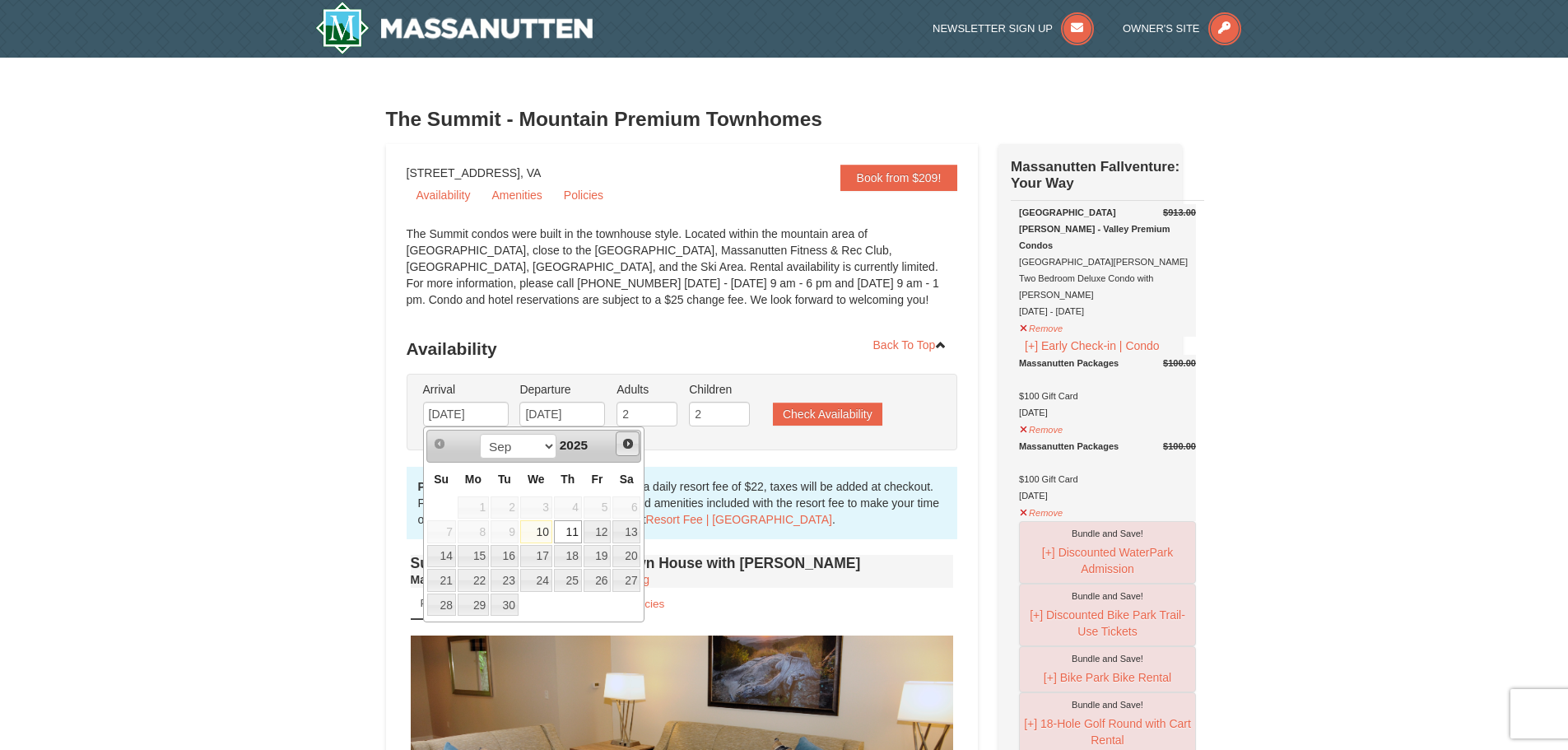
click at [629, 443] on span "Next" at bounding box center [628, 444] width 13 height 13
click at [565, 530] on link "9" at bounding box center [568, 531] width 28 height 23
type input "[DATE]"
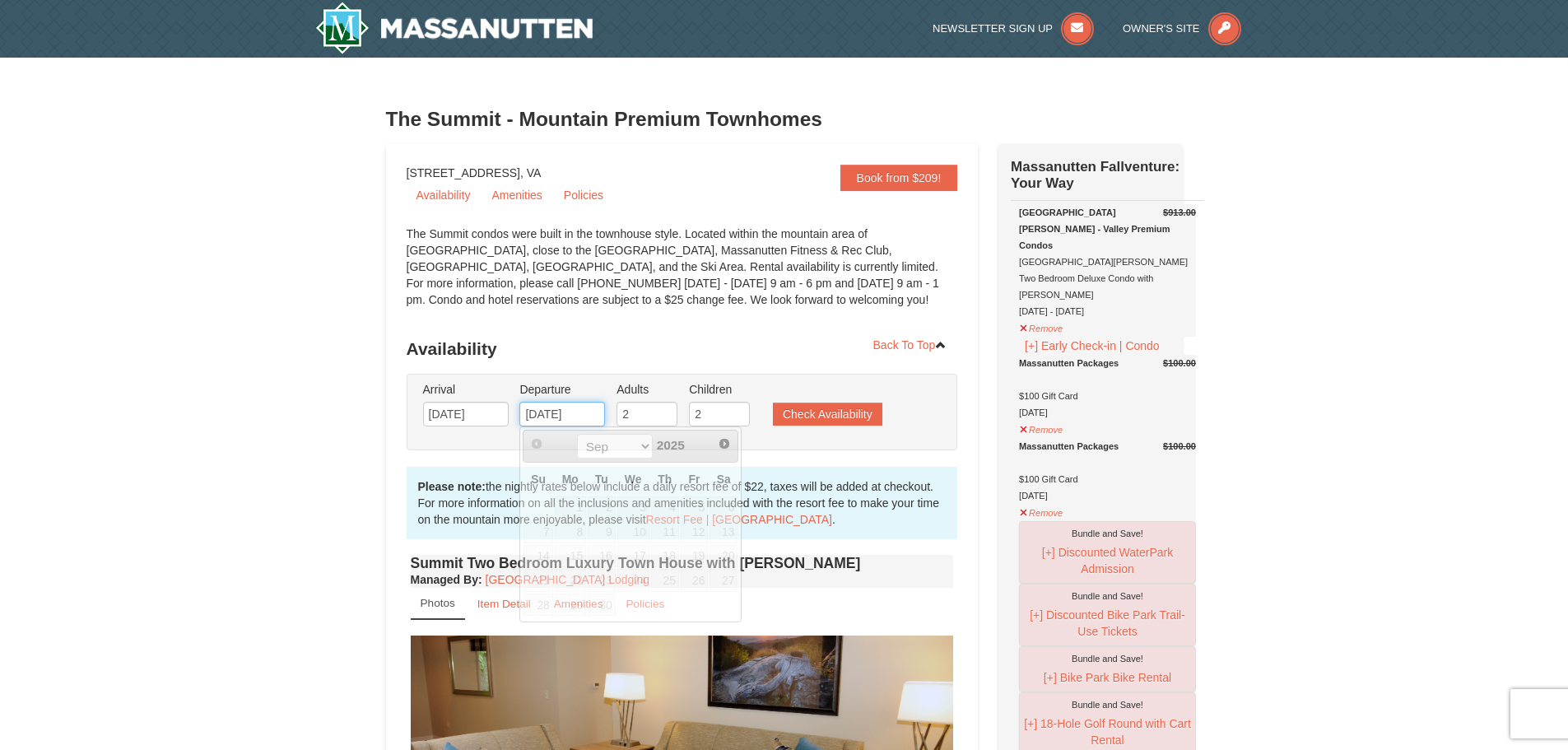
click at [561, 407] on input "09/14/2025" at bounding box center [561, 414] width 85 height 25
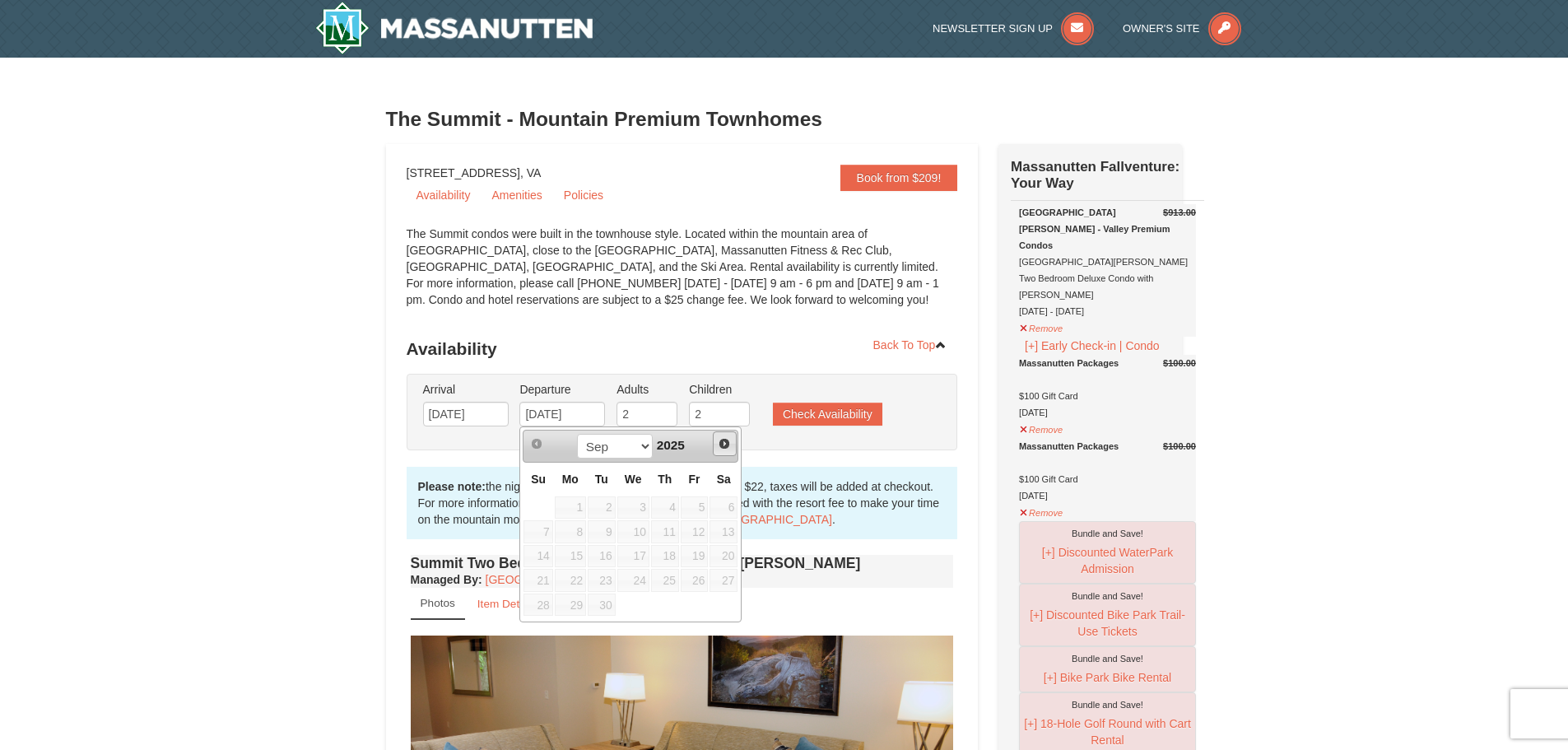
click at [730, 437] on span "Next" at bounding box center [723, 444] width 13 height 13
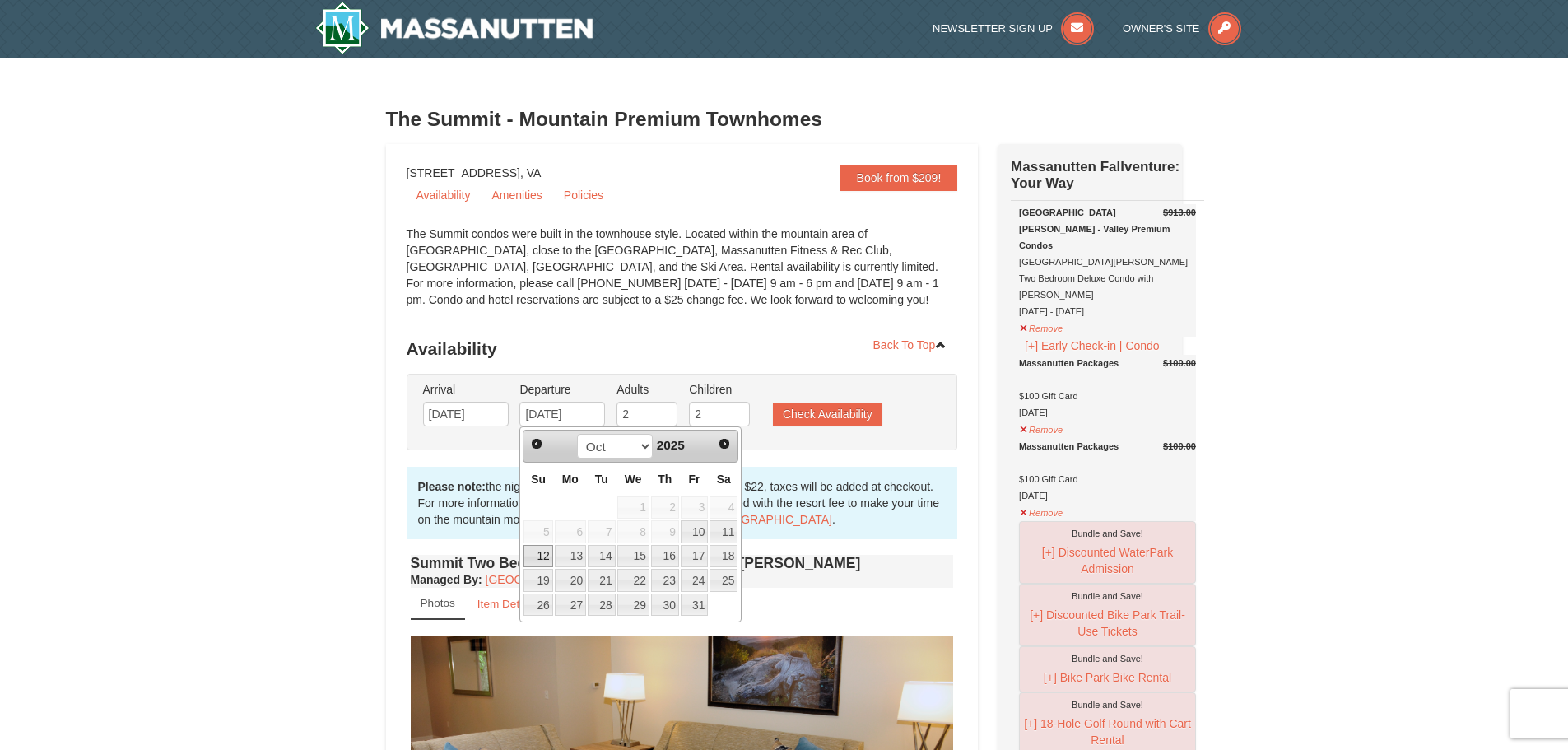
click at [539, 556] on link "12" at bounding box center [537, 557] width 29 height 23
type input "10/12/2025"
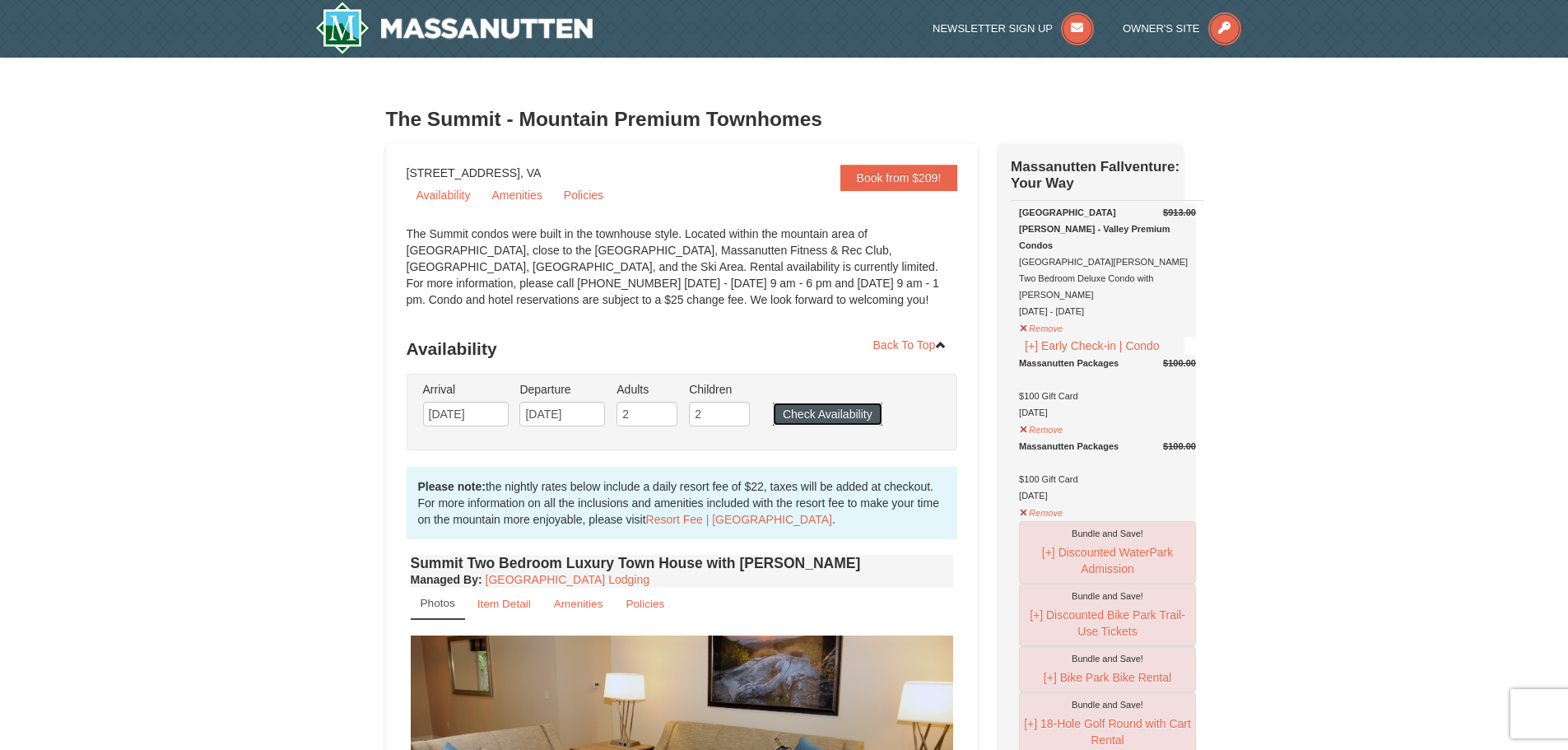
click at [809, 417] on button "Check Availability" at bounding box center [827, 414] width 110 height 23
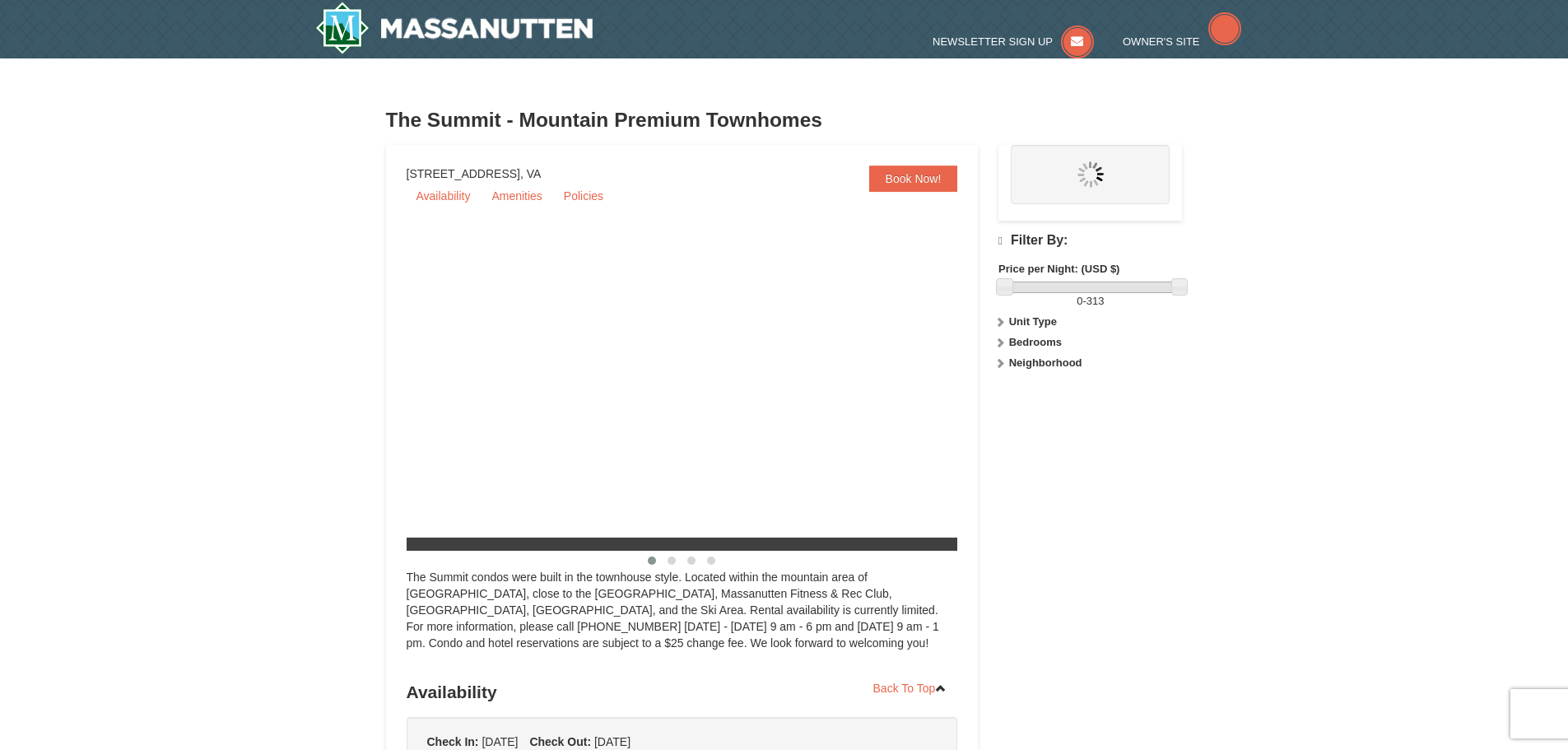
scroll to position [334, 0]
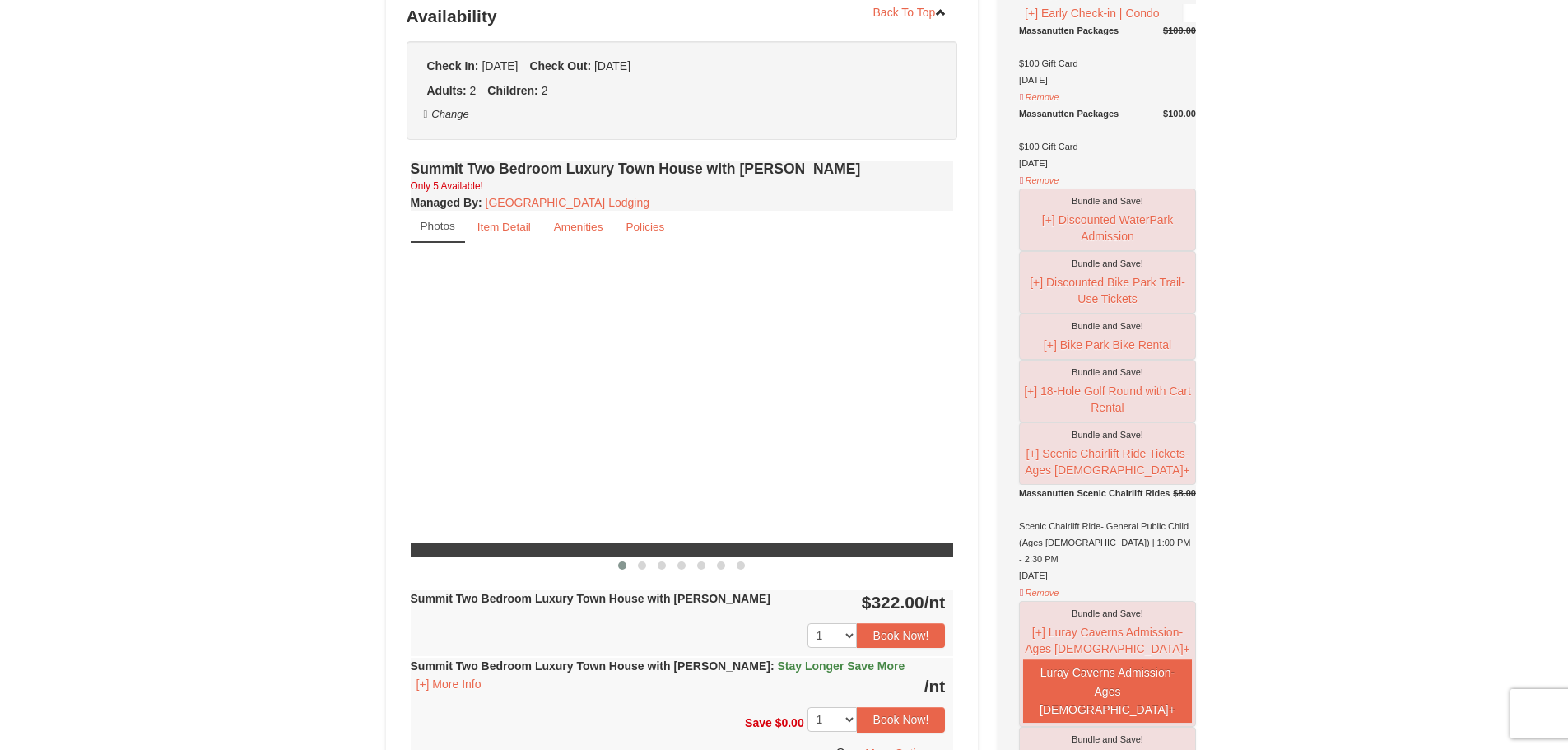
select select "9"
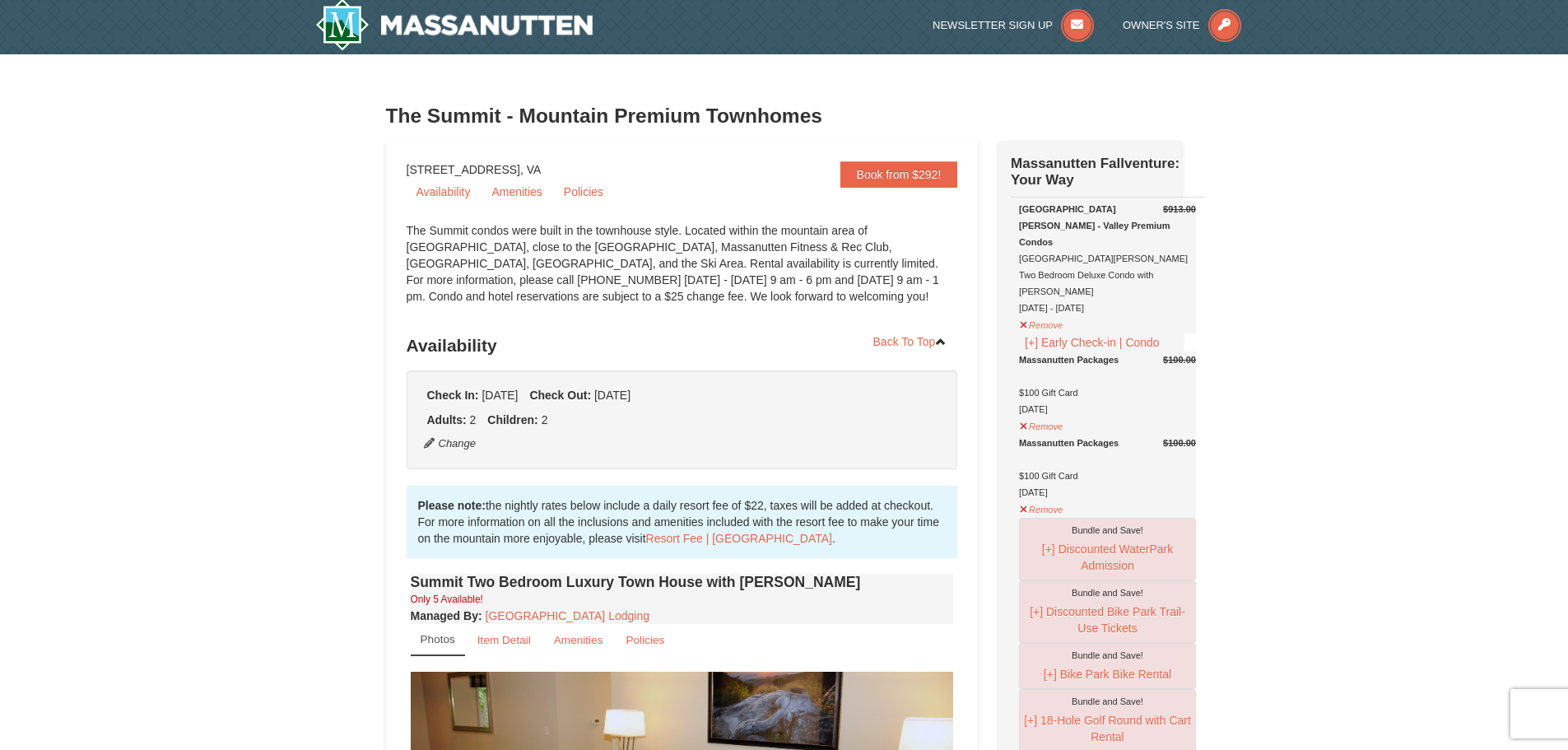
scroll to position [0, 0]
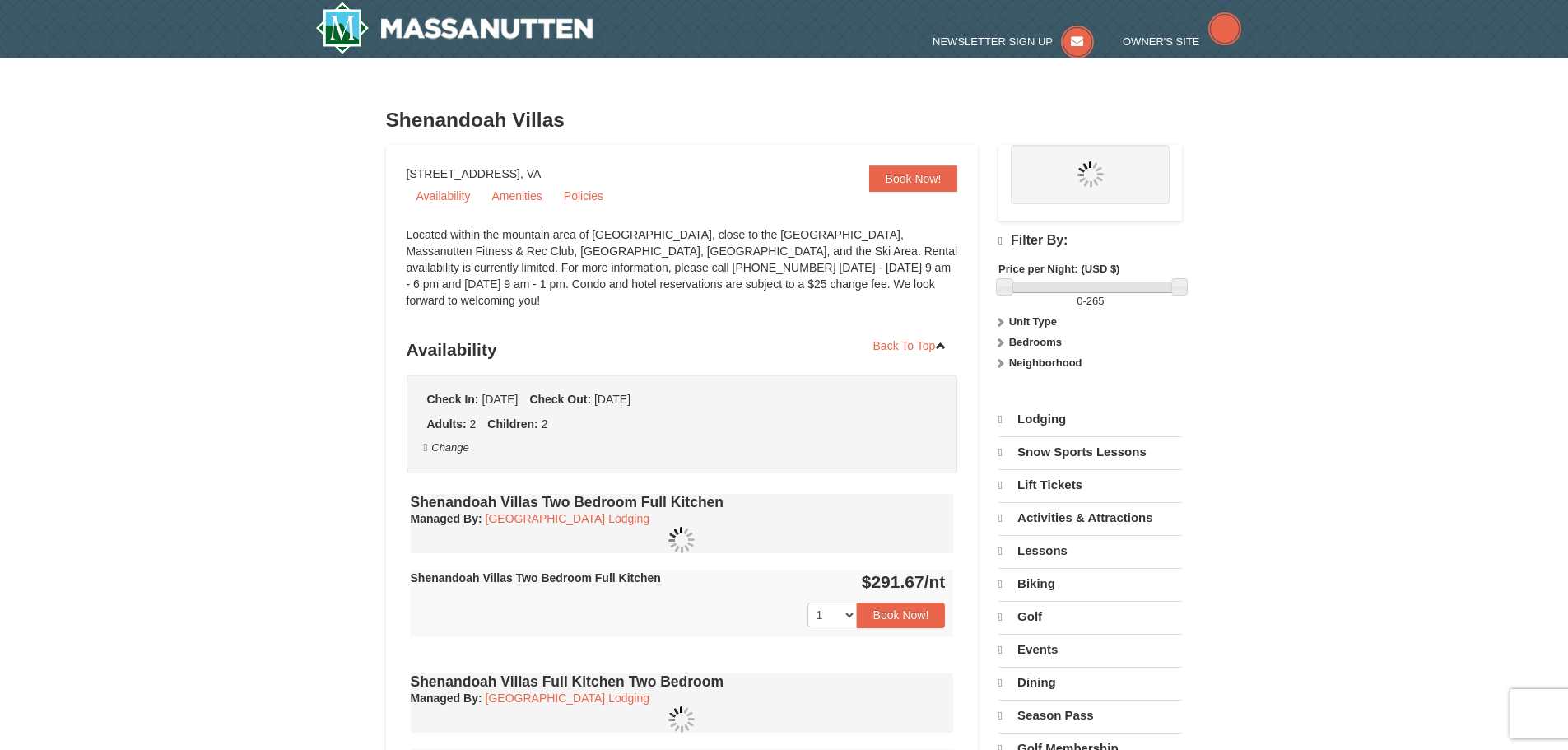
select select "9"
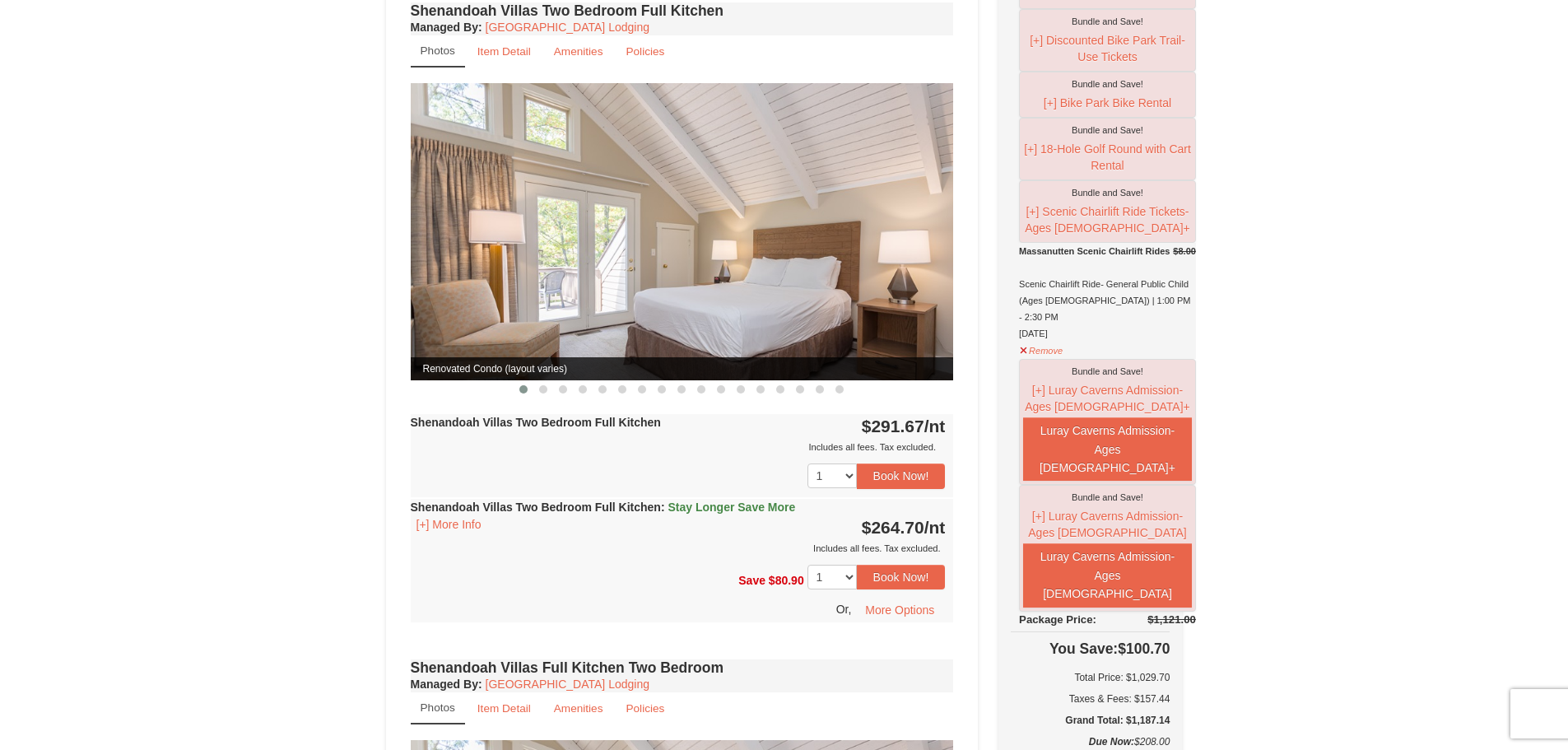
scroll to position [576, 0]
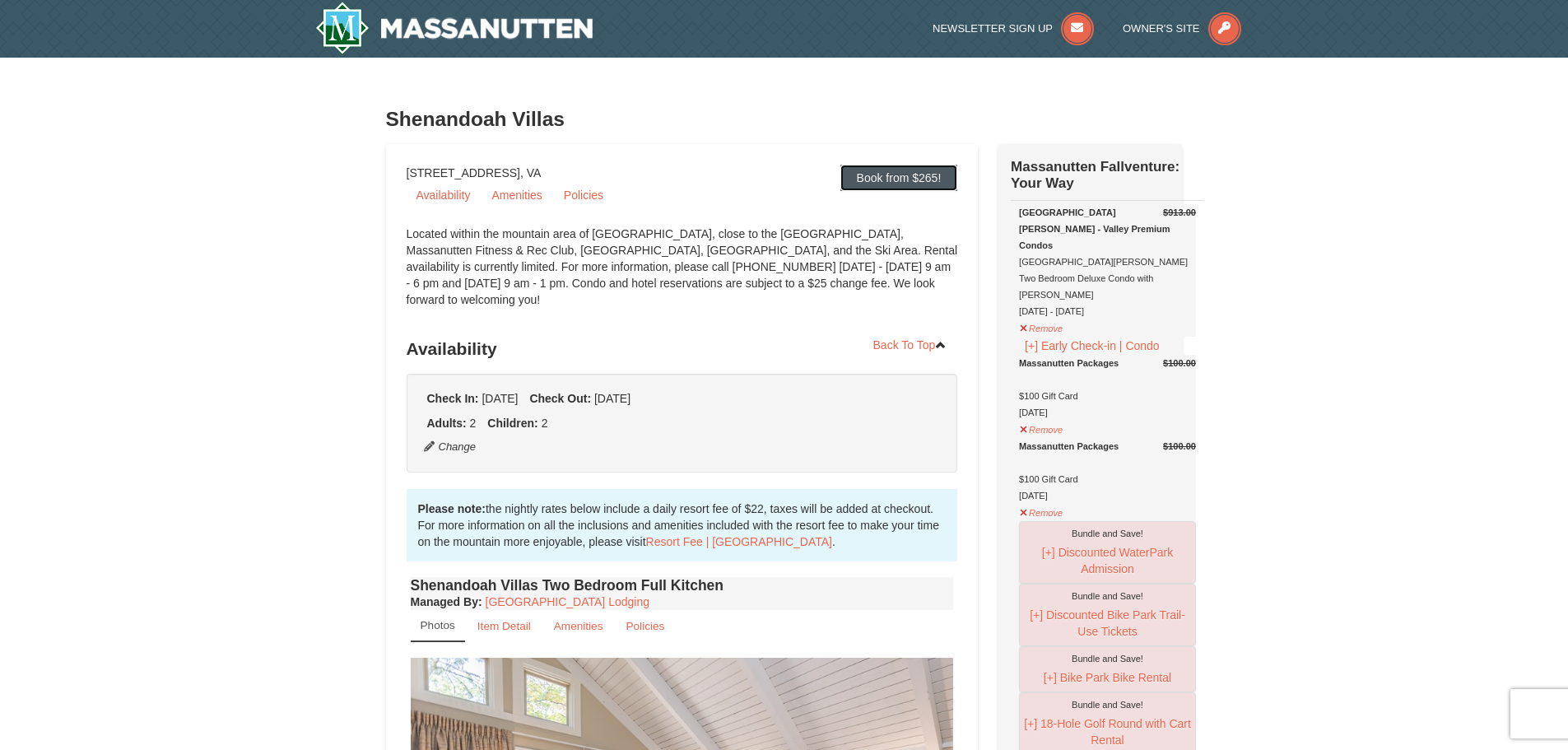
click at [888, 176] on link "Book from $265!" at bounding box center [899, 177] width 118 height 26
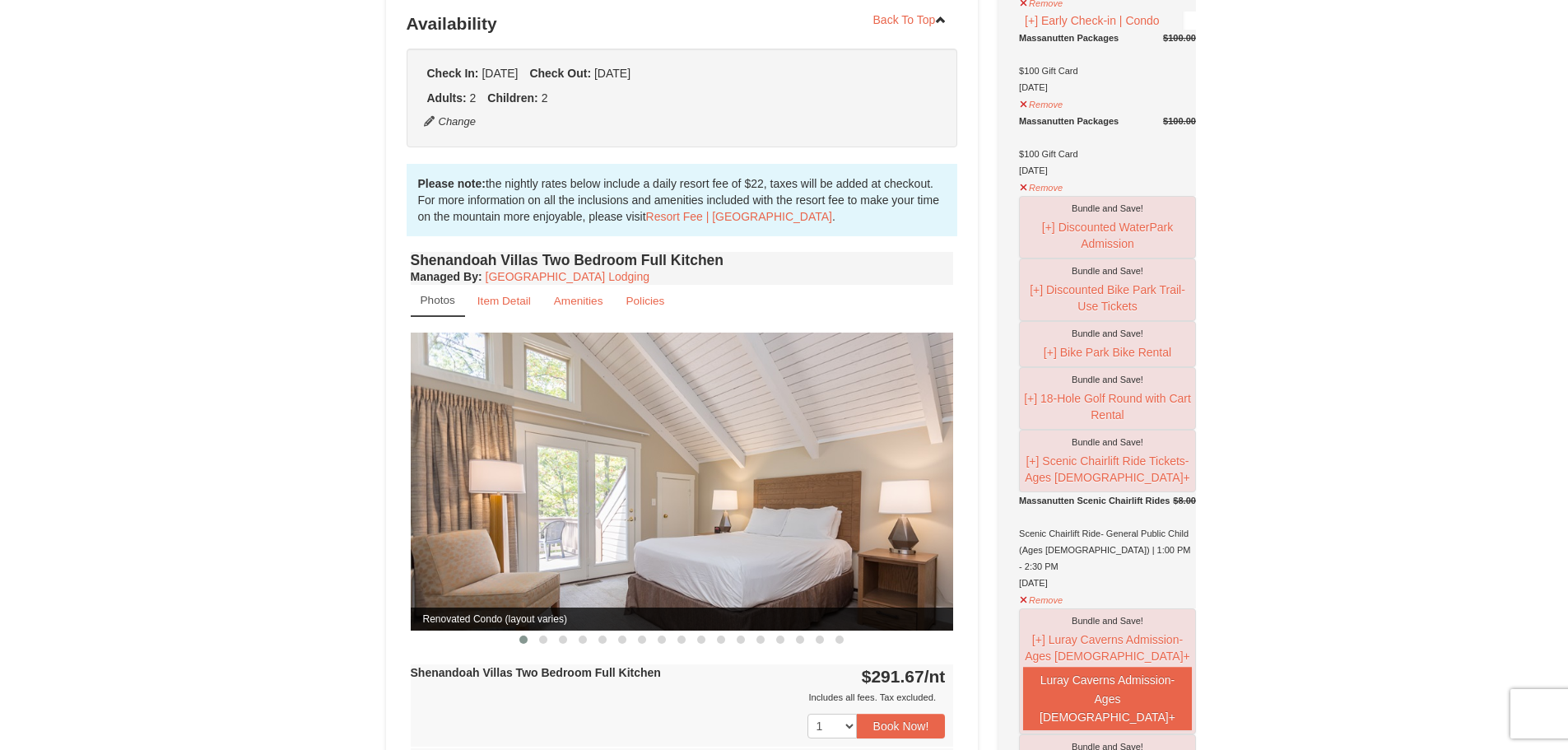
scroll to position [399, 0]
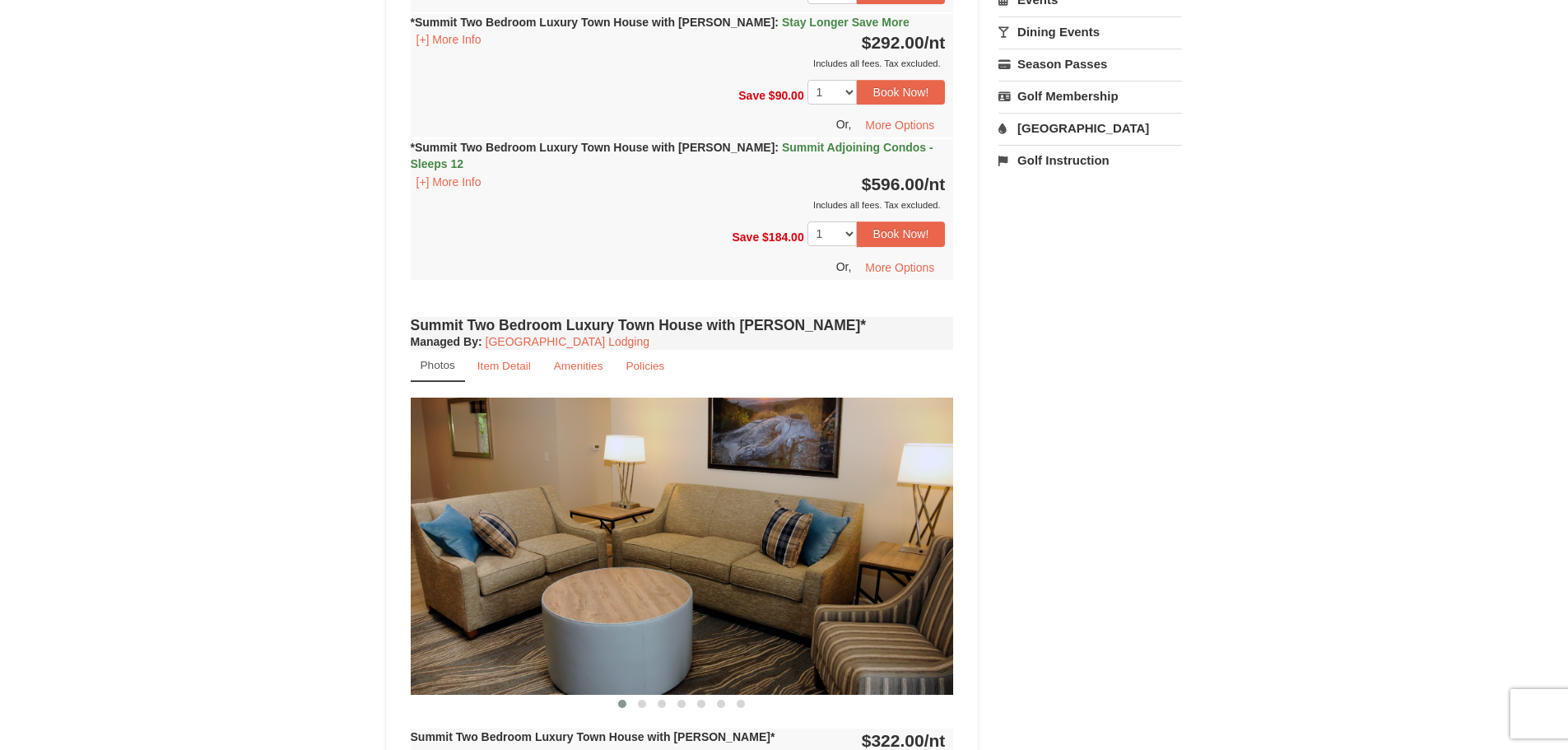
scroll to position [1893, 0]
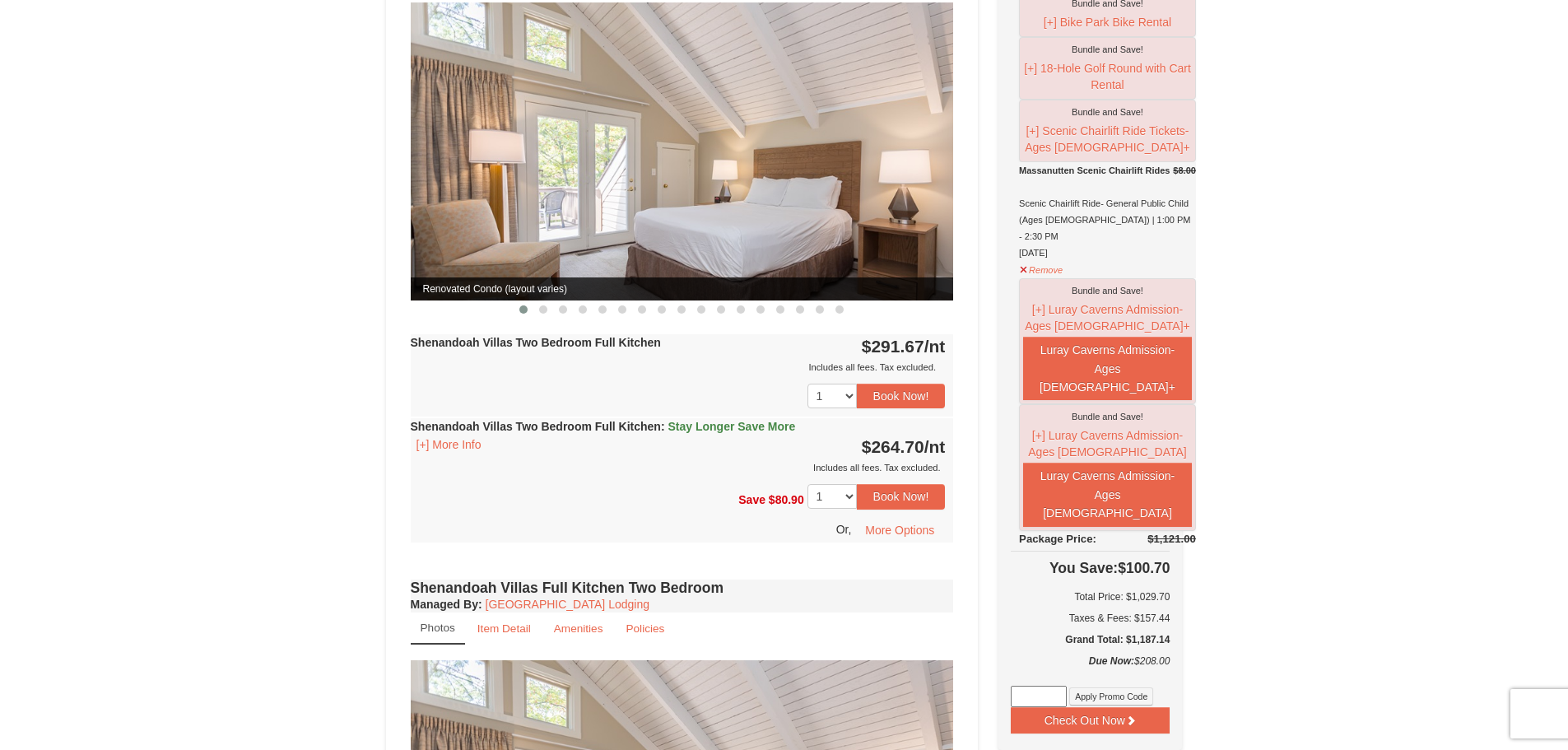
scroll to position [659, 0]
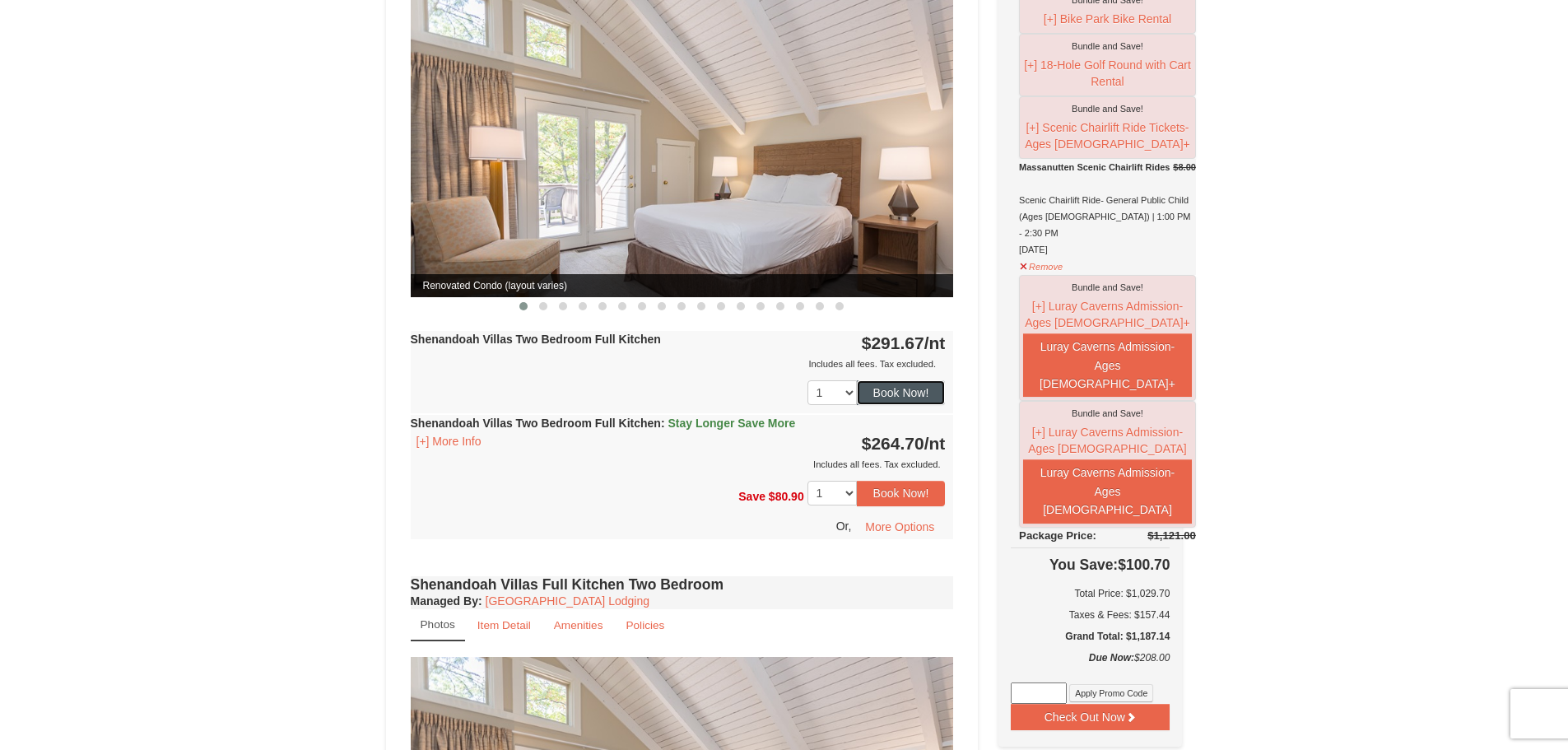
click at [893, 380] on button "Book Now!" at bounding box center [901, 393] width 89 height 25
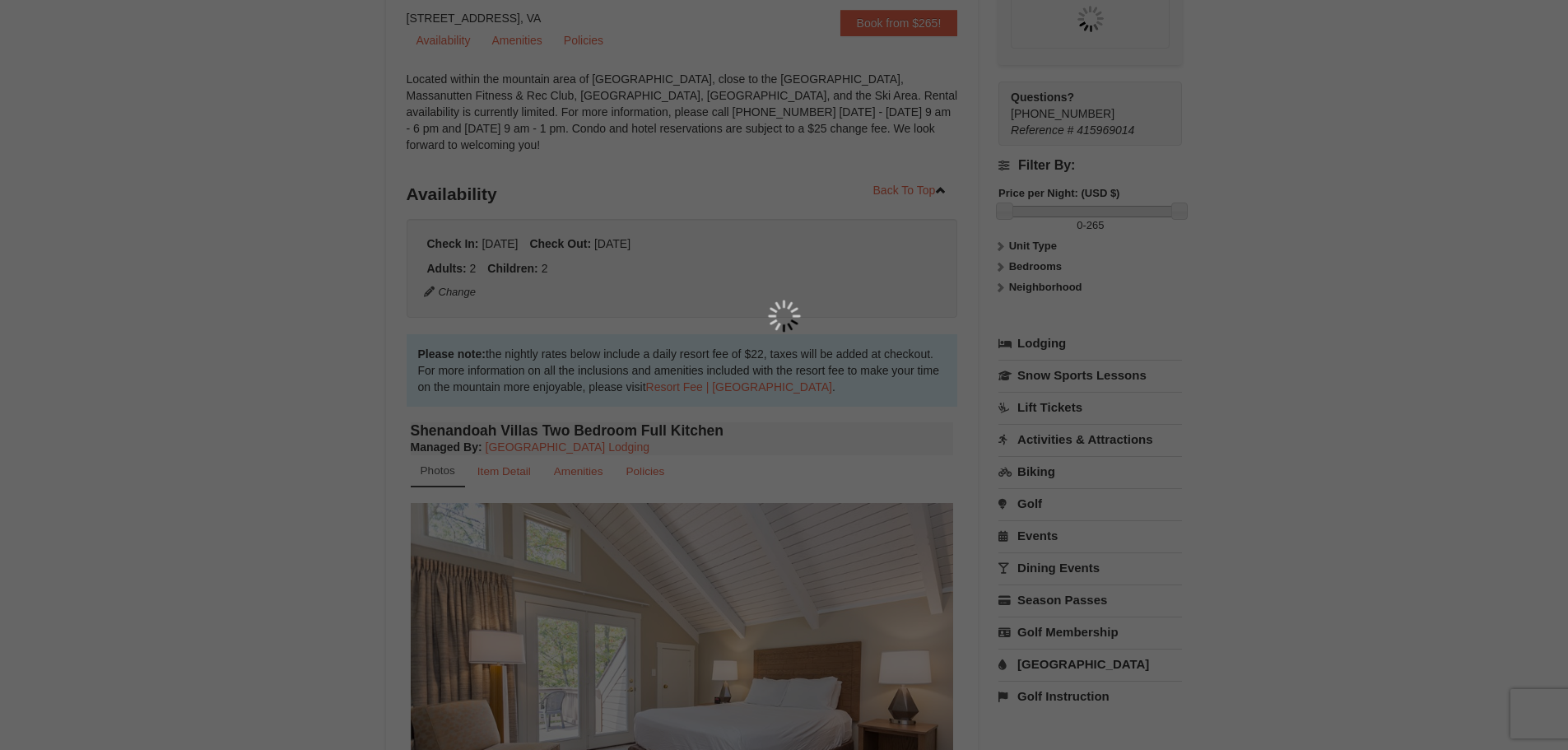
scroll to position [144, 0]
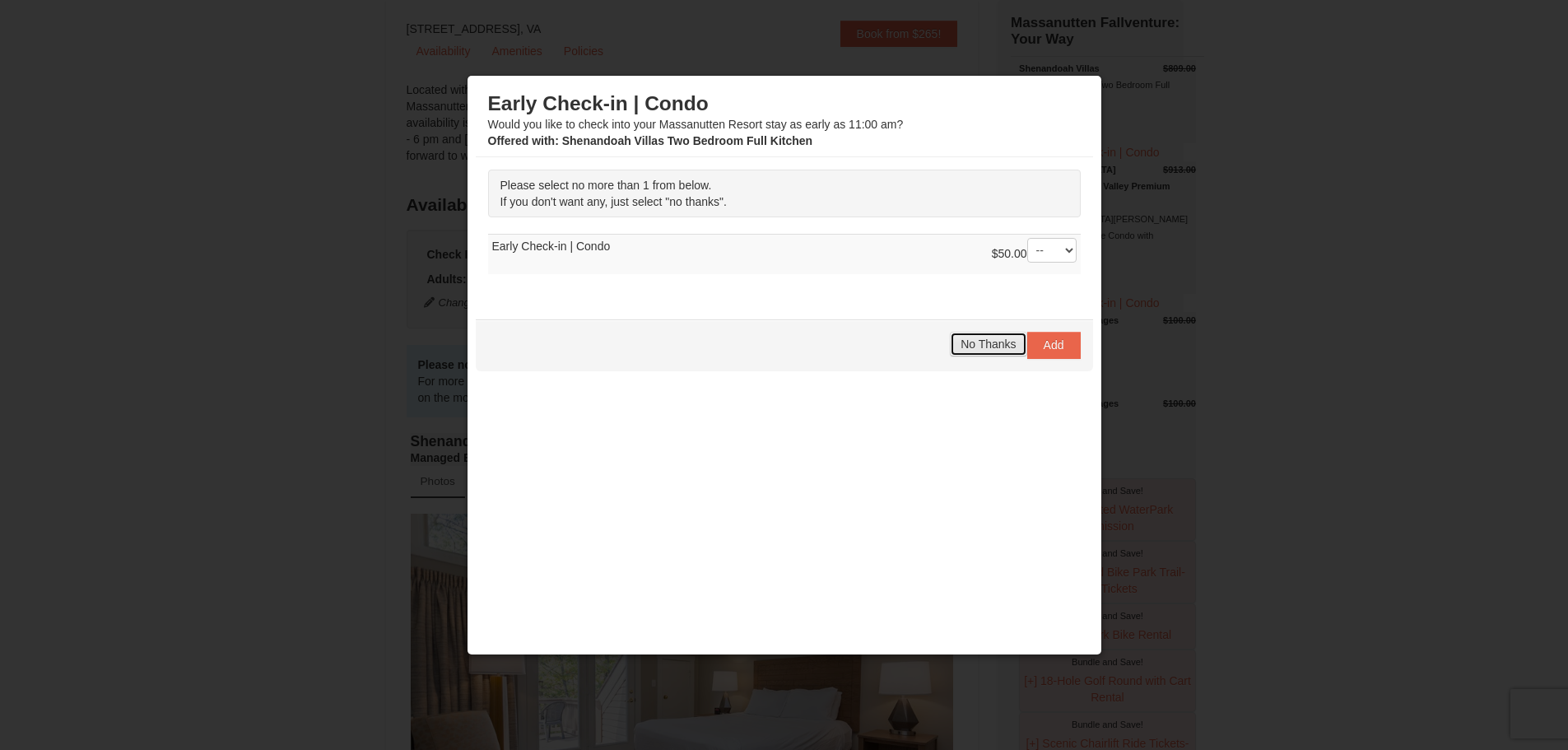
click at [977, 339] on span "No Thanks" at bounding box center [988, 343] width 55 height 13
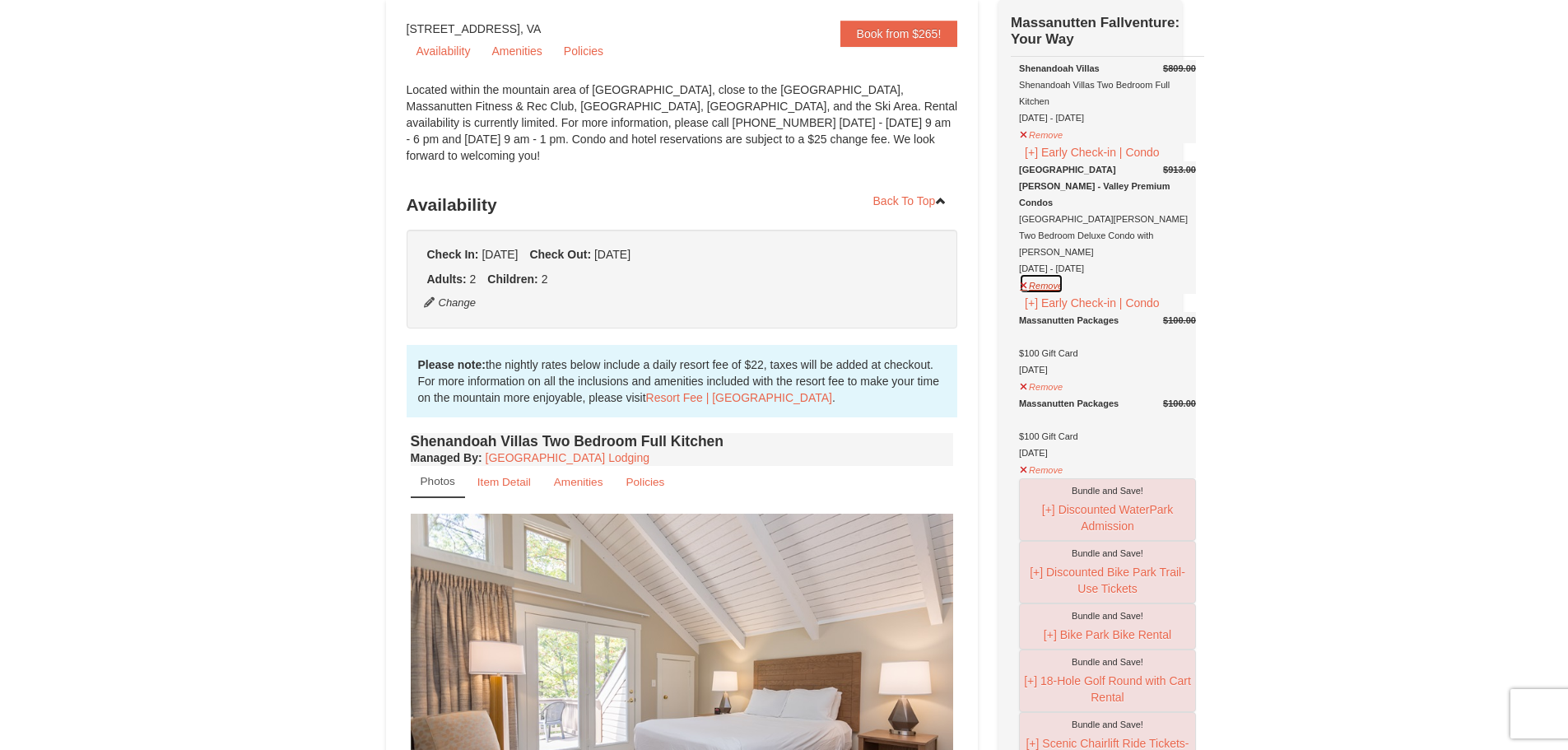
click at [1046, 289] on button "Remove" at bounding box center [1040, 283] width 45 height 20
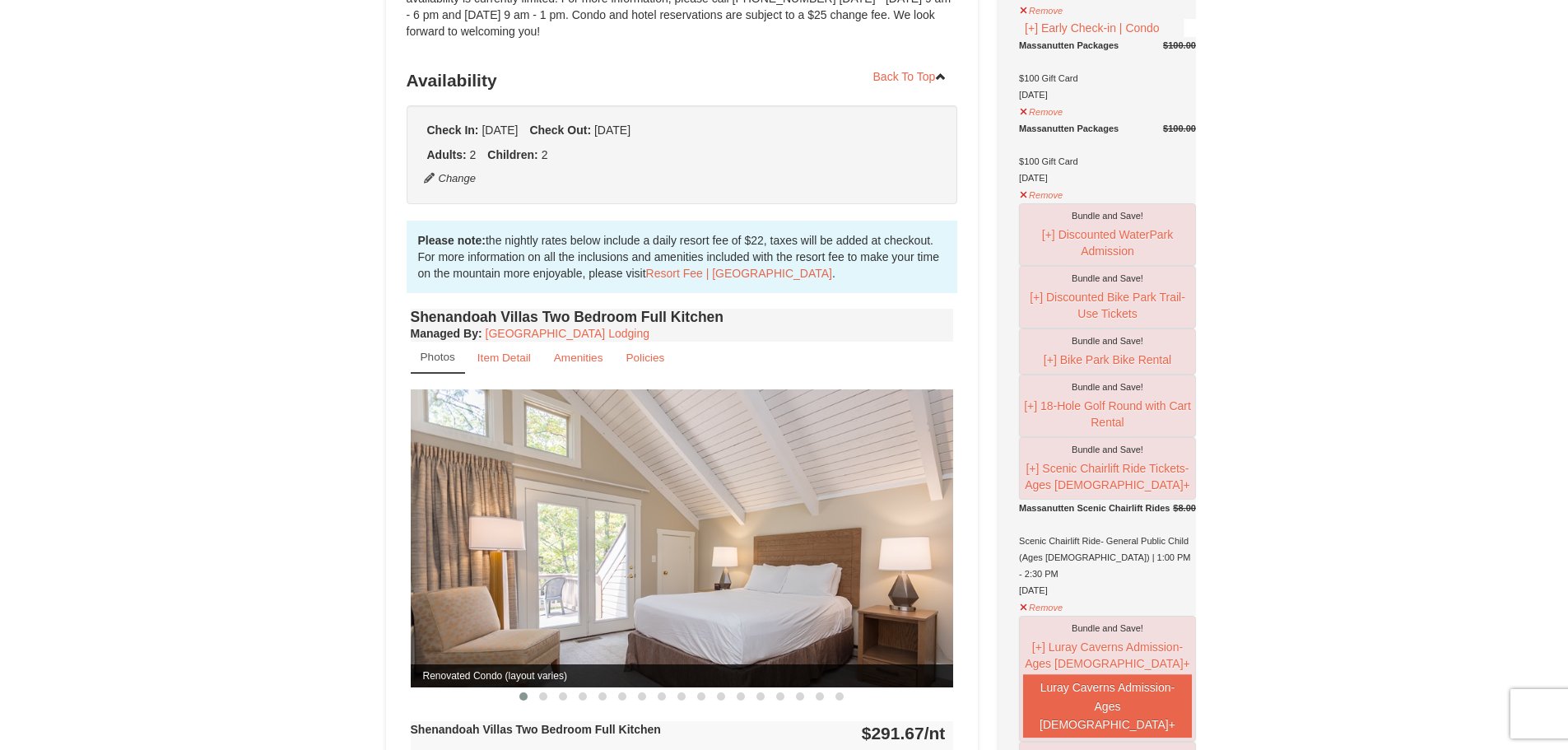
scroll to position [309, 0]
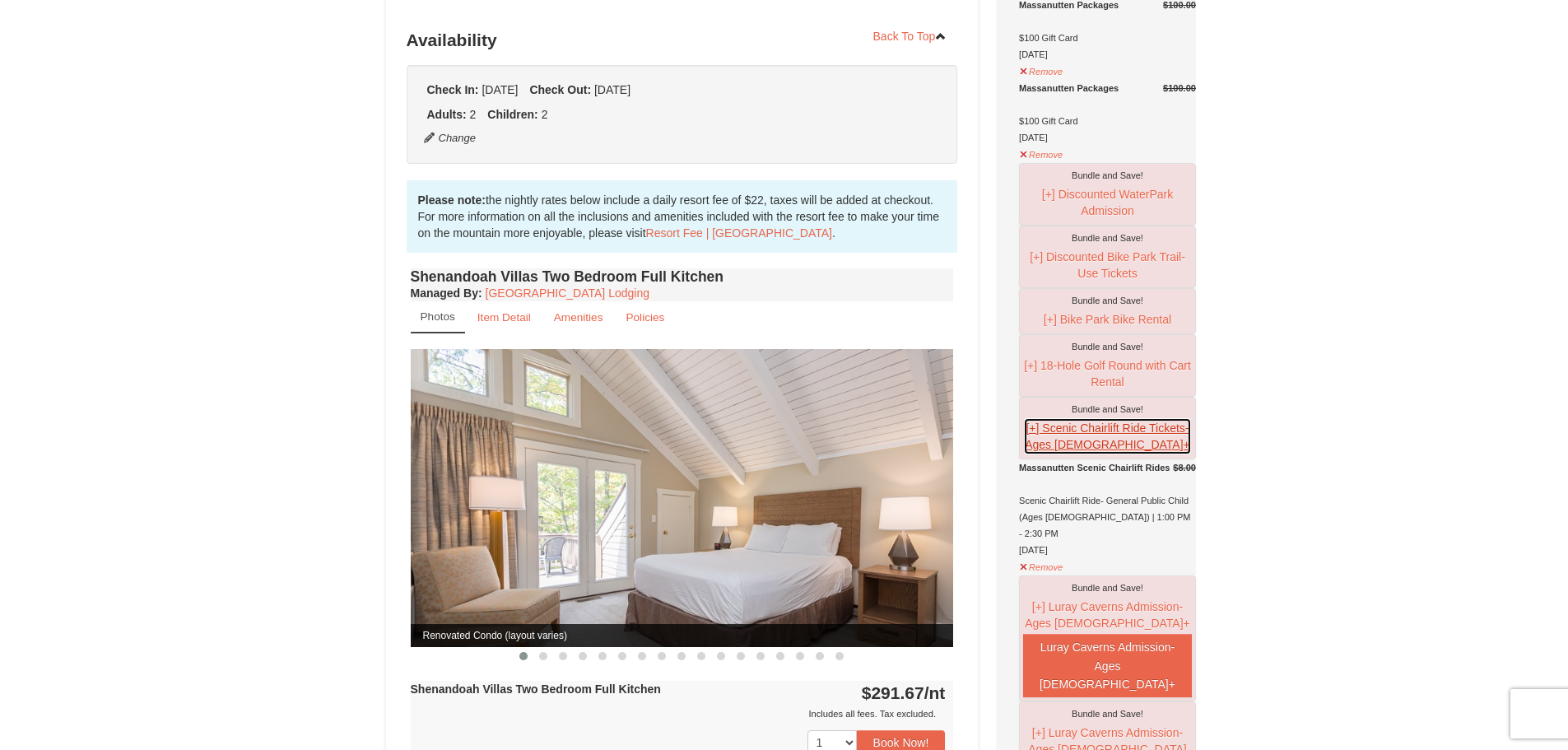
click at [1036, 451] on button "[+] Scenic Chairlift Ride Tickets- Ages 13+" at bounding box center [1107, 436] width 169 height 38
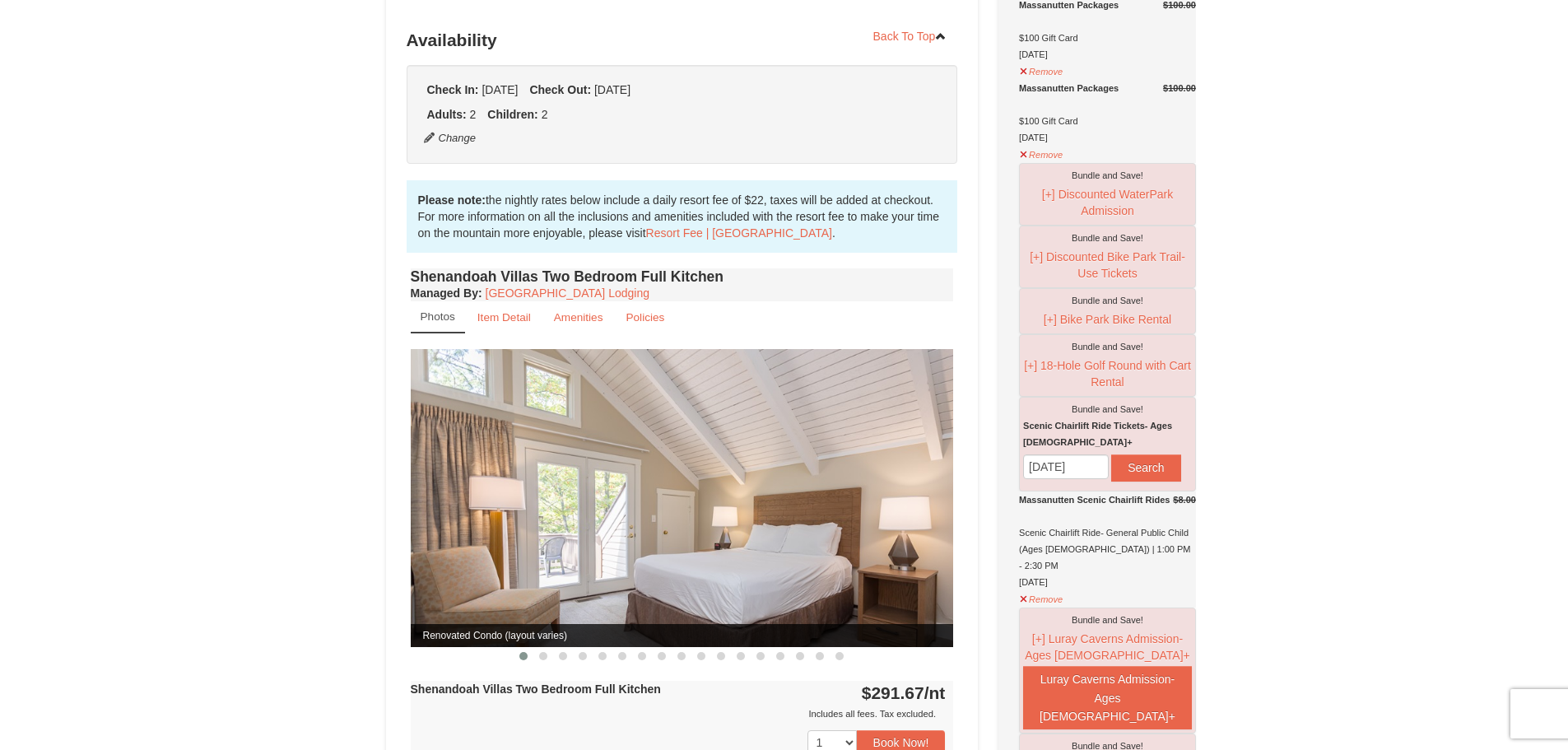
scroll to position [391, 0]
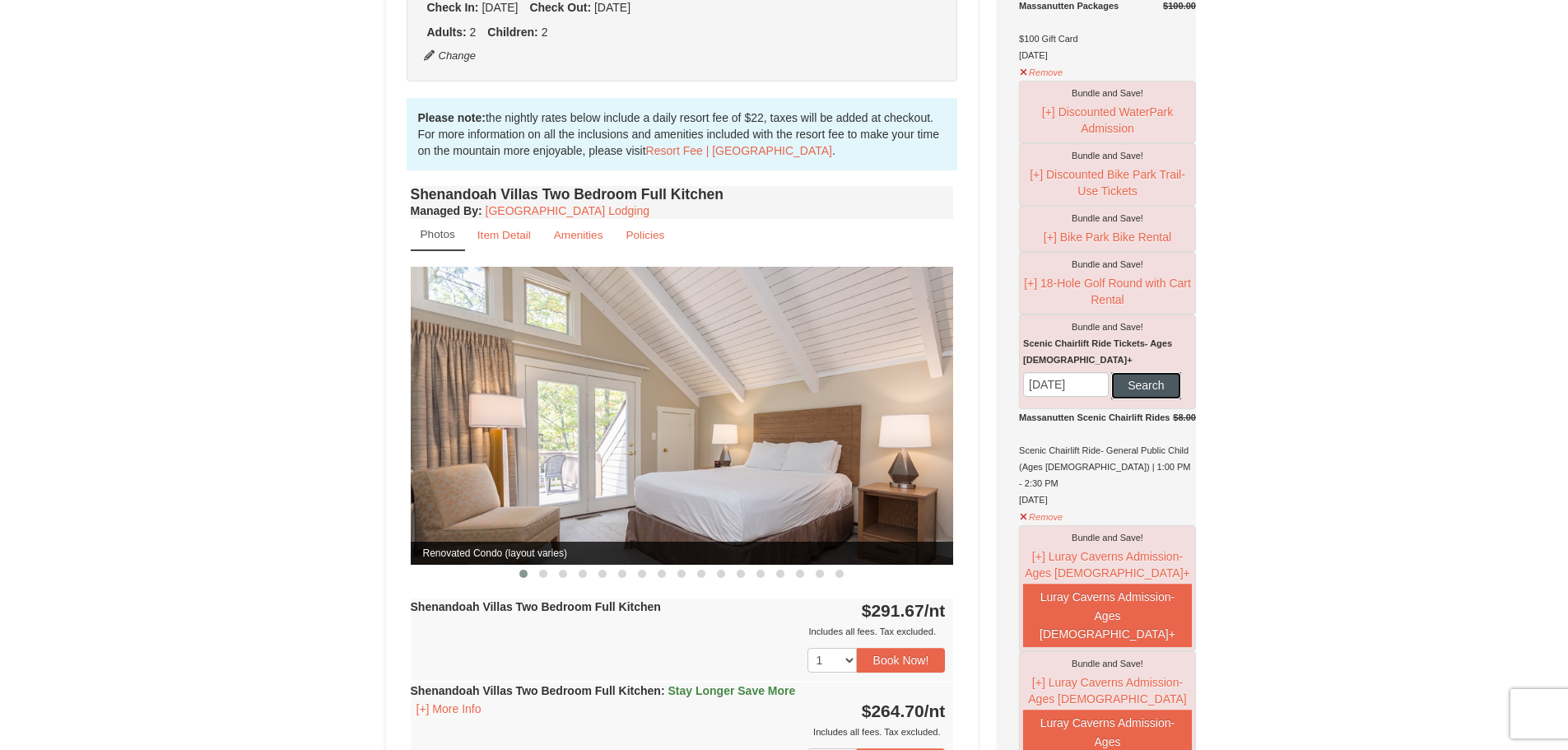
click at [1111, 399] on button "Search" at bounding box center [1145, 386] width 69 height 26
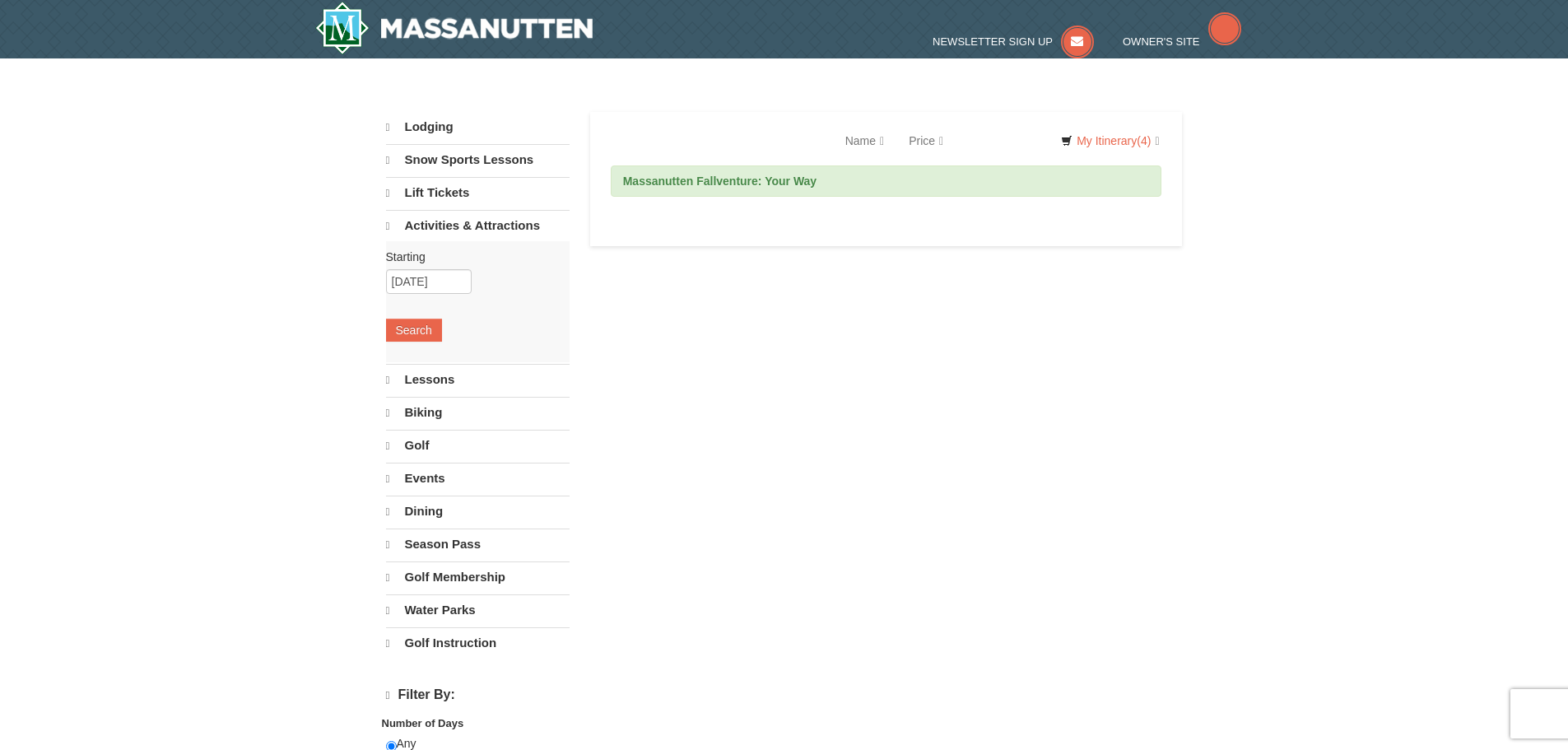
select select "9"
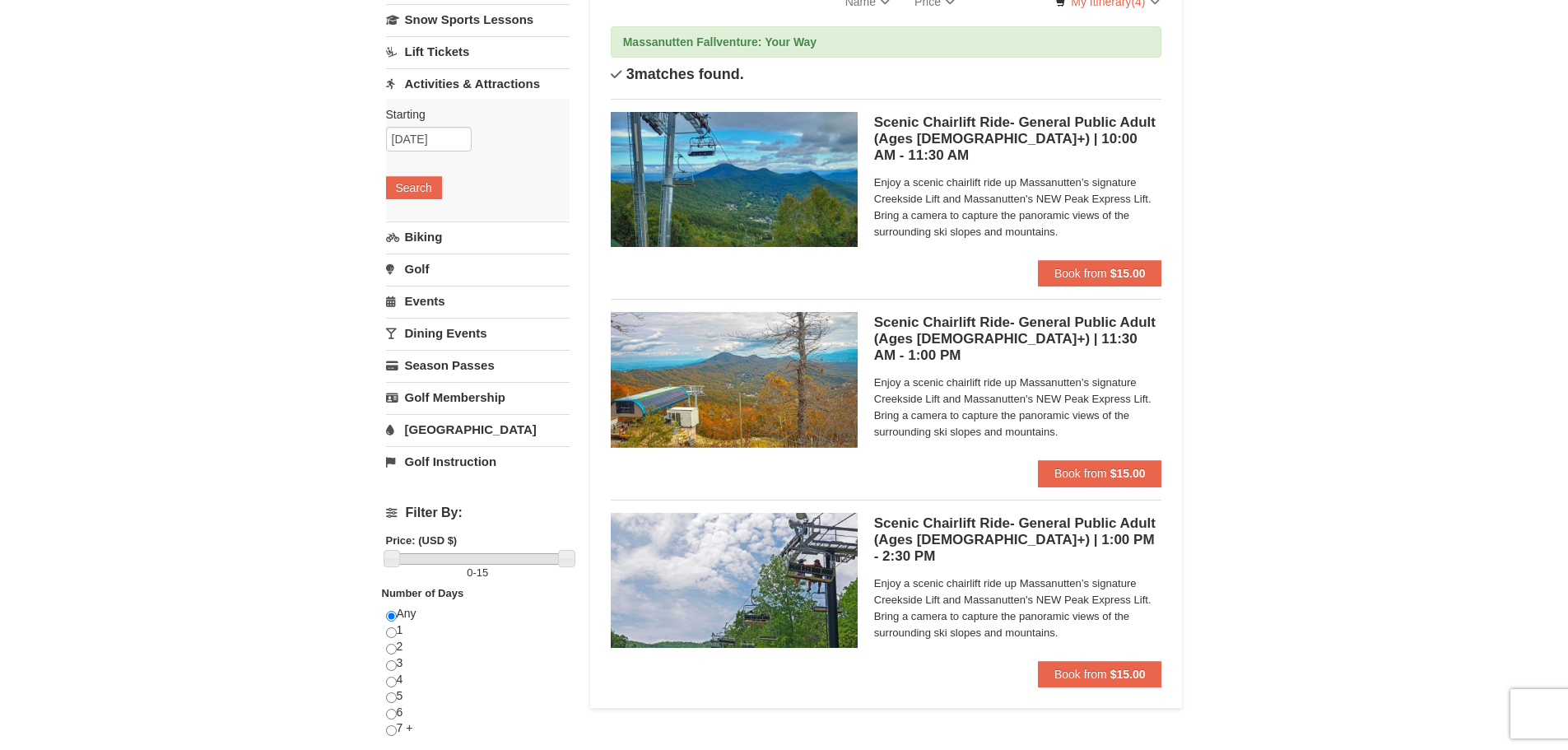
scroll to position [83, 0]
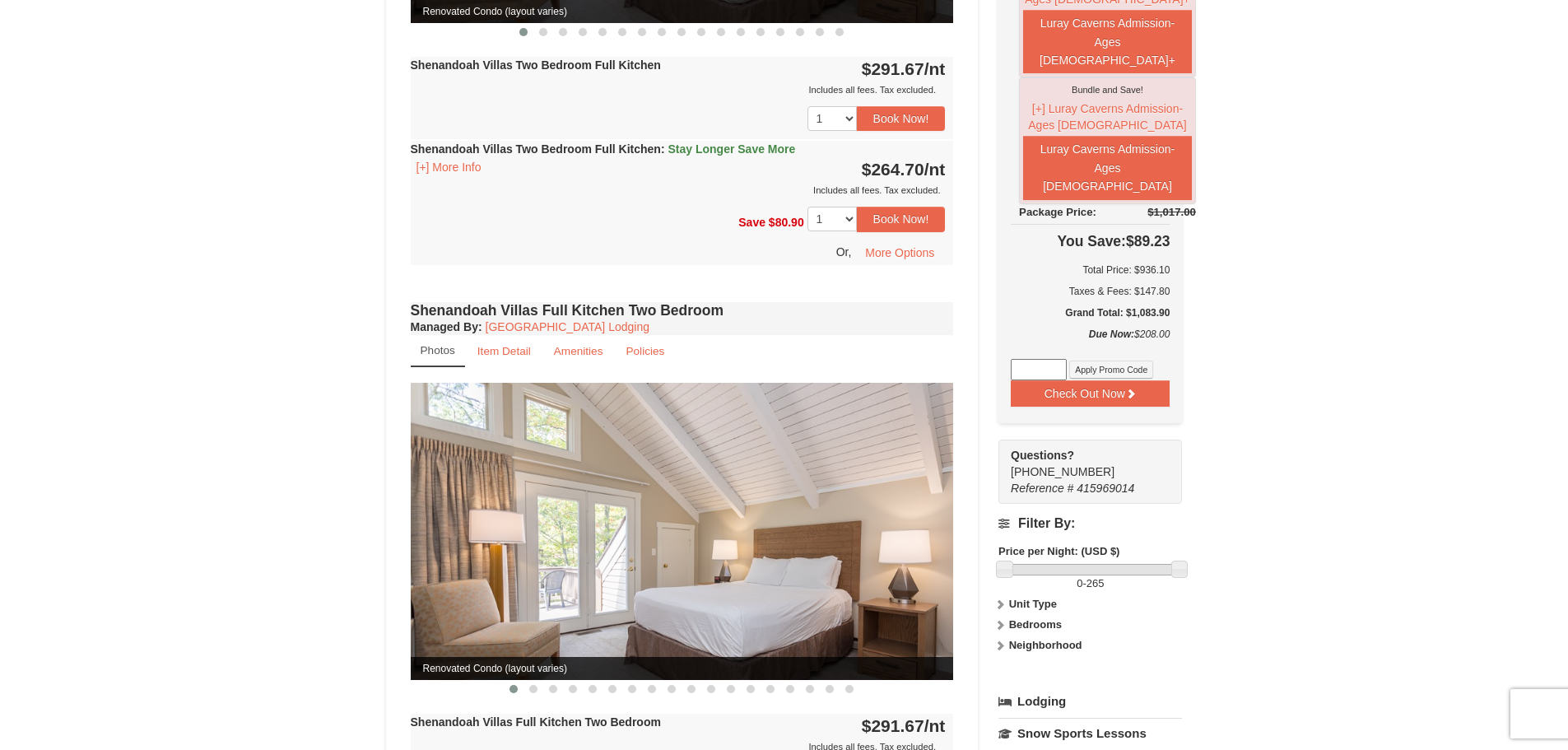
scroll to position [988, 0]
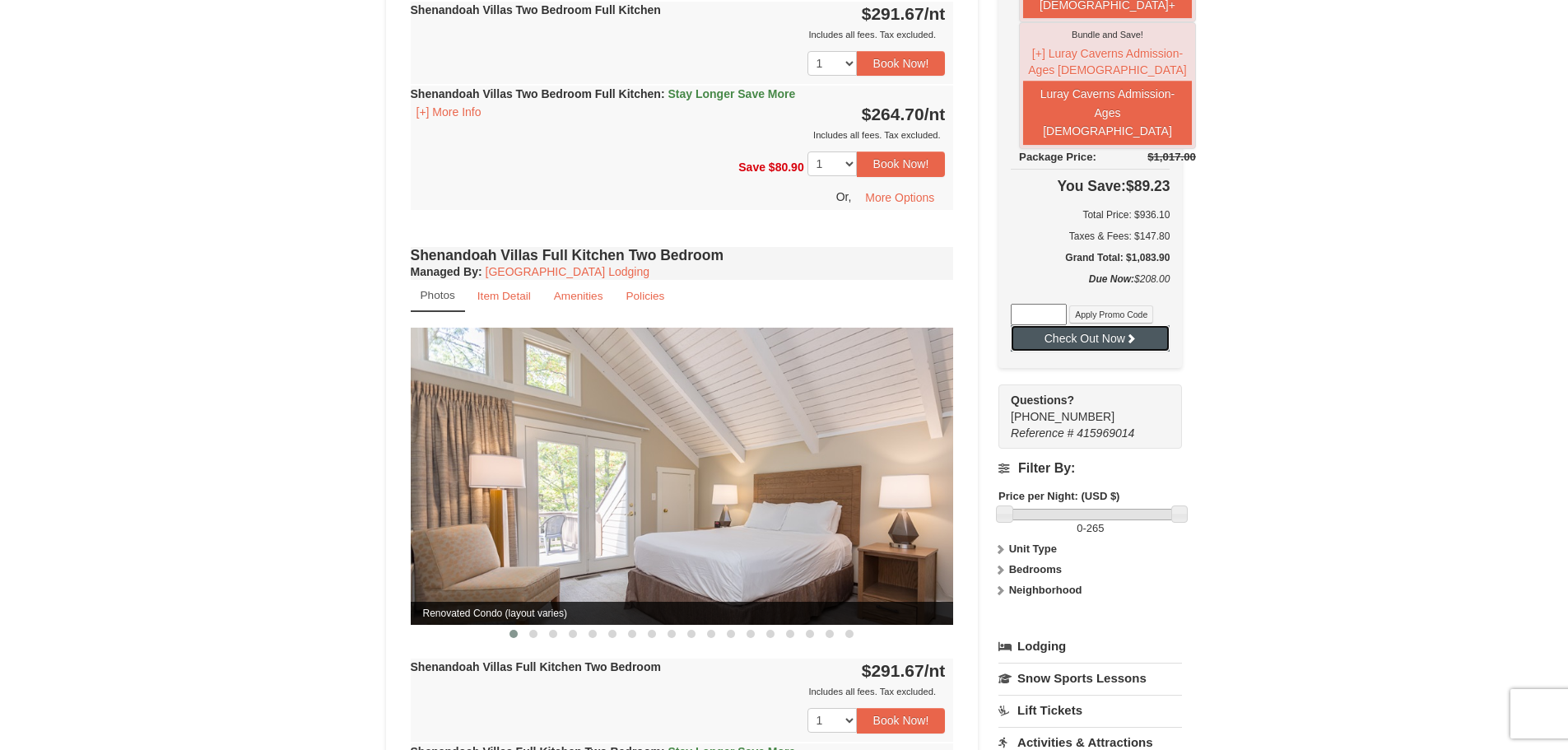
click at [1099, 351] on button "Check Out Now" at bounding box center [1090, 338] width 159 height 26
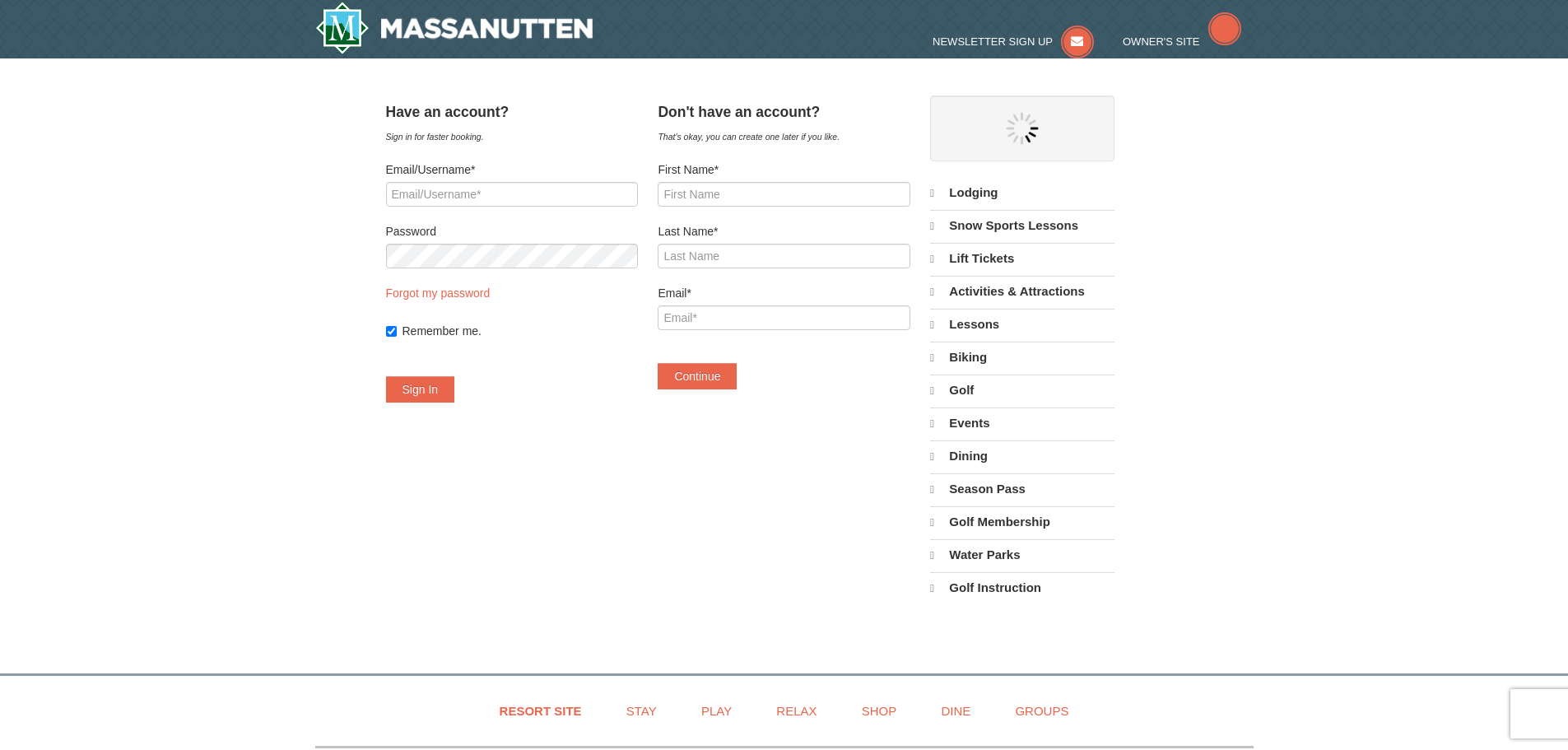
select select "9"
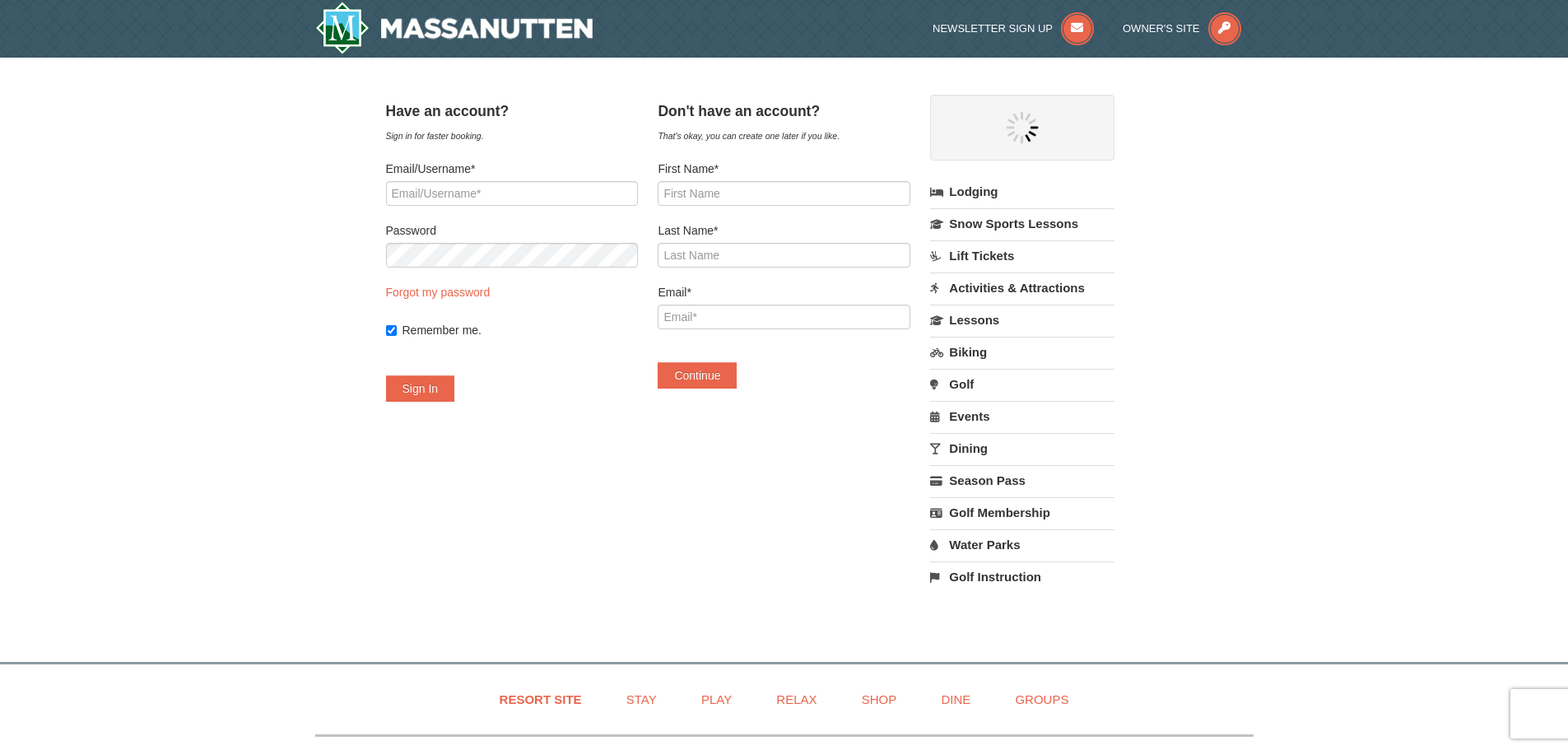
select select "9"
drag, startPoint x: 724, startPoint y: 197, endPoint x: 766, endPoint y: 206, distance: 43.0
click at [724, 197] on input "First Name*" at bounding box center [783, 193] width 252 height 25
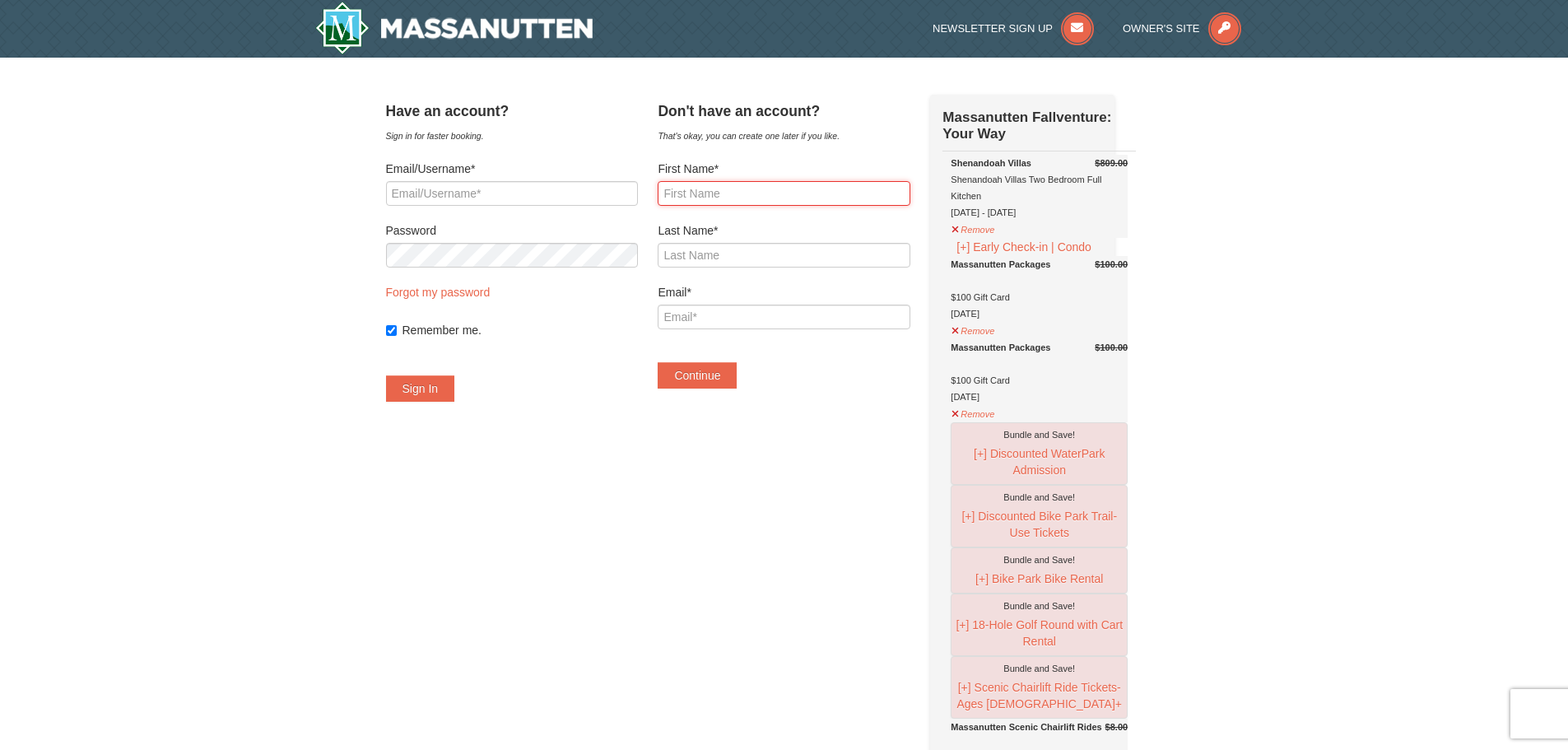
type input "Katharine"
type input "Chowdhury"
type input "[EMAIL_ADDRESS][DOMAIN_NAME]"
click at [713, 371] on button "Continue" at bounding box center [697, 375] width 79 height 26
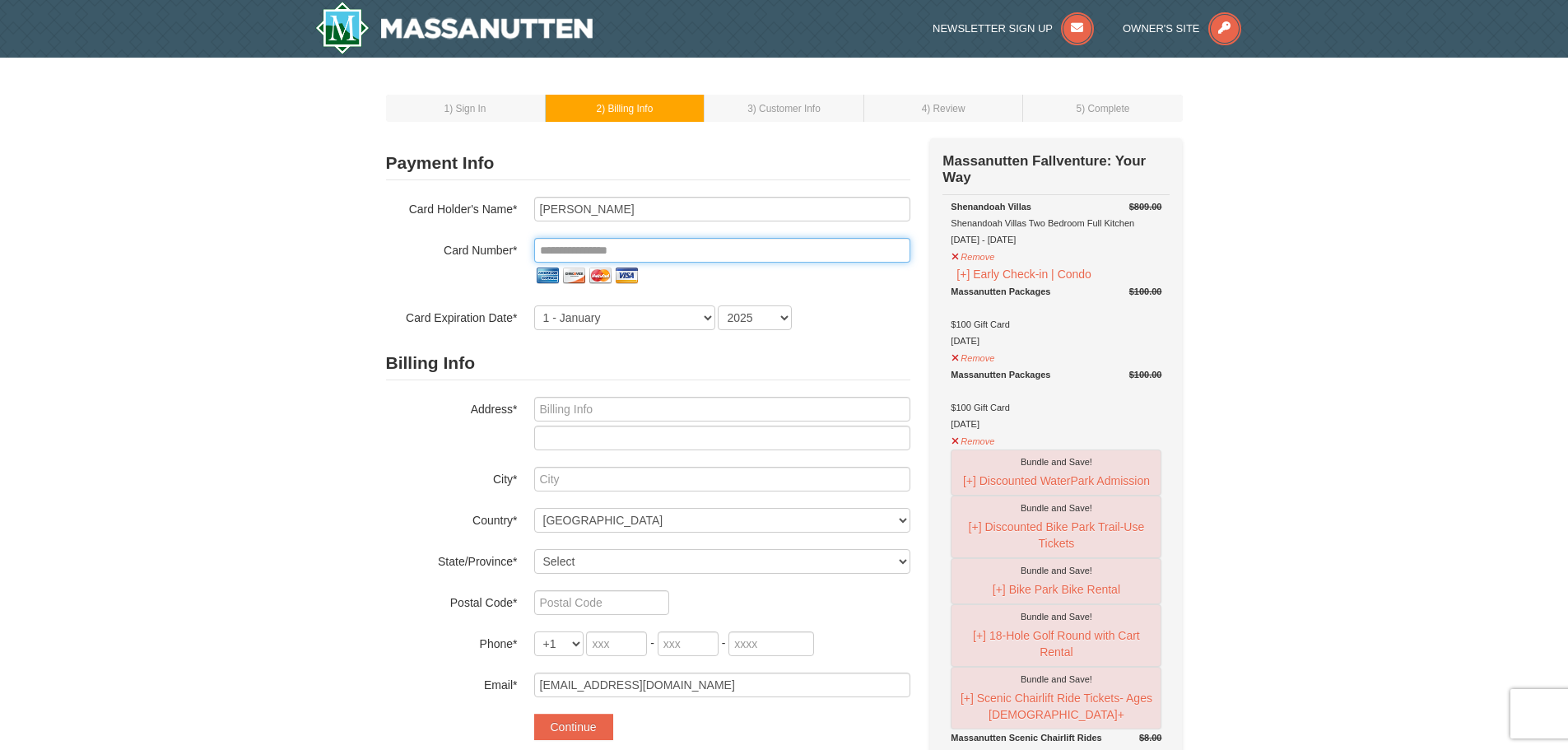
click at [596, 249] on input "tel" at bounding box center [722, 250] width 376 height 25
type input "**********"
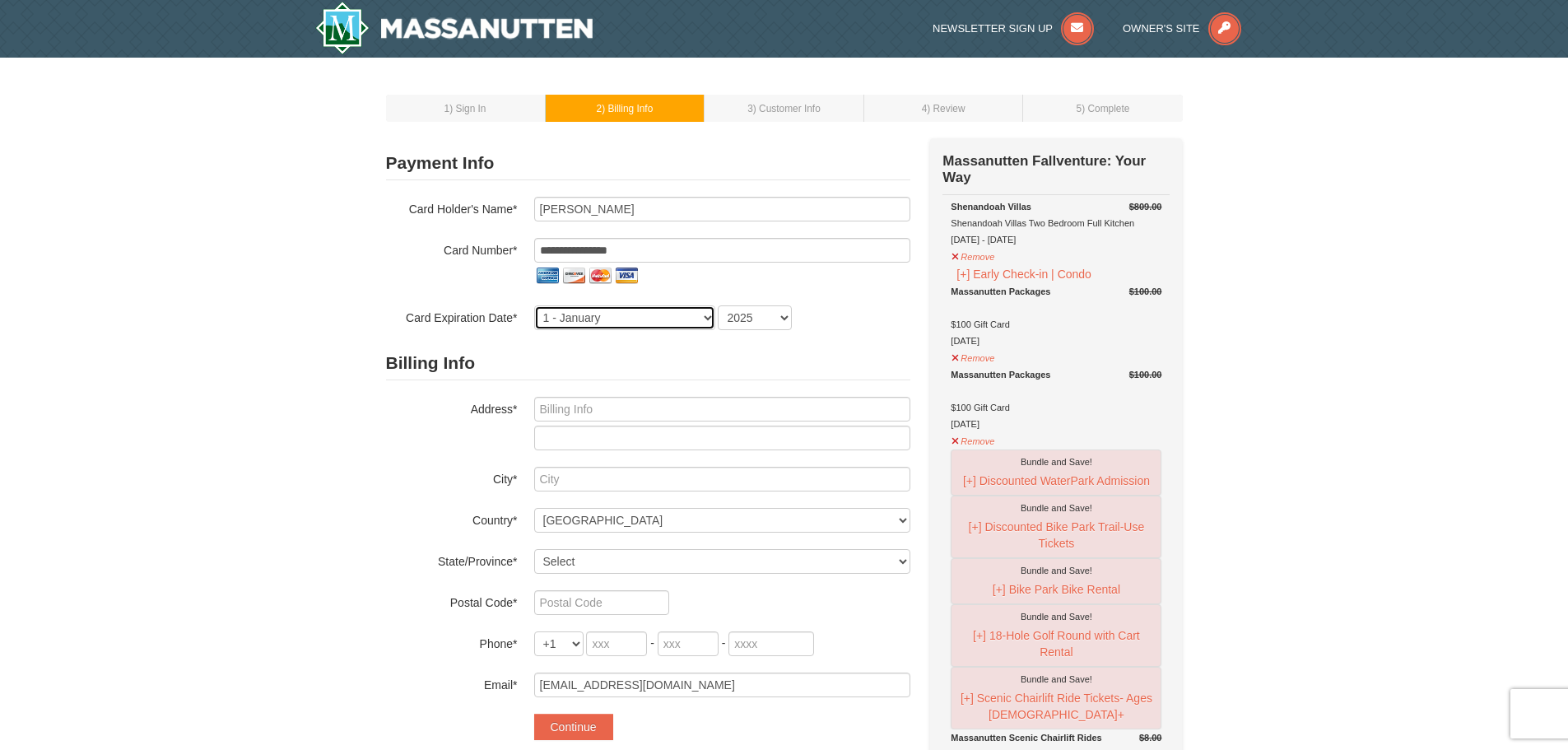
select select "8"
select select "2027"
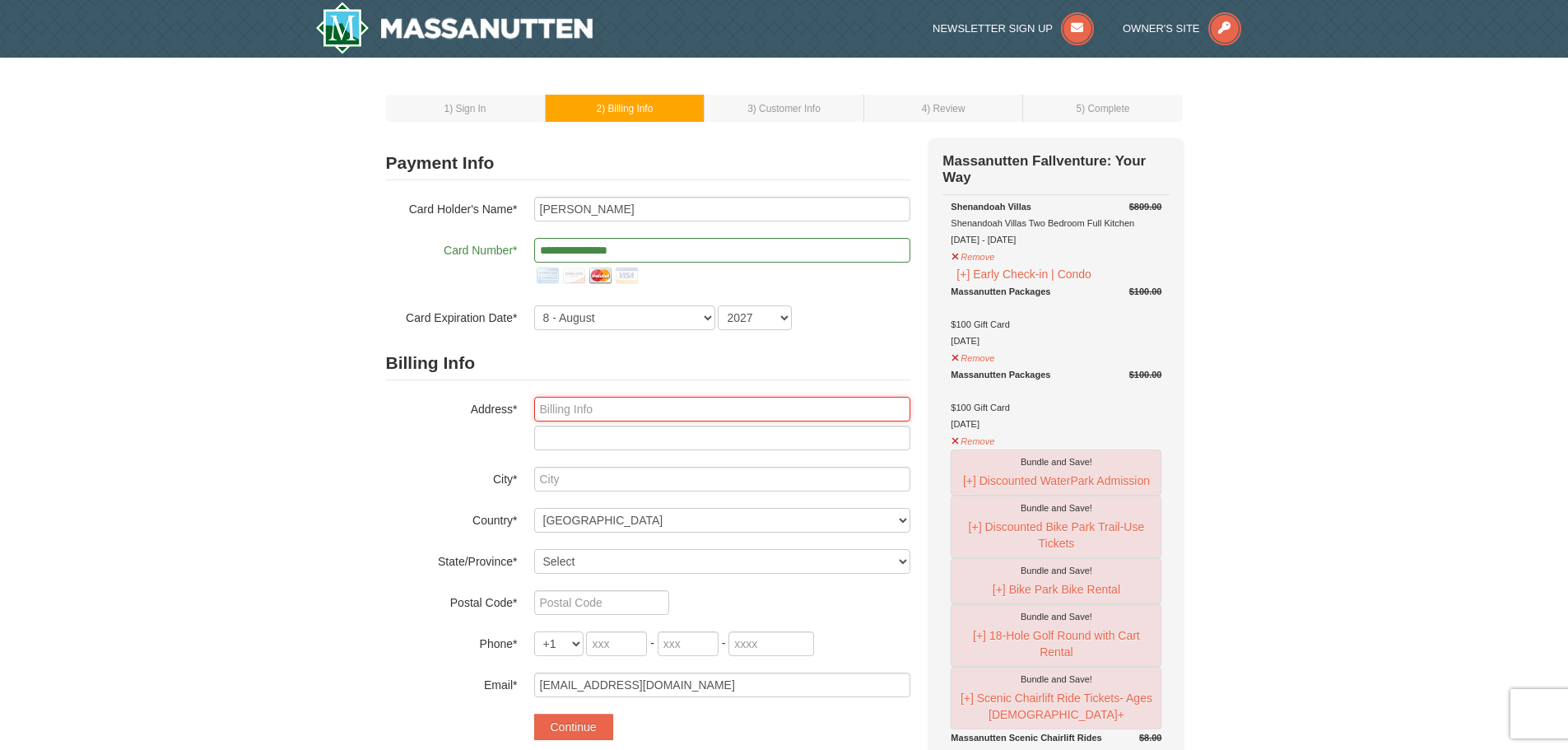
click at [568, 408] on input "text" at bounding box center [722, 409] width 376 height 25
type input "3527 Quebec Street NW"
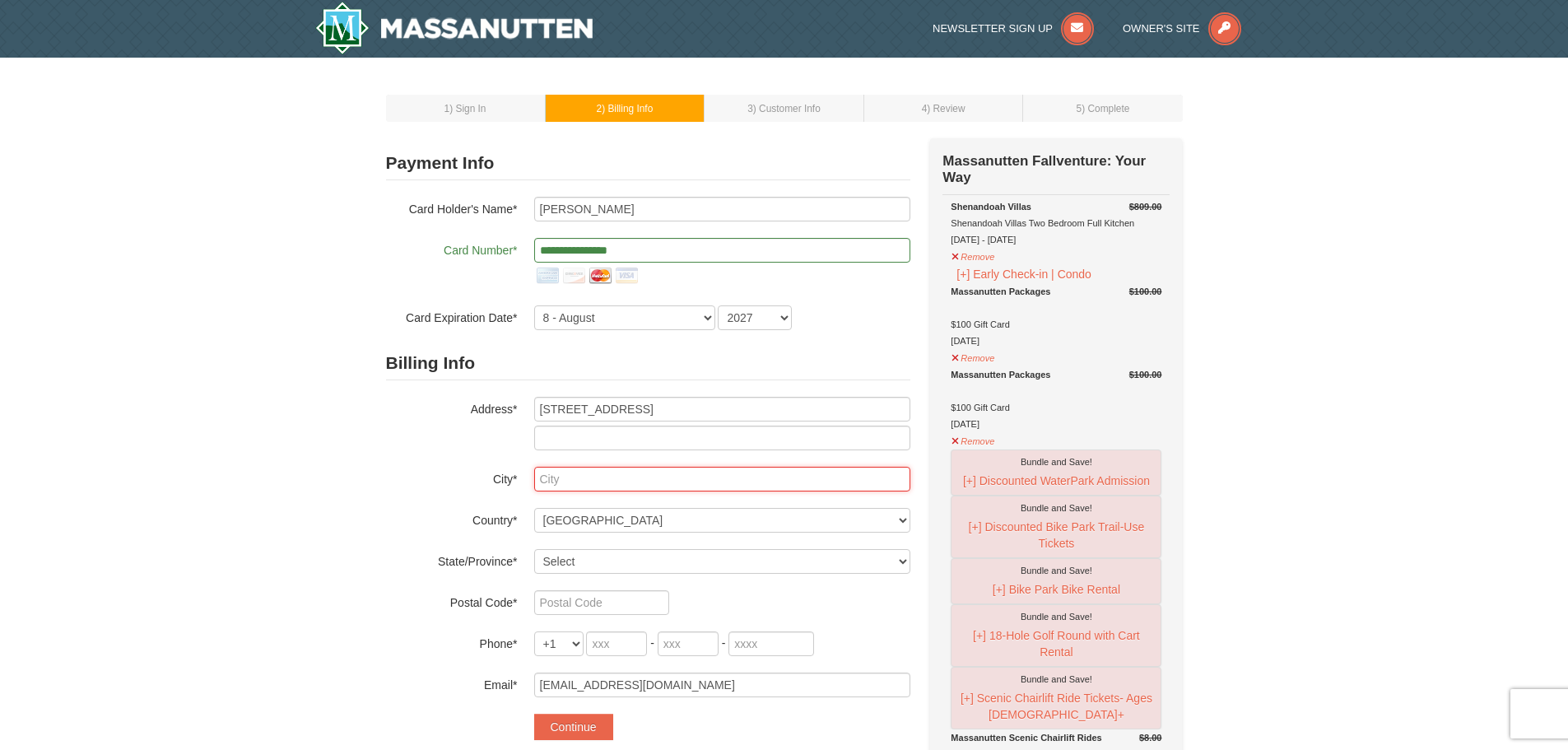
type input "Washington"
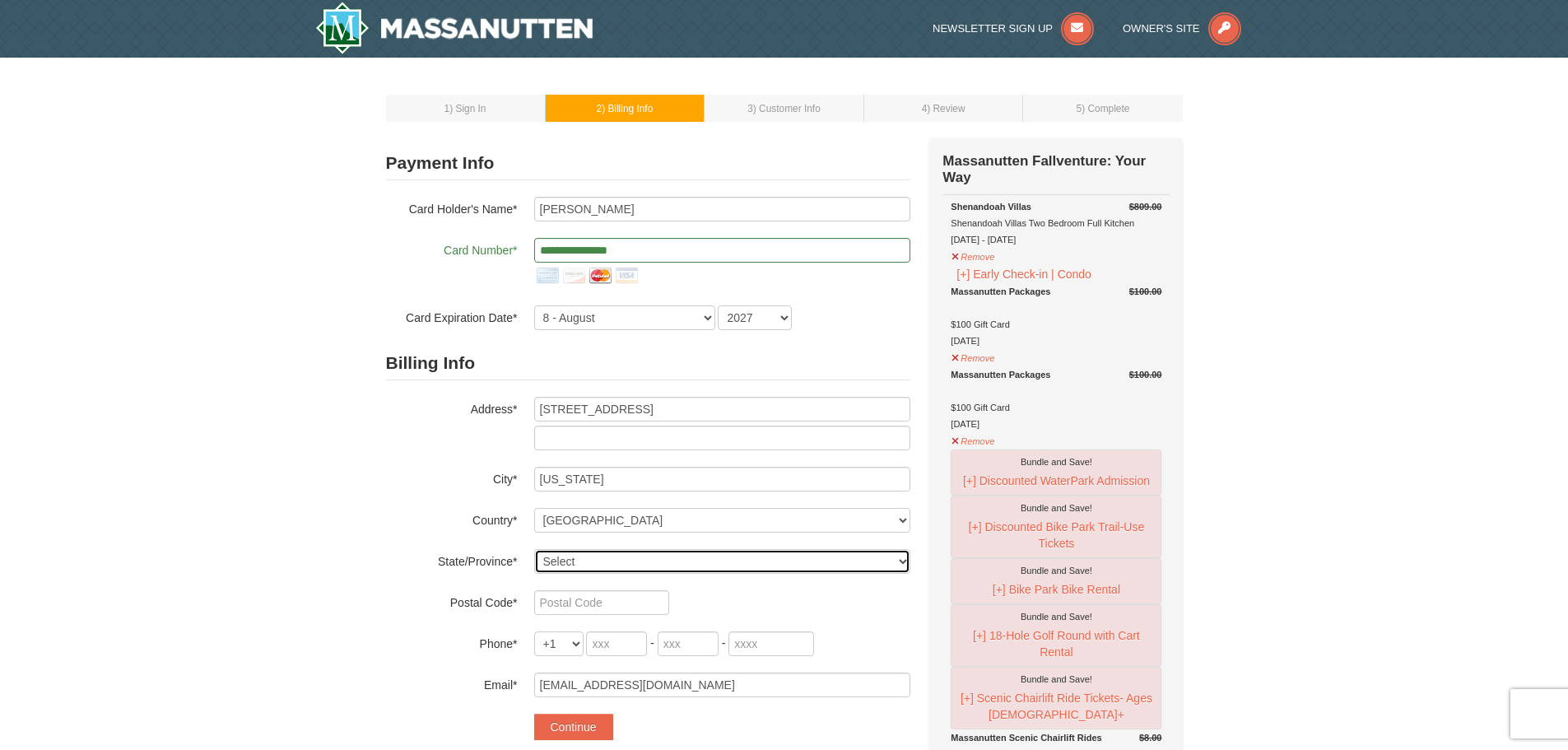
select select "DC"
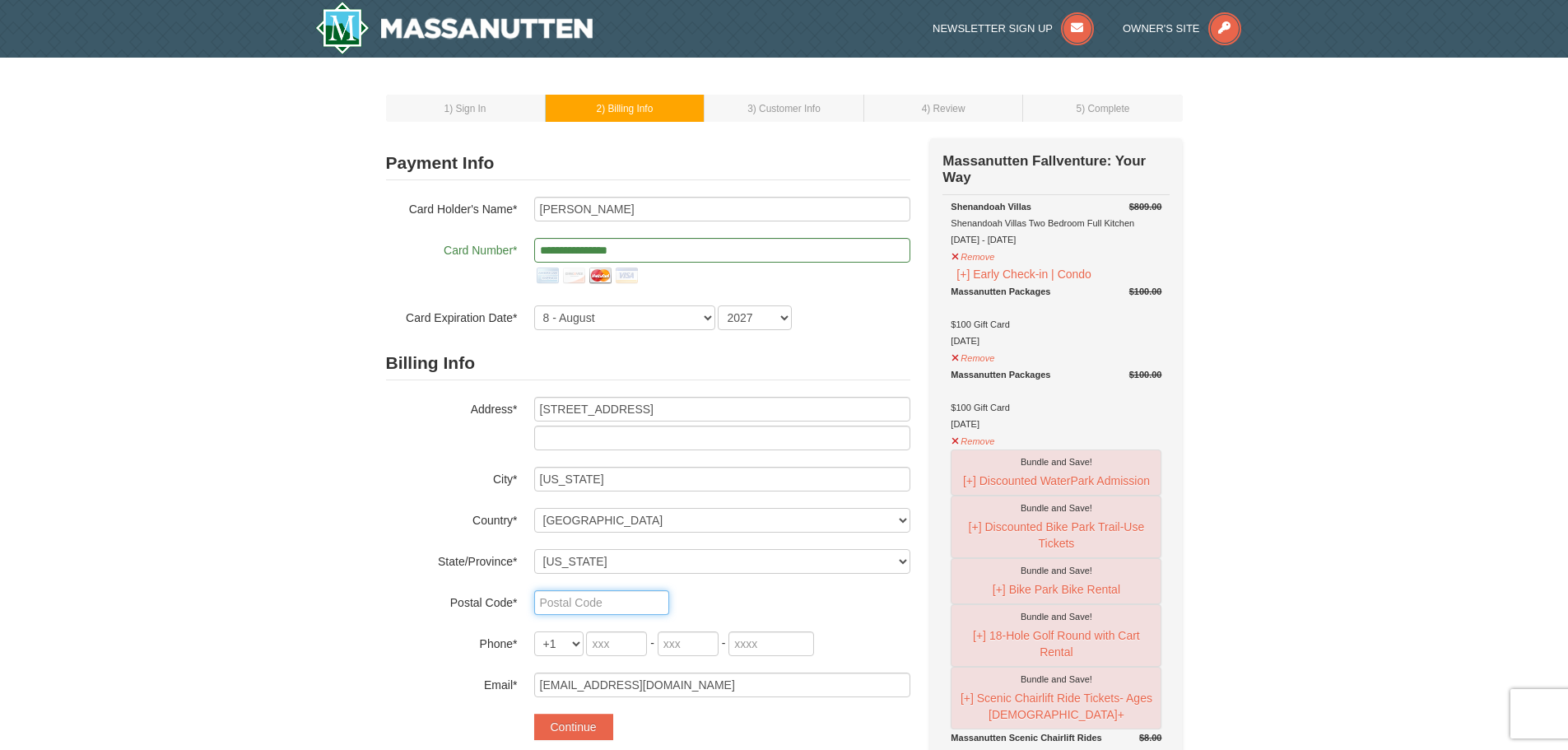
type input "20016-312"
type input "716"
type input "472"
type input "2872"
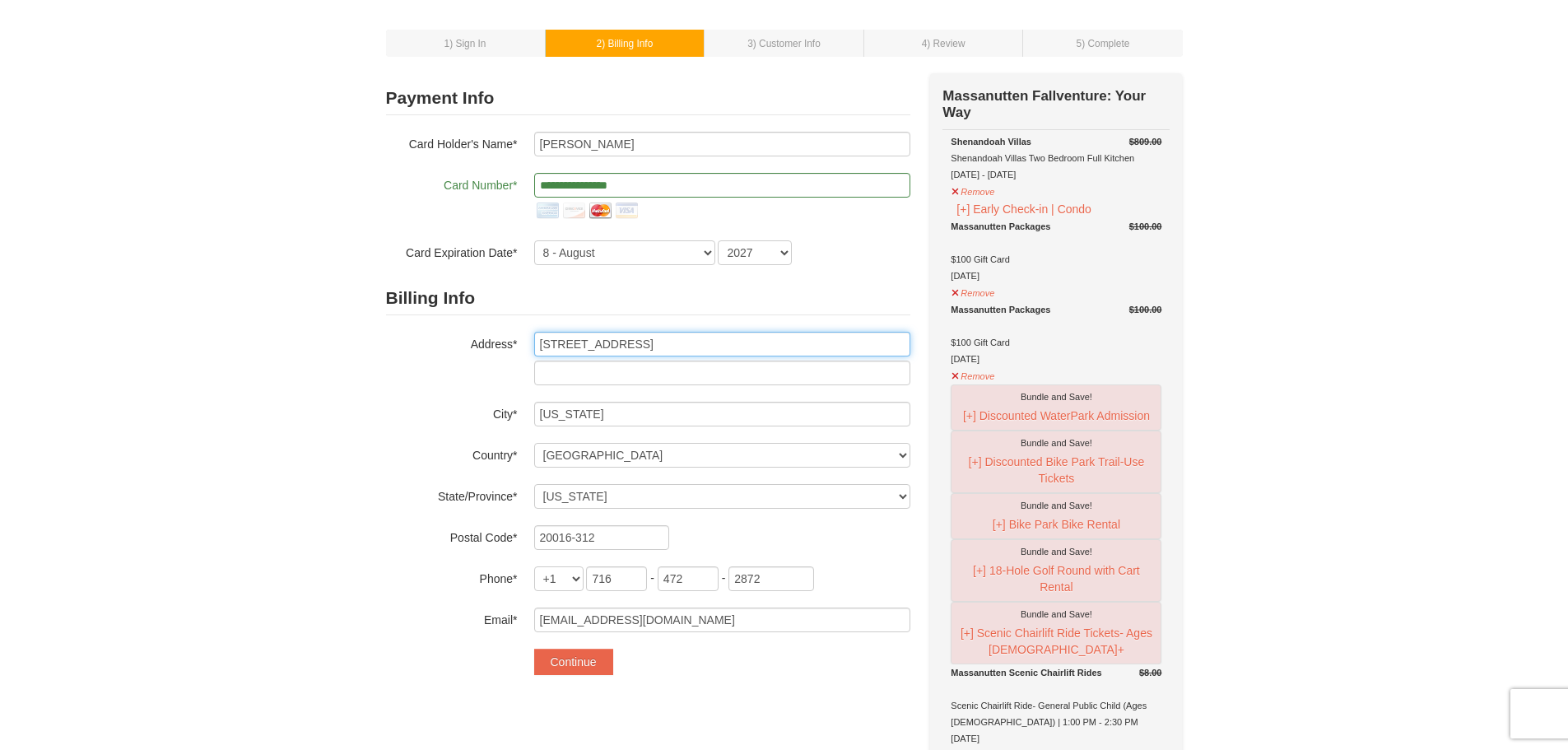
scroll to position [247, 0]
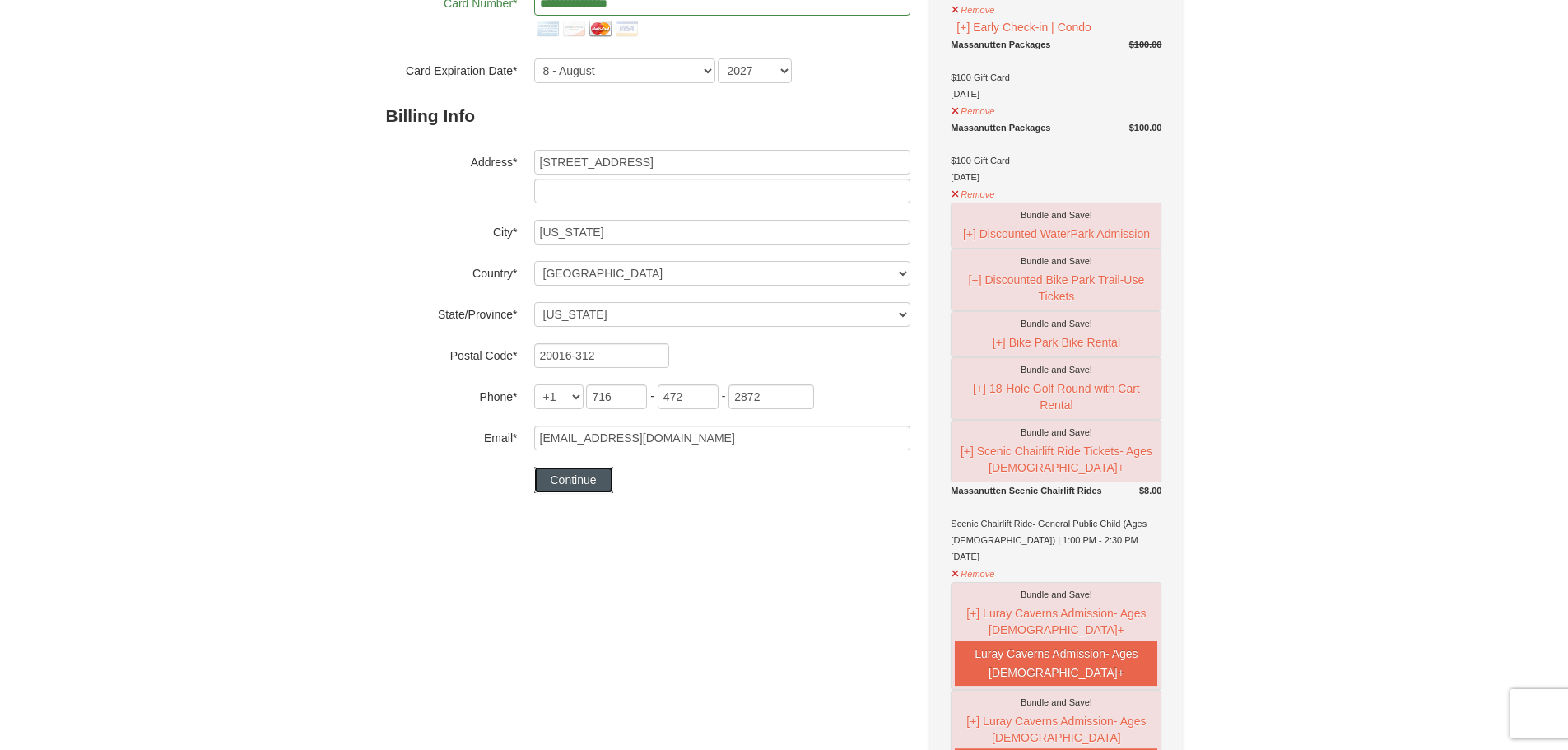
click at [559, 480] on button "Continue" at bounding box center [573, 480] width 79 height 26
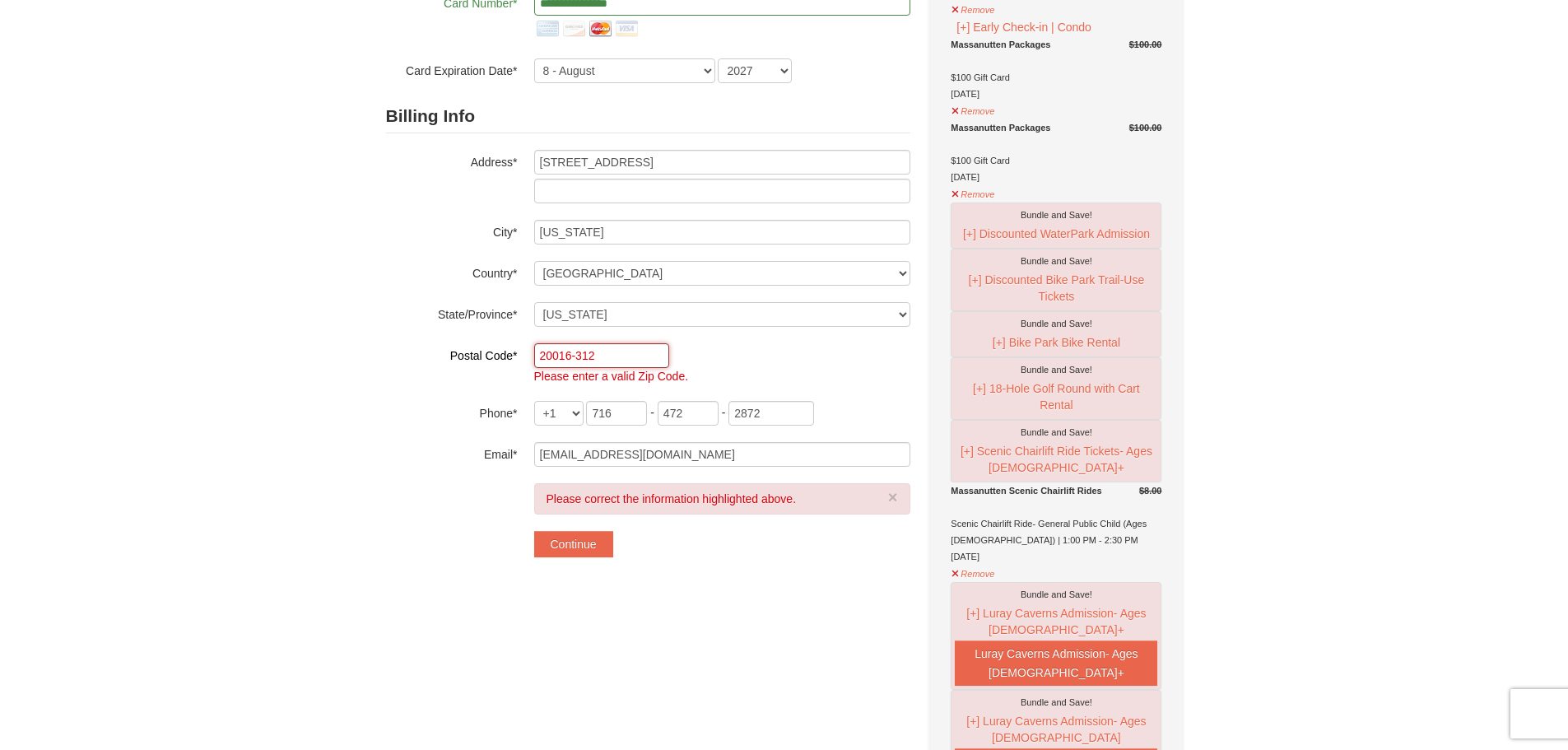
drag, startPoint x: 616, startPoint y: 358, endPoint x: 645, endPoint y: 352, distance: 29.6
click at [616, 358] on input "20016-312" at bounding box center [601, 356] width 135 height 25
type input "20016"
click at [580, 544] on button "Continue" at bounding box center [573, 544] width 79 height 26
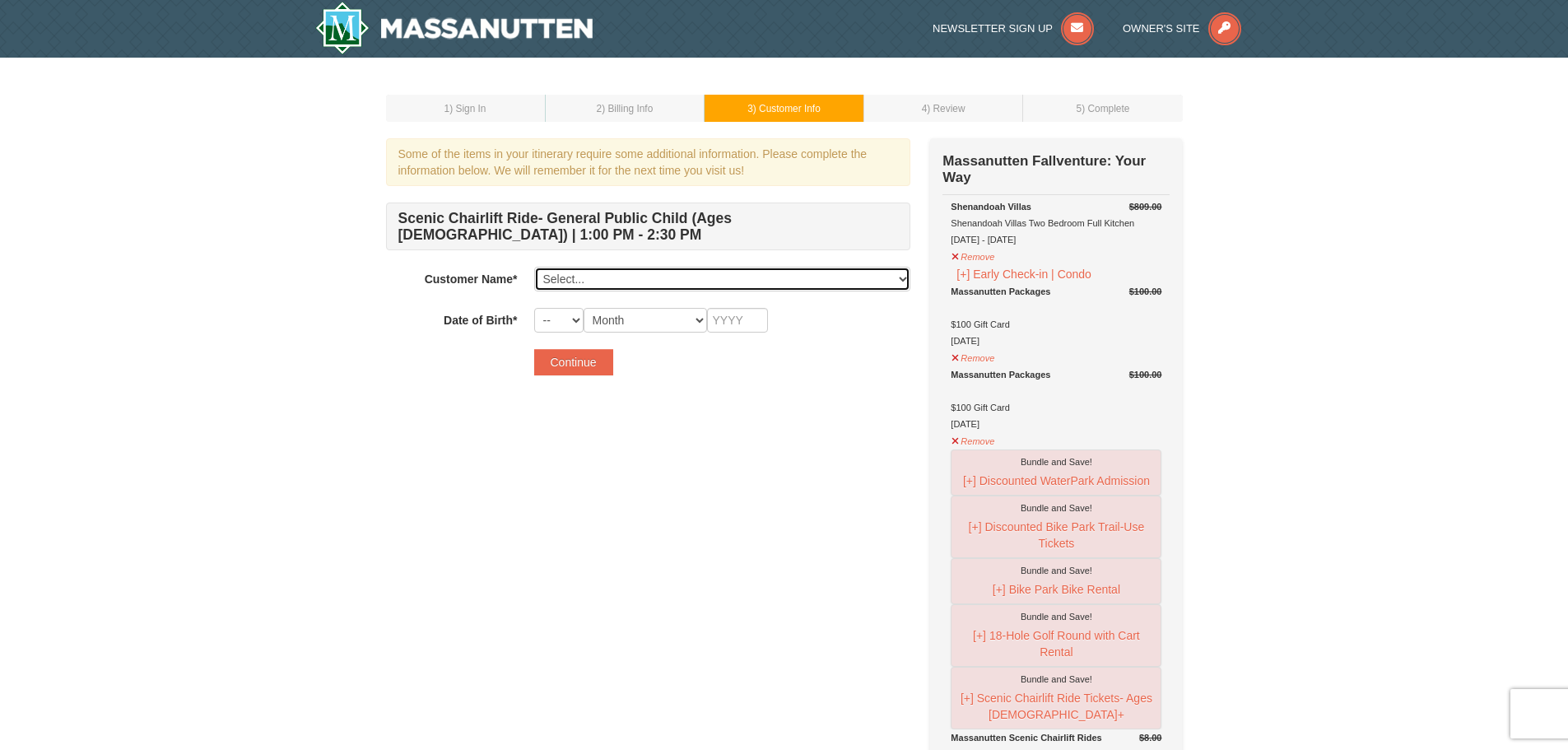
click at [833, 283] on select "Select... [PERSON_NAME] Add New..." at bounding box center [722, 279] width 376 height 25
select select "28244908"
click at [534, 267] on select "Select... [PERSON_NAME] Add New..." at bounding box center [722, 279] width 376 height 25
click at [573, 320] on select "-- 01 02 03 04 05 06 07 08 09 10 11 12 13 14 15 16 17 18 19 20 21 22 23 24 25 2…" at bounding box center [558, 321] width 49 height 25
click at [534, 308] on select "-- 01 02 03 04 05 06 07 08 09 10 11 12 13 14 15 16 17 18 19 20 21 22 23 24 25 2…" at bounding box center [558, 321] width 49 height 25
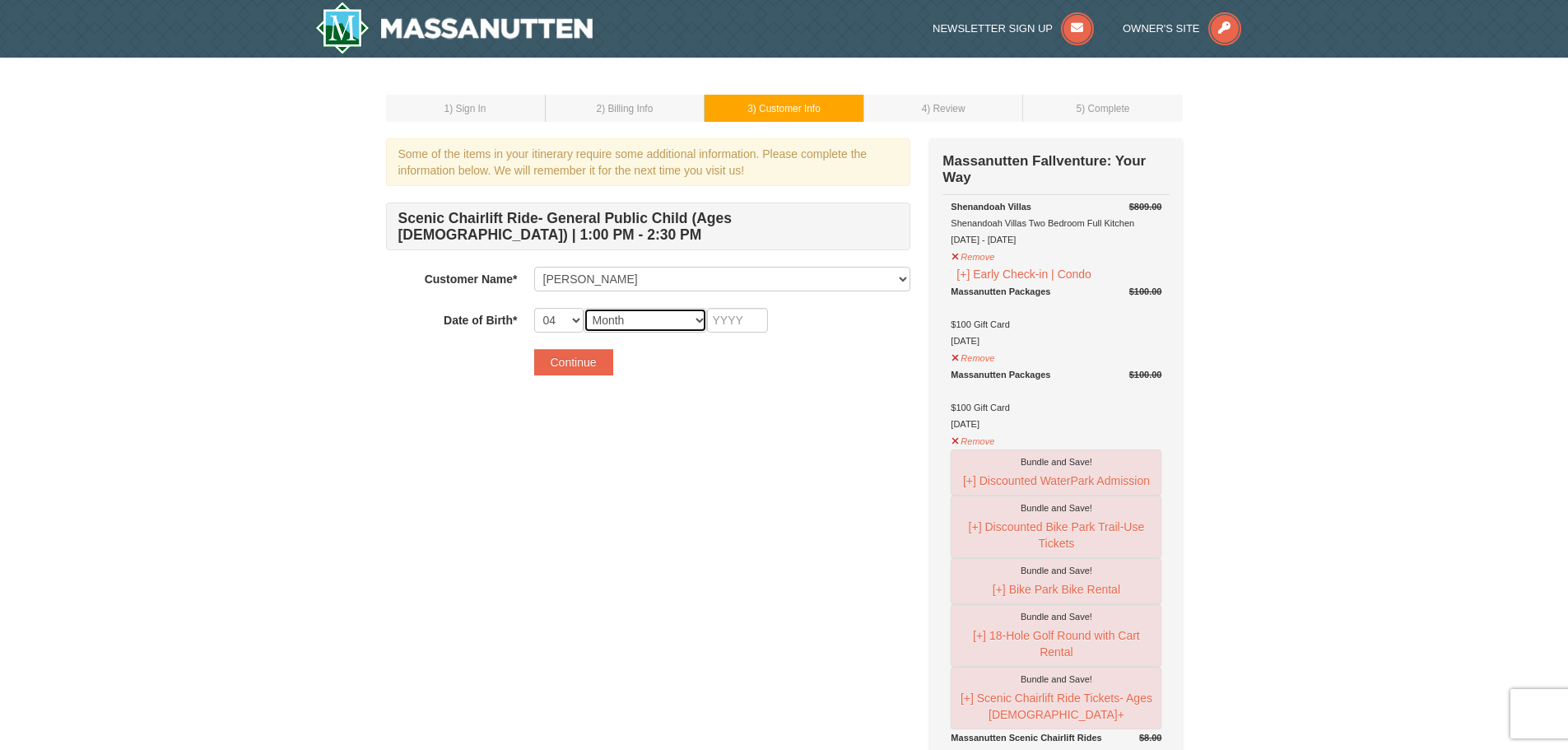
click at [642, 324] on select "Month January February March April May June July August September October Novem…" at bounding box center [645, 321] width 124 height 25
click at [569, 323] on select "-- 01 02 03 04 05 06 07 08 09 10 11 12 13 14 15 16 17 18 19 20 21 22 23 24 25 2…" at bounding box center [558, 321] width 49 height 25
select select "05"
click at [534, 308] on select "-- 01 02 03 04 05 06 07 08 09 10 11 12 13 14 15 16 17 18 19 20 21 22 23 24 25 2…" at bounding box center [558, 321] width 49 height 25
click at [655, 316] on select "Month January February March April May June July August September October Novem…" at bounding box center [645, 321] width 124 height 25
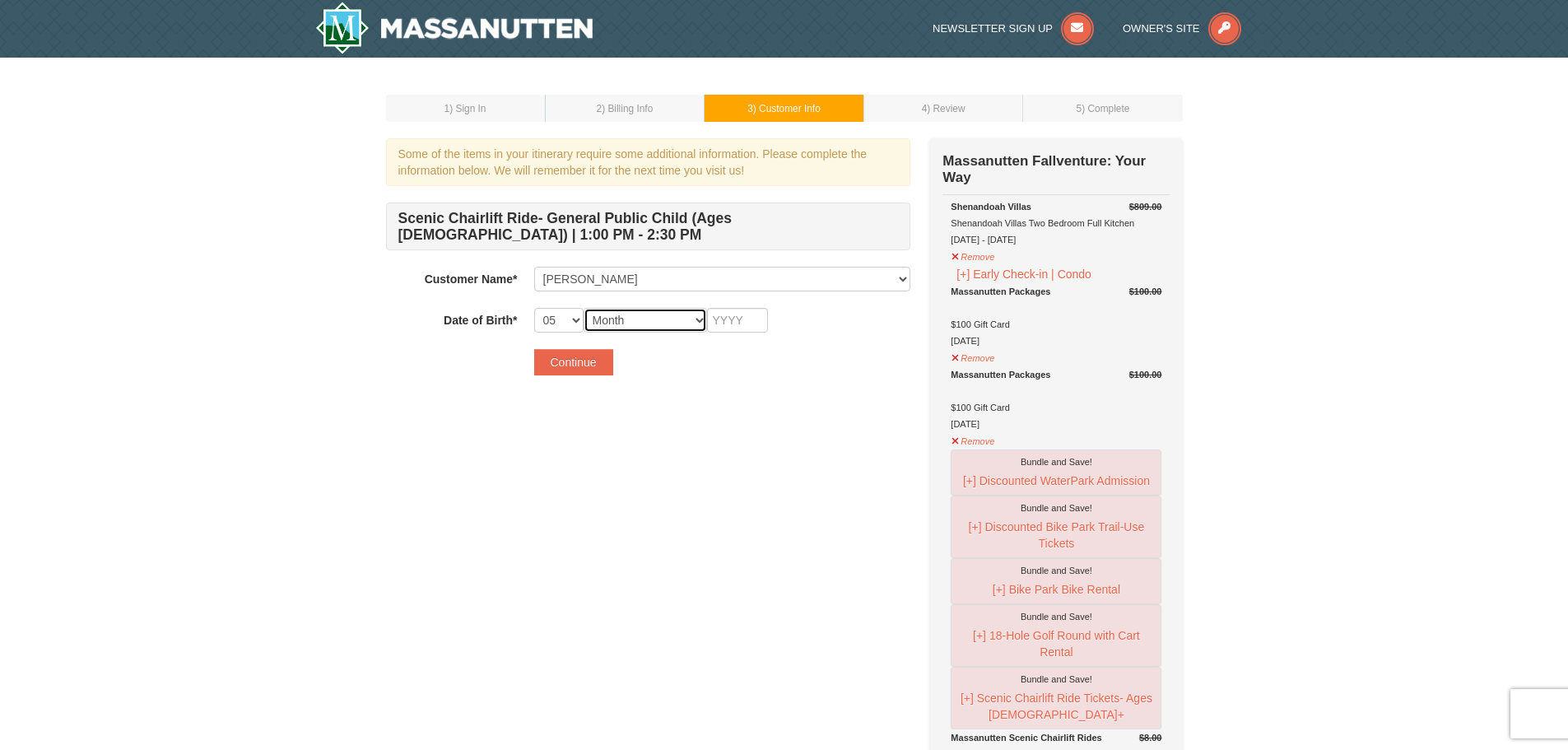
select select "04"
click at [584, 308] on select "Month January February March April May June July August September October Novem…" at bounding box center [645, 321] width 124 height 25
click at [740, 321] on input "text" at bounding box center [737, 321] width 61 height 25
type input "1982"
click at [591, 365] on button "Continue" at bounding box center [573, 362] width 79 height 26
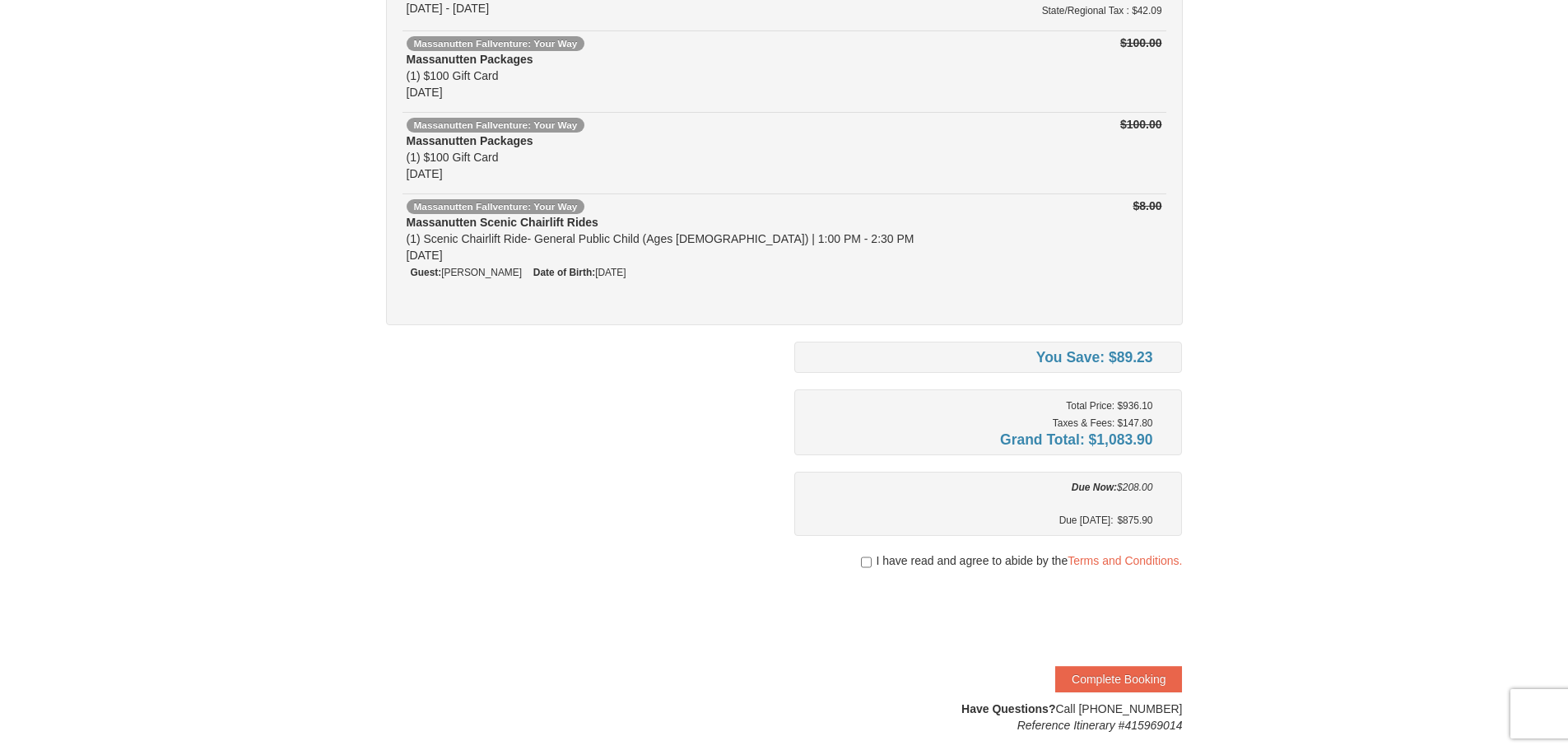
scroll to position [329, 0]
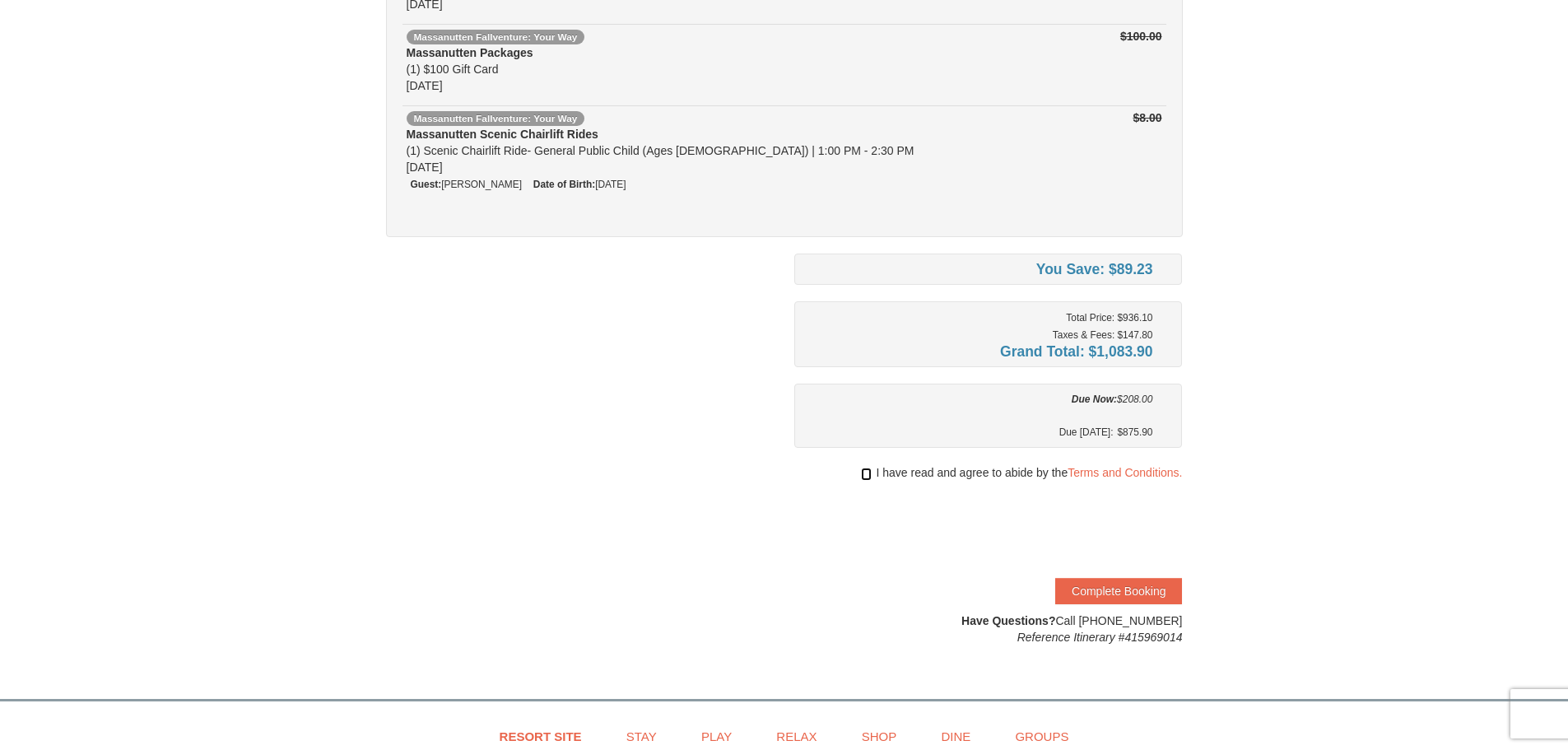
click at [861, 474] on input "checkbox" at bounding box center [867, 473] width 11 height 13
checkbox input "true"
click at [1129, 589] on button "Complete Booking" at bounding box center [1118, 591] width 126 height 26
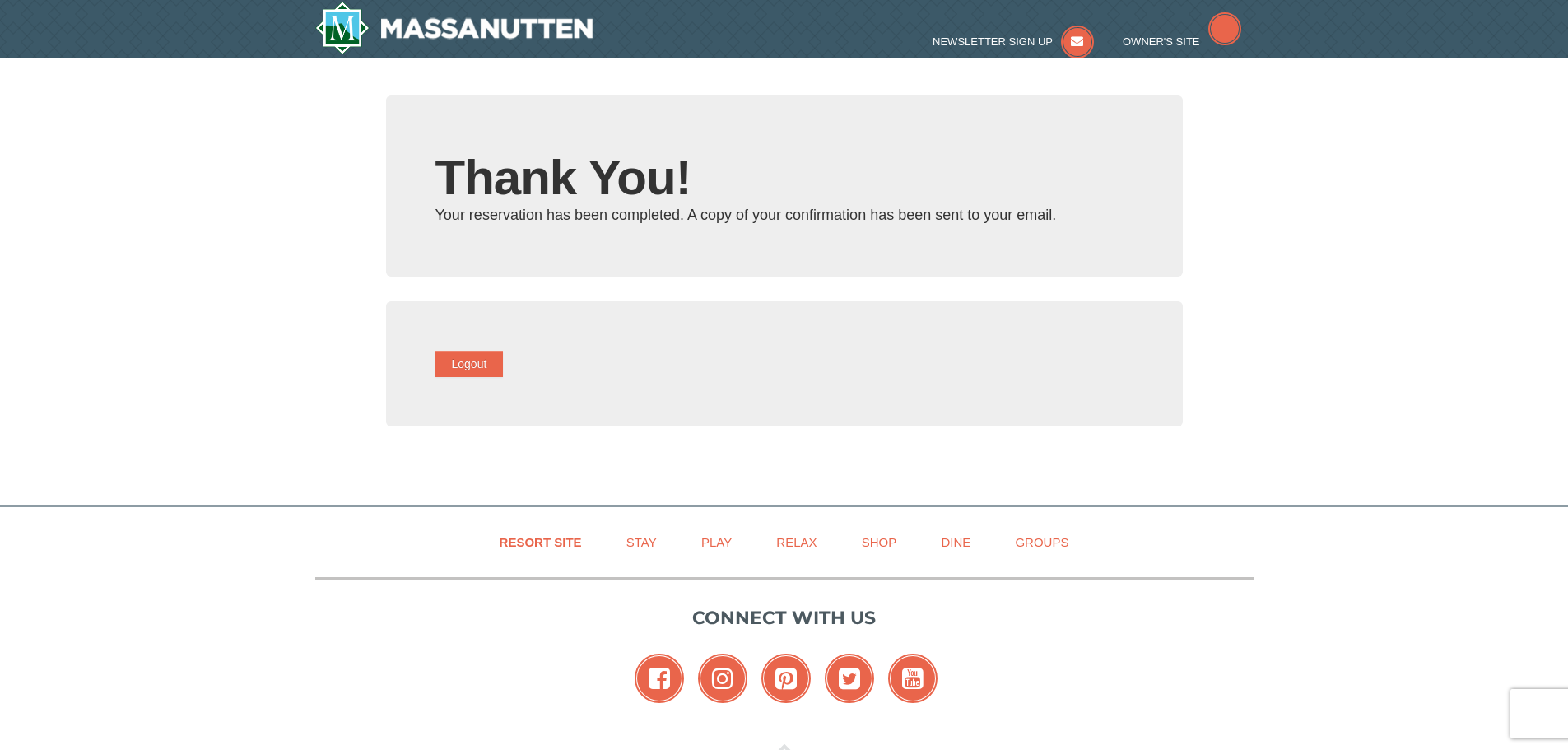
type input "[EMAIL_ADDRESS][DOMAIN_NAME]"
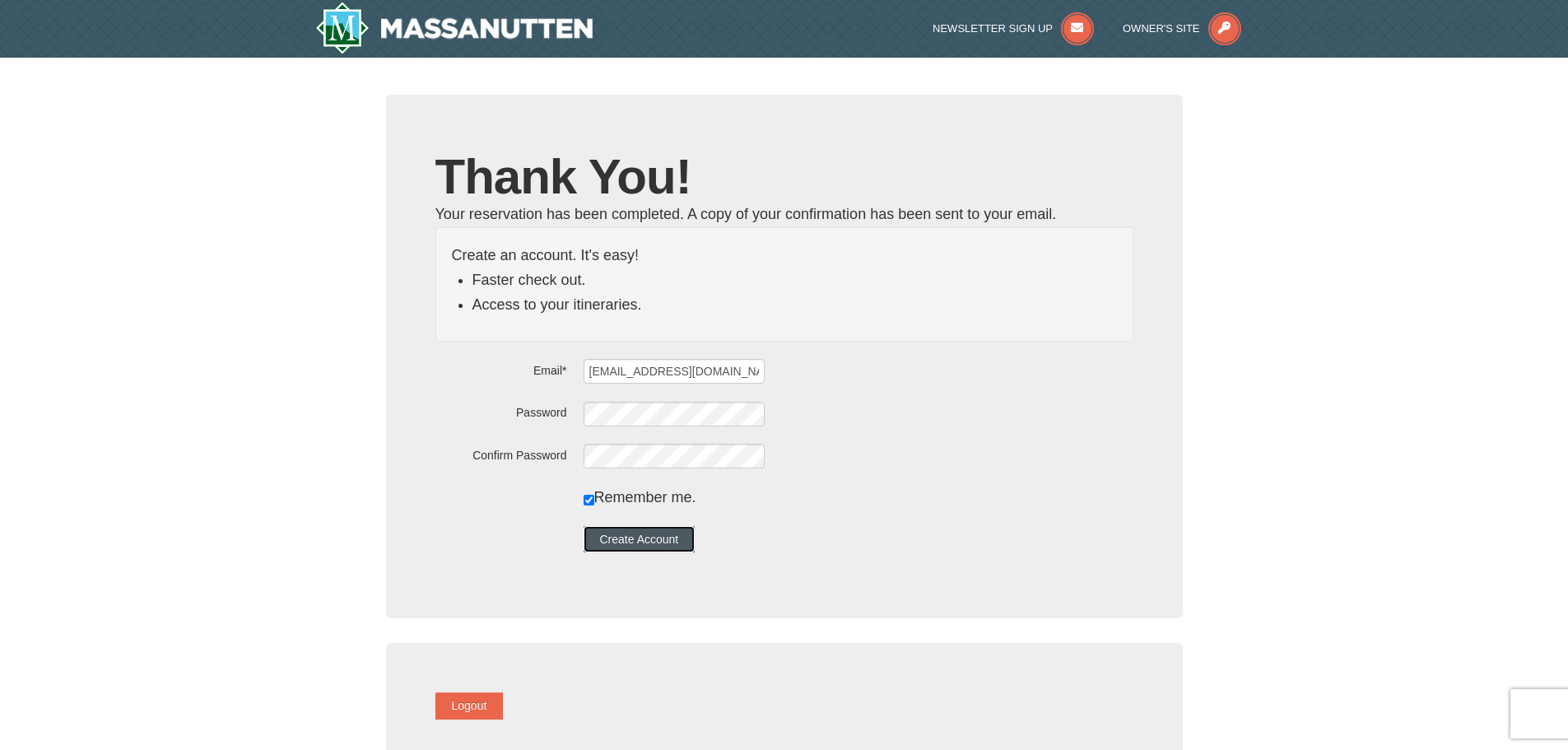
click at [630, 532] on button "Create Account" at bounding box center [639, 539] width 111 height 26
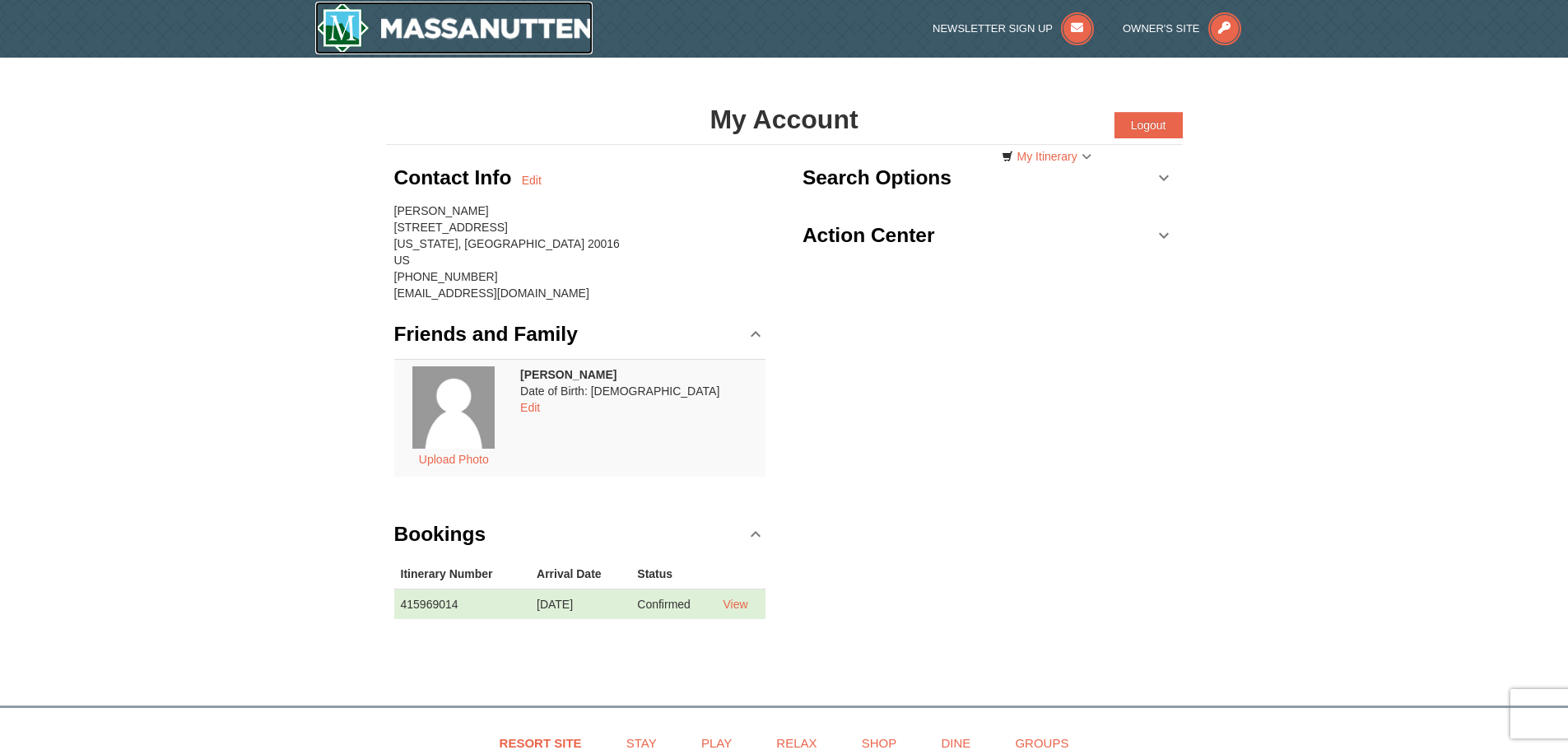
click at [340, 24] on img at bounding box center [454, 28] width 278 height 53
